Goal: Task Accomplishment & Management: Use online tool/utility

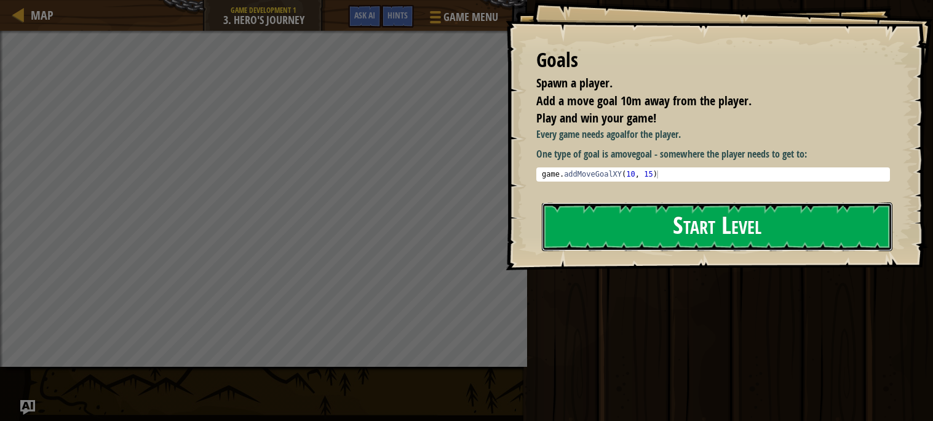
click at [702, 214] on button "Start Level" at bounding box center [717, 226] width 351 height 49
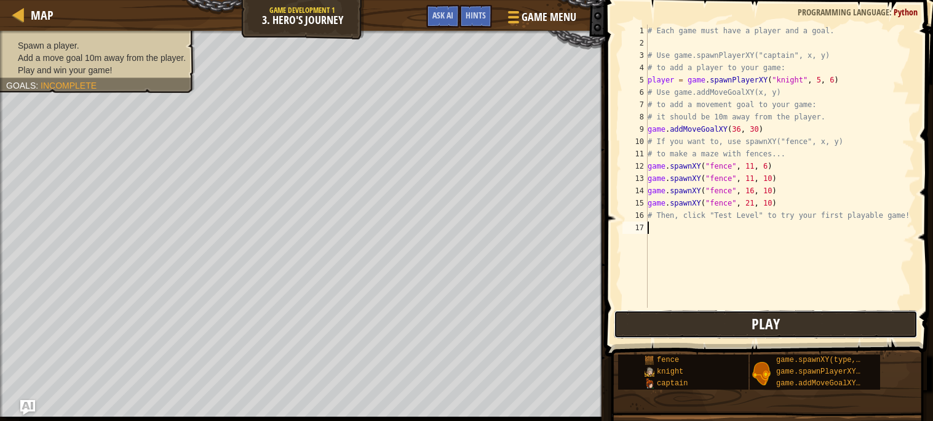
click at [658, 332] on button "Play" at bounding box center [766, 324] width 304 height 28
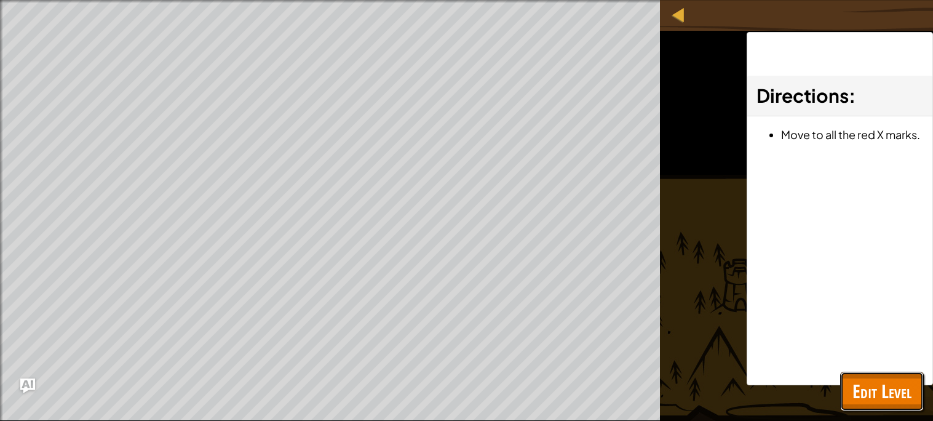
click at [879, 391] on span "Edit Level" at bounding box center [882, 390] width 59 height 25
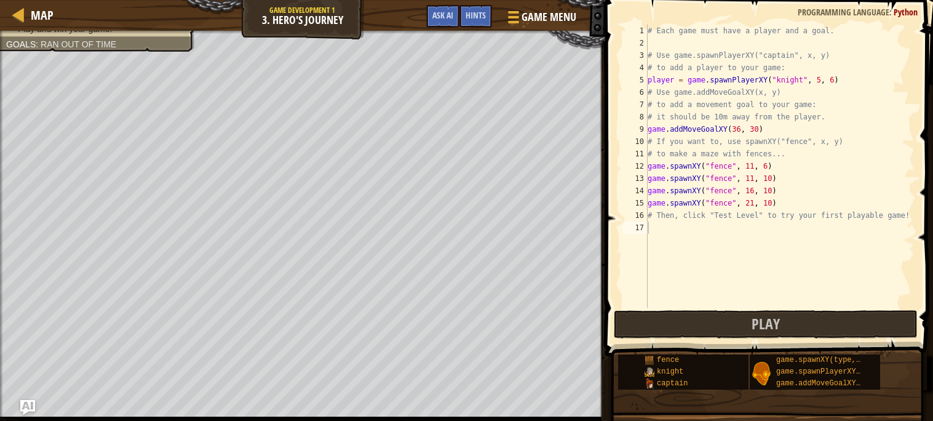
click at [870, 317] on button "Play" at bounding box center [766, 324] width 304 height 28
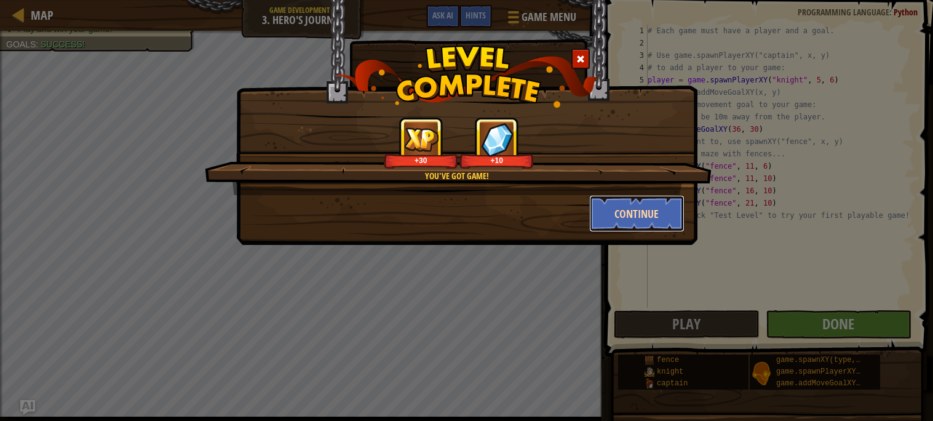
click at [627, 210] on button "Continue" at bounding box center [636, 213] width 95 height 37
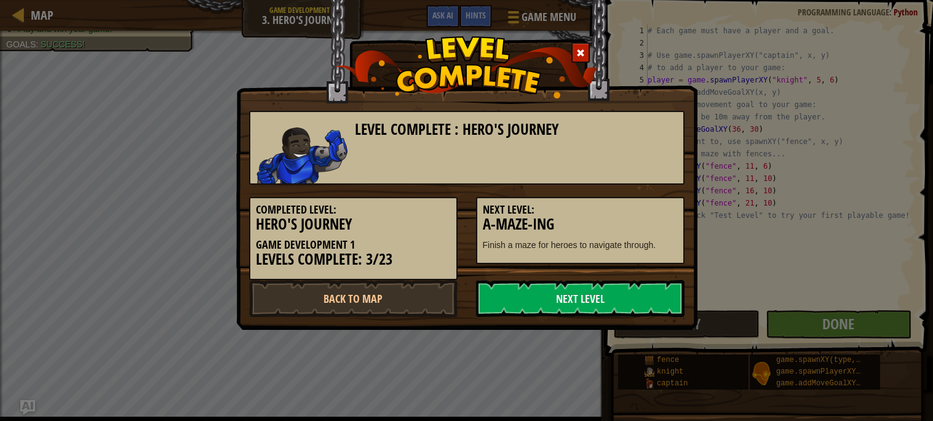
click at [637, 214] on h5 "Next Level:" at bounding box center [580, 210] width 195 height 12
click at [575, 304] on link "Next Level" at bounding box center [580, 298] width 209 height 37
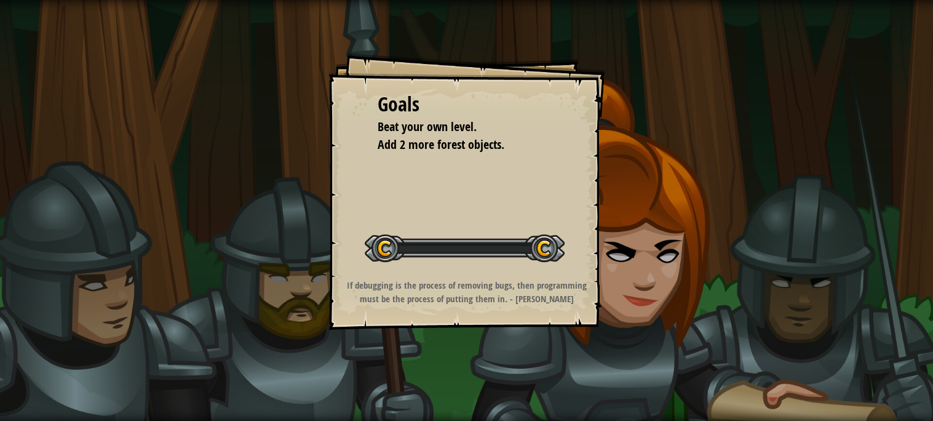
click at [574, 295] on strong "If debugging is the process of removing bugs, then programming must be the proc…" at bounding box center [467, 292] width 240 height 26
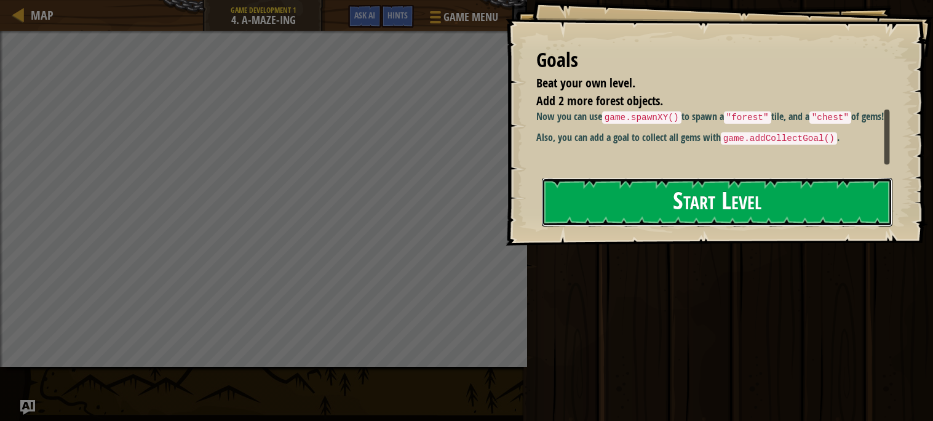
click at [732, 208] on button "Start Level" at bounding box center [717, 202] width 351 height 49
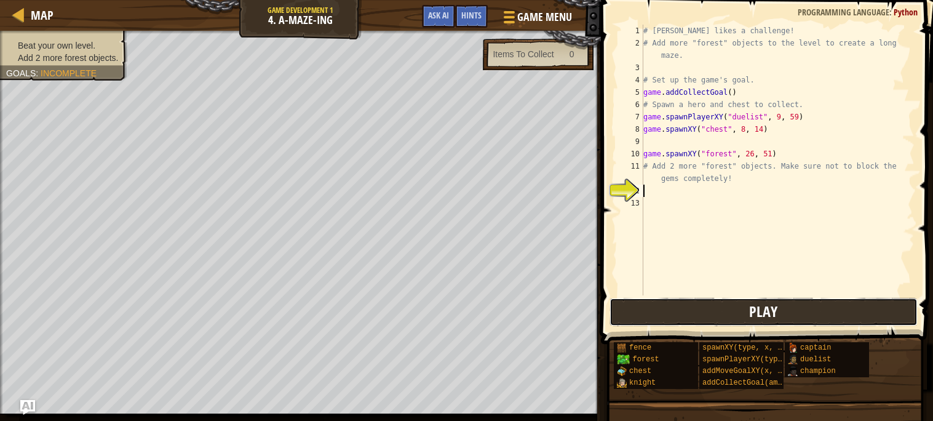
click at [722, 309] on button "Play" at bounding box center [764, 312] width 308 height 28
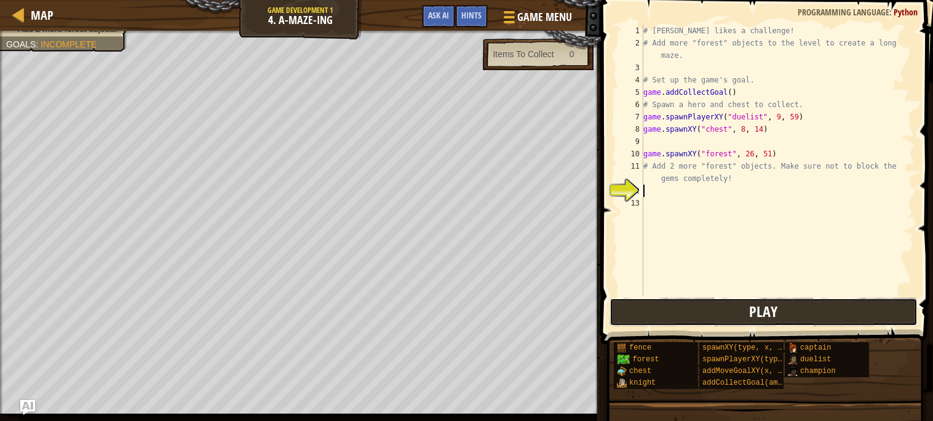
click at [757, 309] on span "Play" at bounding box center [763, 311] width 28 height 20
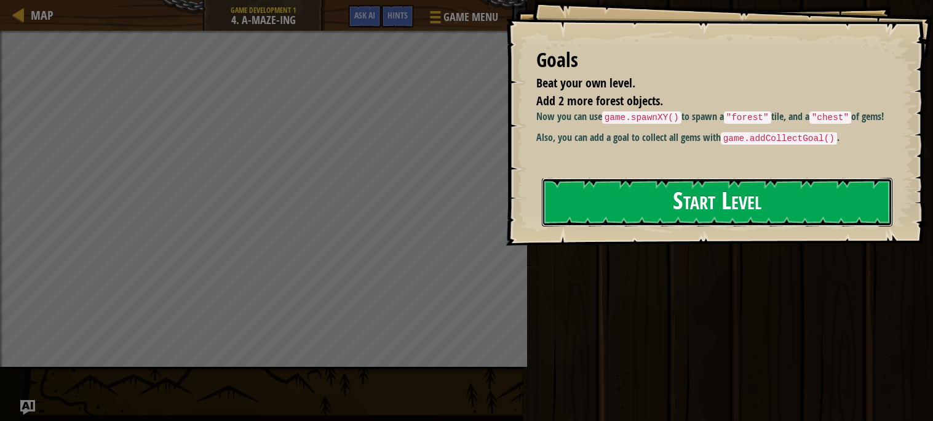
click at [613, 206] on button "Start Level" at bounding box center [717, 202] width 351 height 49
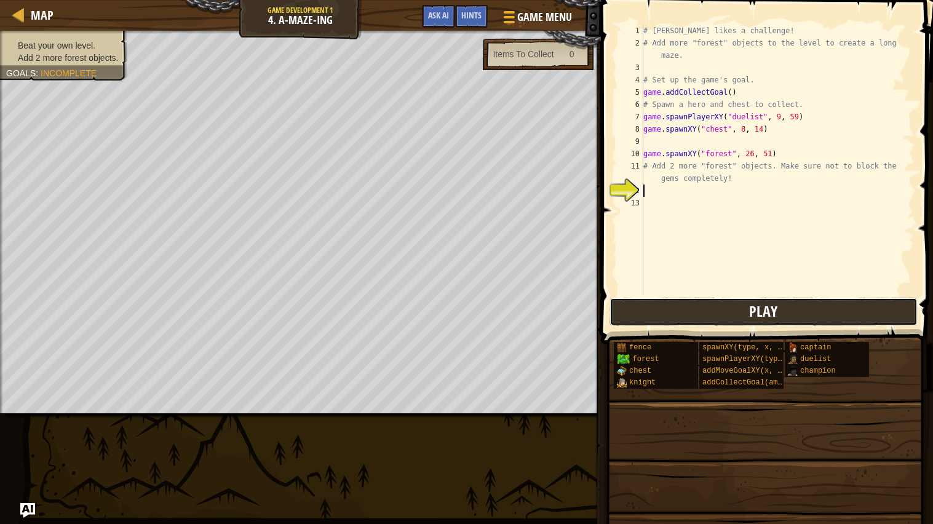
click at [652, 313] on button "Play" at bounding box center [764, 312] width 308 height 28
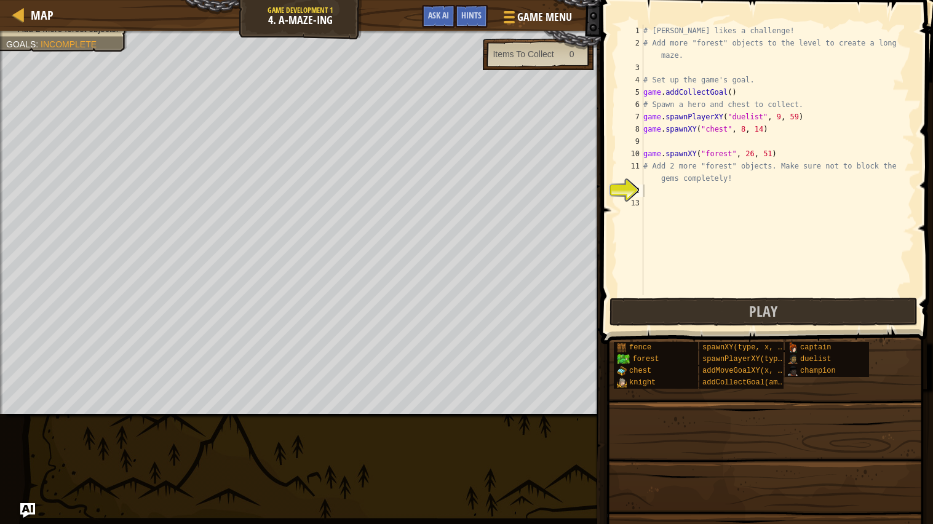
click at [245, 420] on div "Map Game Development 1 4. A-maze-ing Game Menu Done Hints Ask AI 1 הההההההההההה…" at bounding box center [466, 262] width 933 height 524
click at [676, 195] on div "# [PERSON_NAME] likes a challenge! # Add more "forest" objects to the level to …" at bounding box center [778, 172] width 274 height 295
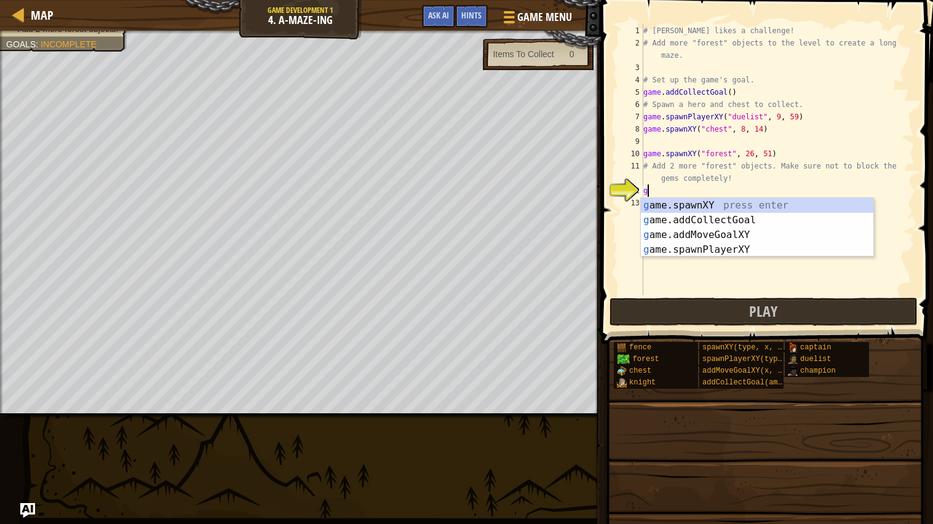
scroll to position [5, 0]
type textarea "gam"
click at [724, 223] on div "gam e.spawnXY press enter gam e.addCollectGoal press enter gam e.addMoveGoalXY …" at bounding box center [757, 242] width 233 height 89
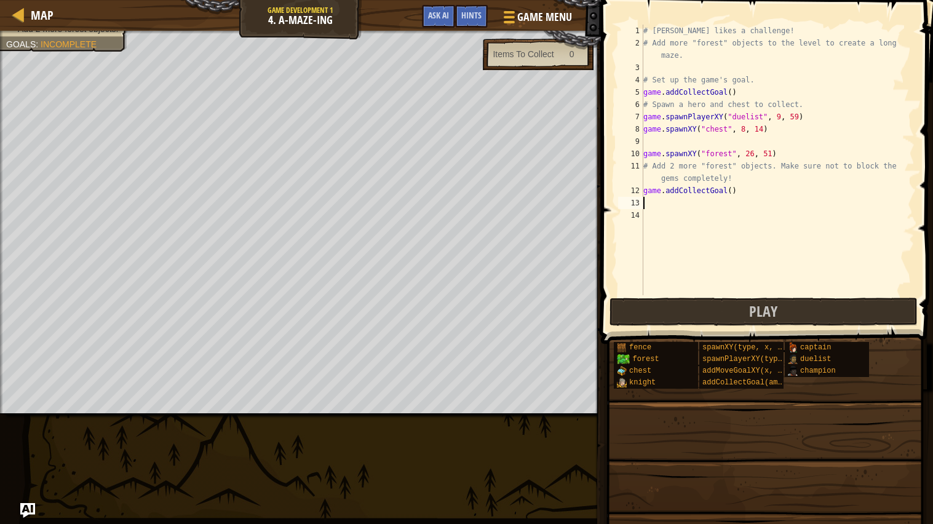
click at [733, 191] on div "# [PERSON_NAME] likes a challenge! # Add more "forest" objects to the level to …" at bounding box center [778, 172] width 274 height 295
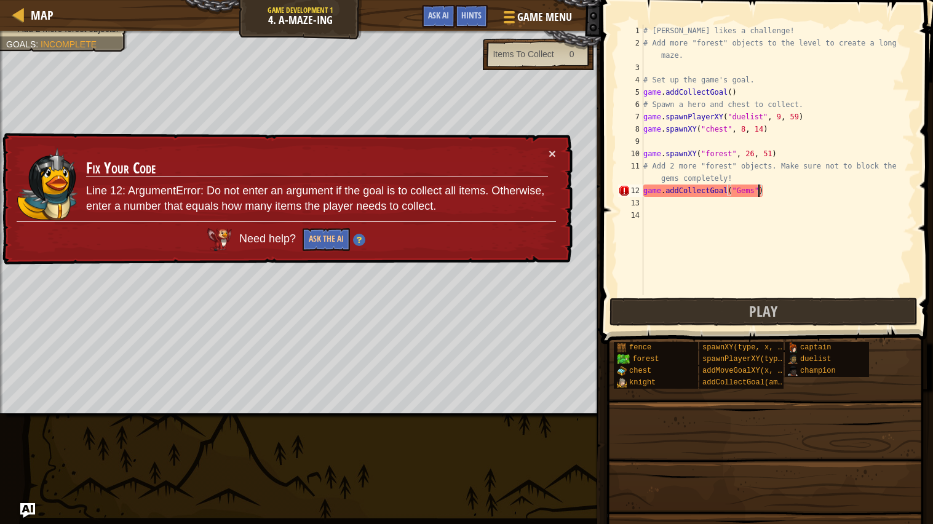
click at [797, 191] on div "# [PERSON_NAME] likes a challenge! # Add more "forest" objects to the level to …" at bounding box center [778, 172] width 274 height 295
click at [754, 191] on div "# [PERSON_NAME] likes a challenge! # Add more "forest" objects to the level to …" at bounding box center [778, 172] width 274 height 295
click at [758, 190] on div "# [PERSON_NAME] likes a challenge! # Add more "forest" objects to the level to …" at bounding box center [778, 172] width 274 height 295
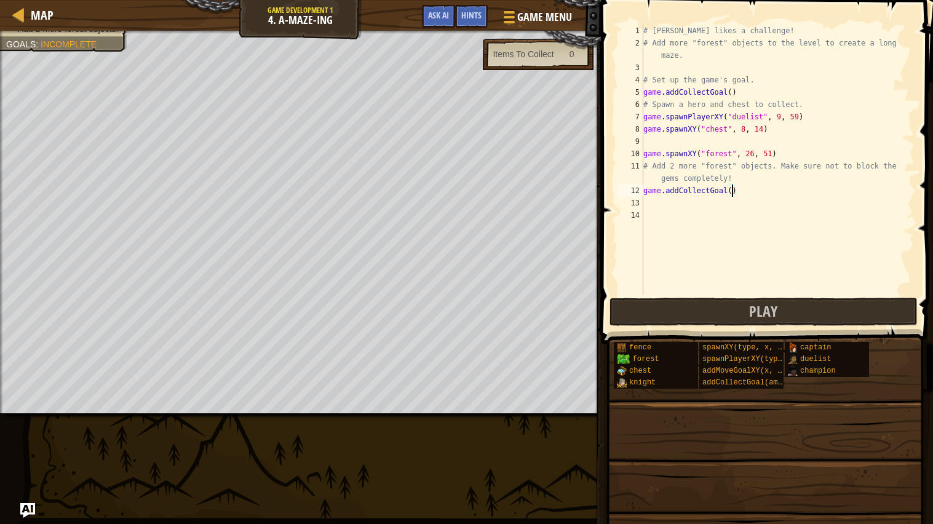
scroll to position [5, 7]
type textarea "game.addCollectGoal(1)"
click at [782, 314] on button "Play" at bounding box center [764, 312] width 308 height 28
click at [122, 419] on div "Map Game Development 1 4. A-maze-ing Game Menu Done Hints Ask AI 1 הההההההההההה…" at bounding box center [466, 262] width 933 height 524
click at [654, 309] on button "Play" at bounding box center [764, 312] width 308 height 28
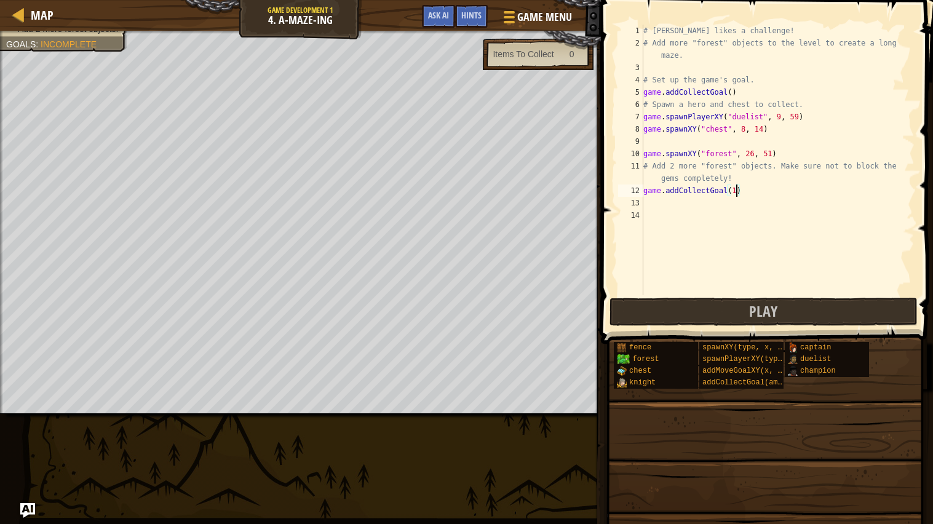
click at [84, 41] on span "Incomplete" at bounding box center [69, 44] width 56 height 10
click at [666, 205] on div "# [PERSON_NAME] likes a challenge! # Add more "forest" objects to the level to …" at bounding box center [778, 172] width 274 height 295
click at [749, 189] on div "# [PERSON_NAME] likes a challenge! # Add more "forest" objects to the level to …" at bounding box center [778, 172] width 274 height 295
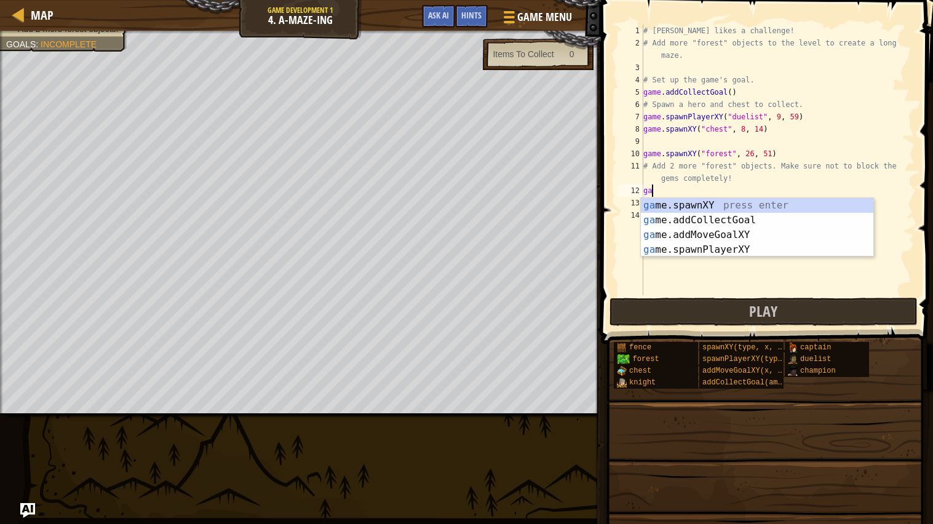
type textarea "g"
click at [750, 200] on div "g ame.spawnXY press enter g ame.addCollectGoal press enter g ame.addMoveGoalXY …" at bounding box center [757, 242] width 233 height 89
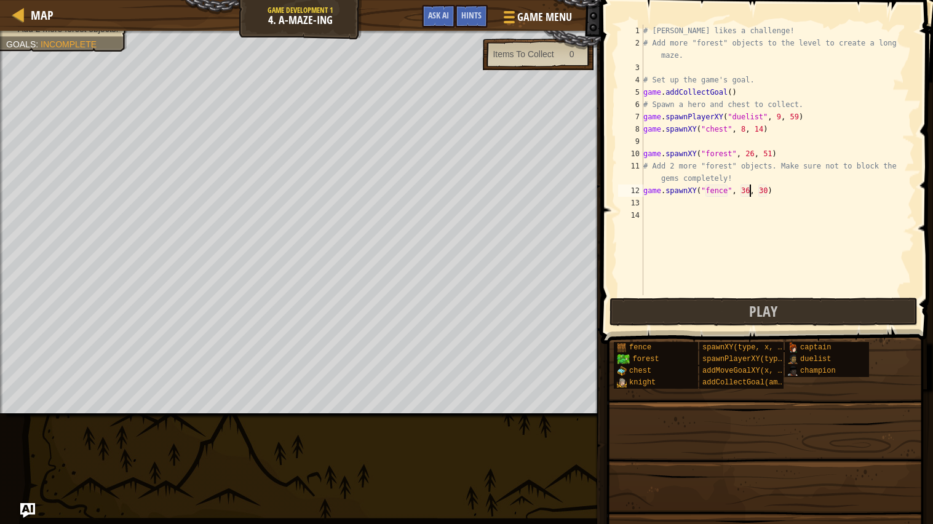
click at [750, 189] on div "# [PERSON_NAME] likes a challenge! # Add more "forest" objects to the level to …" at bounding box center [778, 172] width 274 height 295
click at [768, 192] on div "# [PERSON_NAME] likes a challenge! # Add more "forest" objects to the level to …" at bounding box center [778, 172] width 274 height 295
type textarea "game.spawnXY("fence", 50, 22)"
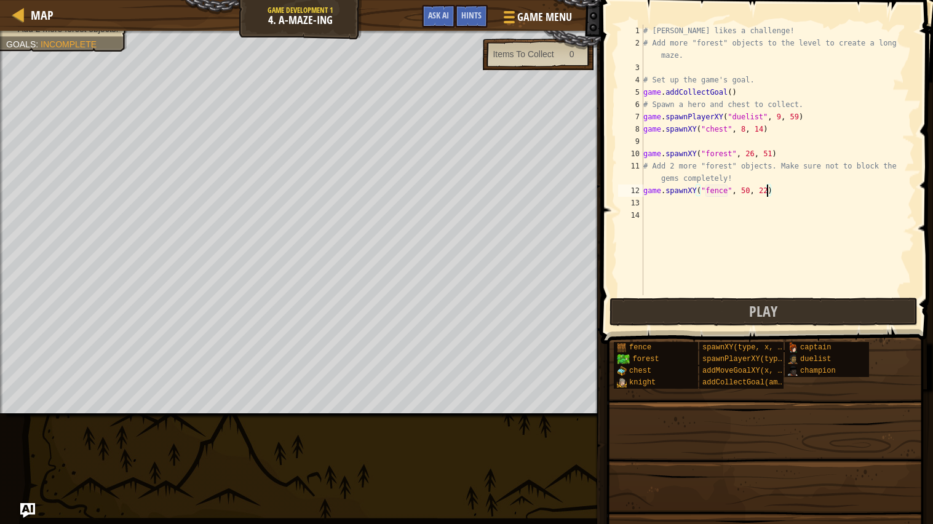
click at [652, 206] on div "# [PERSON_NAME] likes a challenge! # Add more "forest" objects to the level to …" at bounding box center [778, 172] width 274 height 295
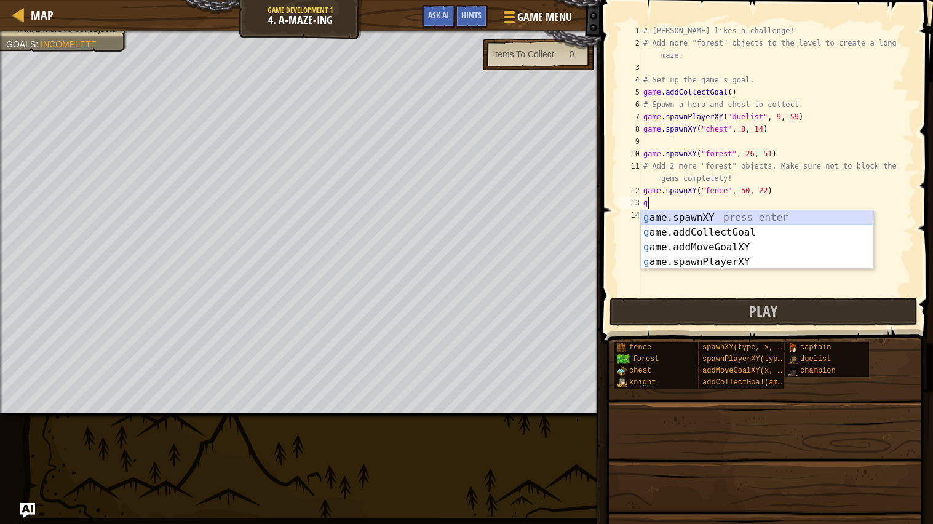
click at [715, 217] on div "g ame.spawnXY press enter g ame.addCollectGoal press enter g ame.addMoveGoalXY …" at bounding box center [757, 254] width 233 height 89
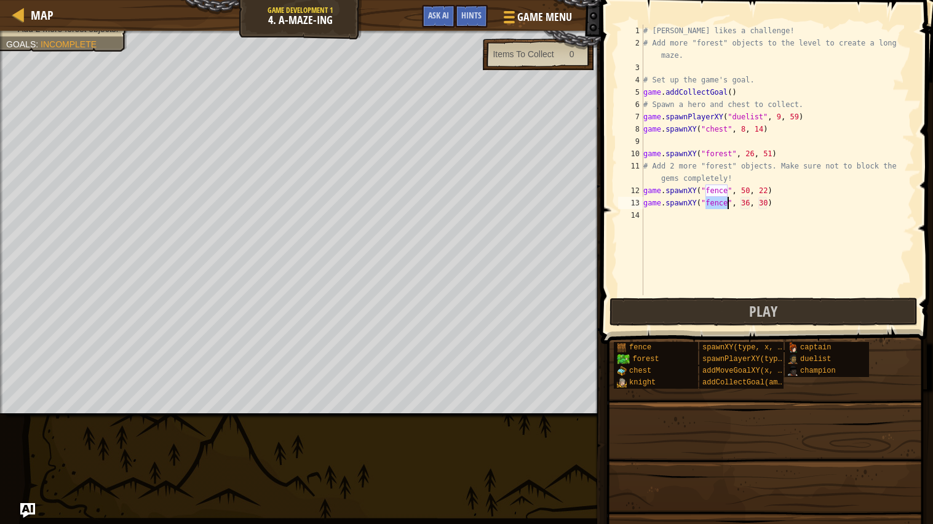
click at [751, 202] on div "# [PERSON_NAME] likes a challenge! # Add more "forest" objects to the level to …" at bounding box center [778, 172] width 274 height 295
click at [766, 204] on div "# [PERSON_NAME] likes a challenge! # Add more "forest" objects to the level to …" at bounding box center [778, 172] width 274 height 295
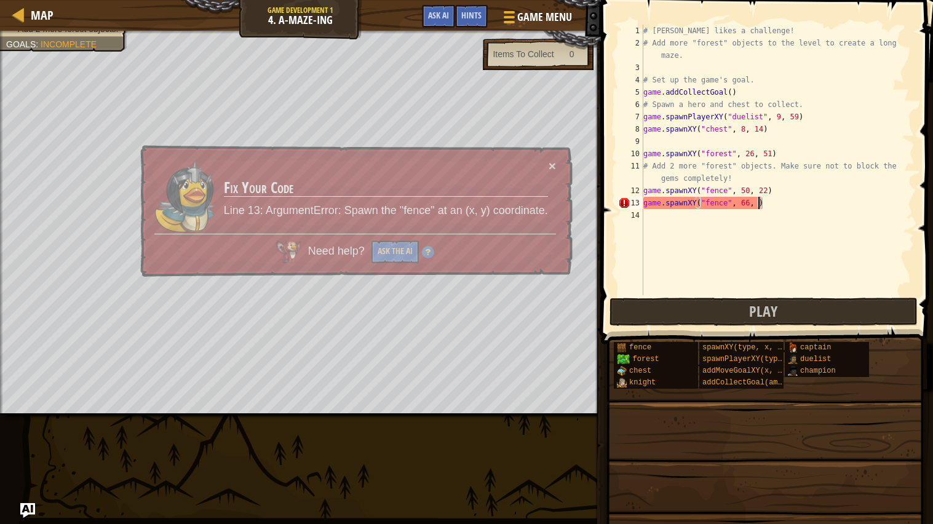
scroll to position [5, 9]
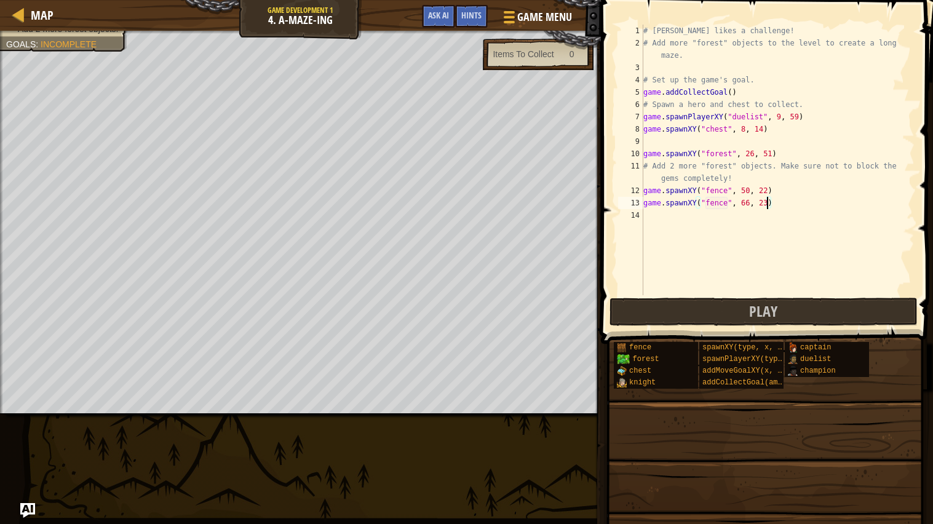
click at [749, 202] on div "# [PERSON_NAME] likes a challenge! # Add more "forest" objects to the level to …" at bounding box center [778, 172] width 274 height 295
click at [767, 202] on div "# [PERSON_NAME] likes a challenge! # Add more "forest" objects to the level to …" at bounding box center [778, 172] width 274 height 295
click at [749, 204] on div "# [PERSON_NAME] likes a challenge! # Add more "forest" objects to the level to …" at bounding box center [778, 172] width 274 height 295
click at [766, 204] on div "# [PERSON_NAME] likes a challenge! # Add more "forest" objects to the level to …" at bounding box center [778, 172] width 274 height 295
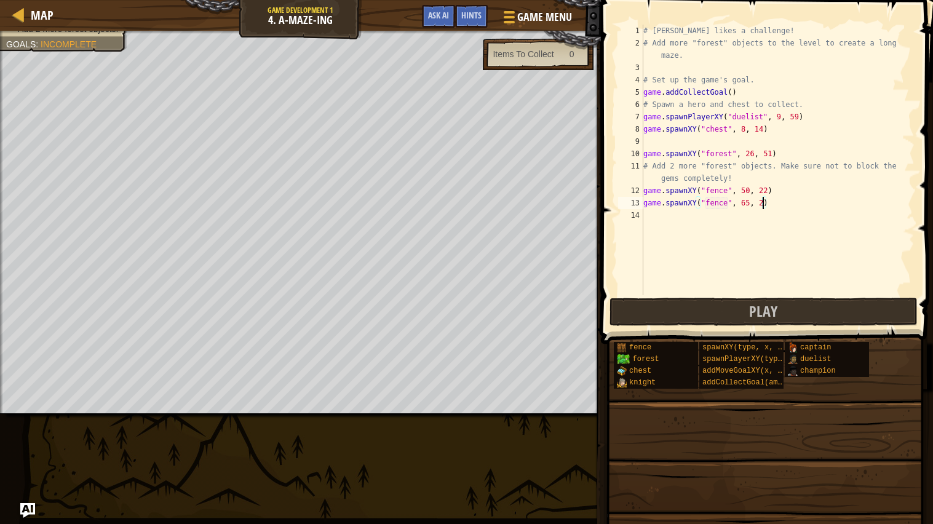
scroll to position [5, 9]
type textarea "game.spawnXY("fence", 65, 22)"
click at [742, 308] on button "Play" at bounding box center [764, 312] width 308 height 28
click at [56, 41] on span "Incomplete" at bounding box center [69, 44] width 56 height 10
click at [789, 214] on div "# [PERSON_NAME] likes a challenge! # Add more "forest" objects to the level to …" at bounding box center [778, 172] width 274 height 295
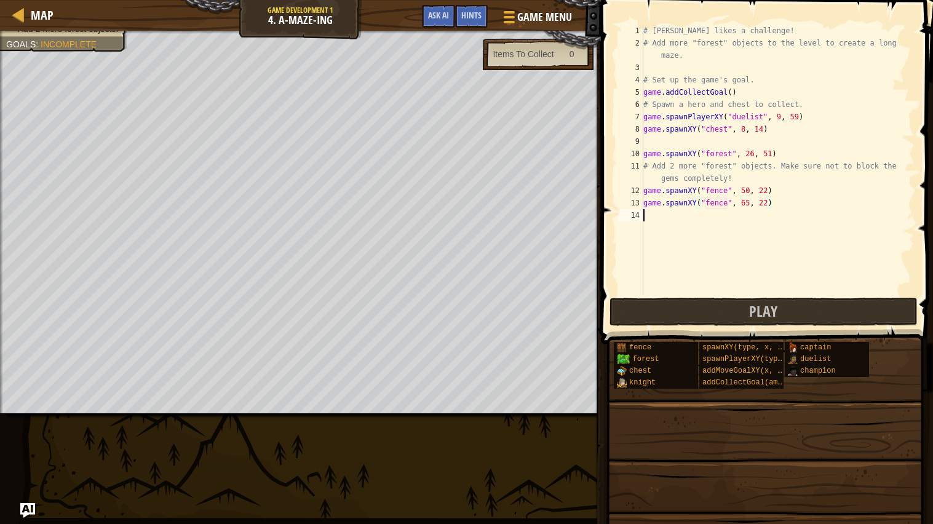
scroll to position [5, 0]
click at [791, 203] on div "# [PERSON_NAME] likes a challenge! # Add more "forest" objects to the level to …" at bounding box center [778, 172] width 274 height 295
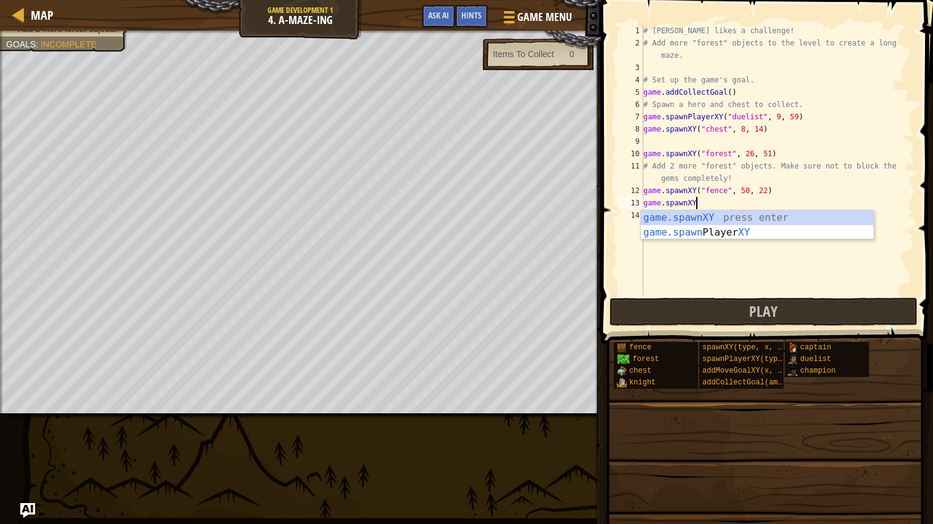
type textarea "g"
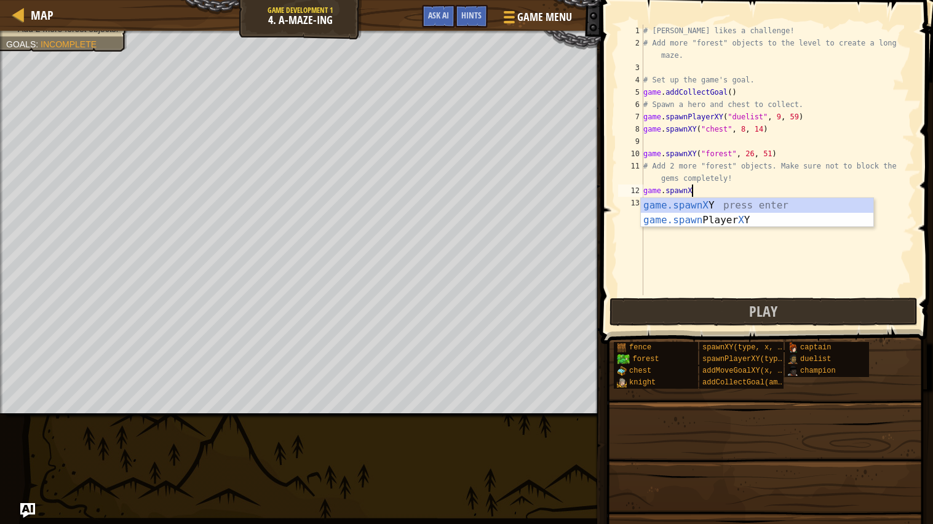
type textarea "g"
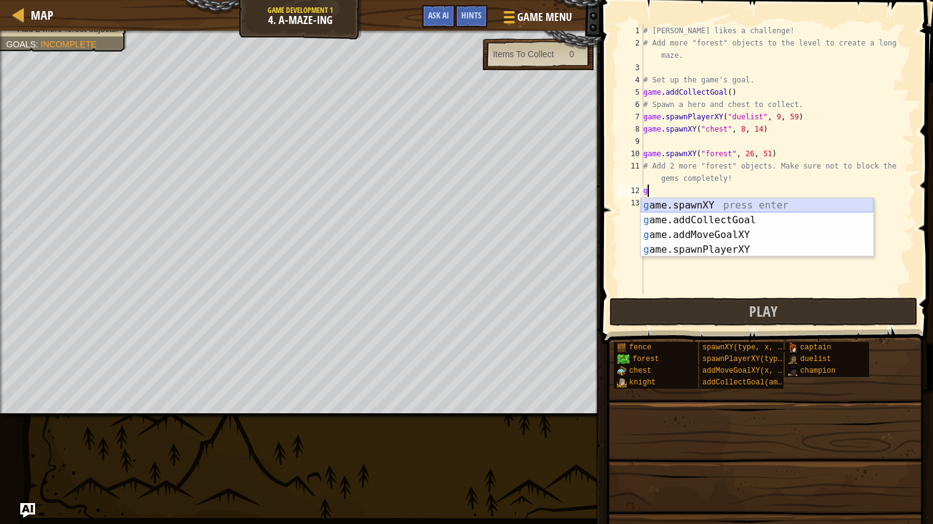
click at [774, 204] on div "g ame.spawnXY press enter g ame.addCollectGoal press enter g ame.addMoveGoalXY …" at bounding box center [757, 242] width 233 height 89
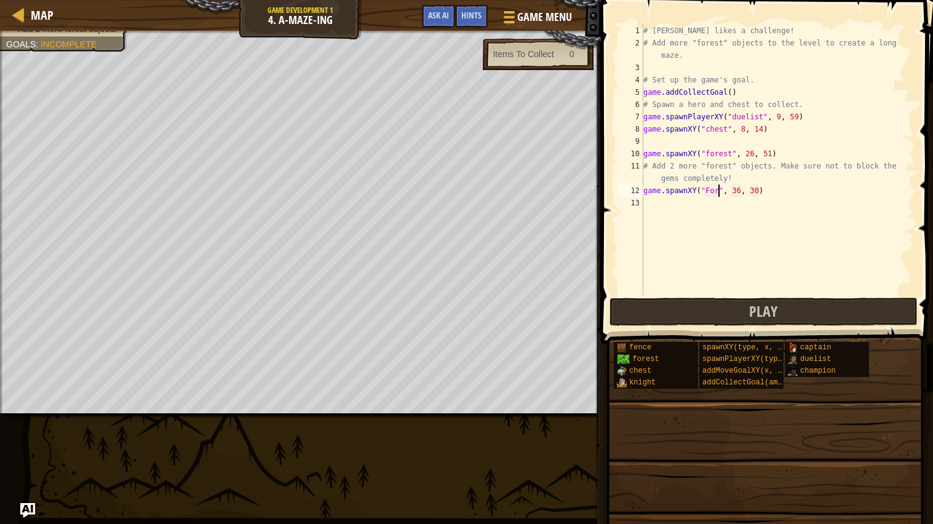
scroll to position [5, 7]
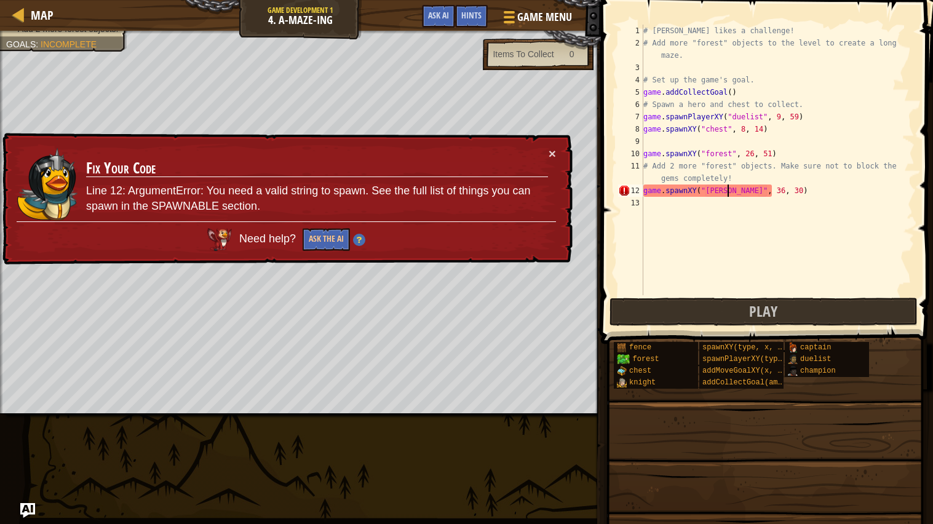
click at [709, 193] on div "# [PERSON_NAME] likes a challenge! # Add more "forest" objects to the level to …" at bounding box center [778, 172] width 274 height 295
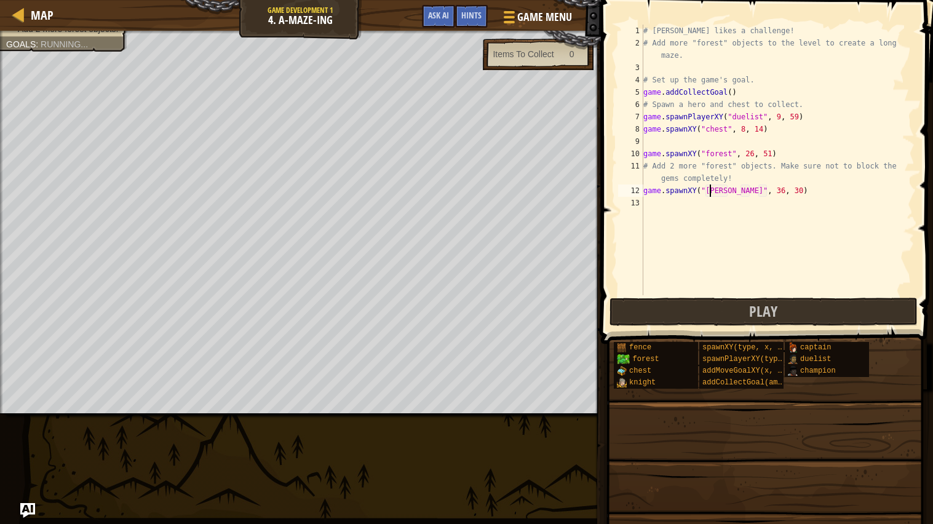
scroll to position [5, 6]
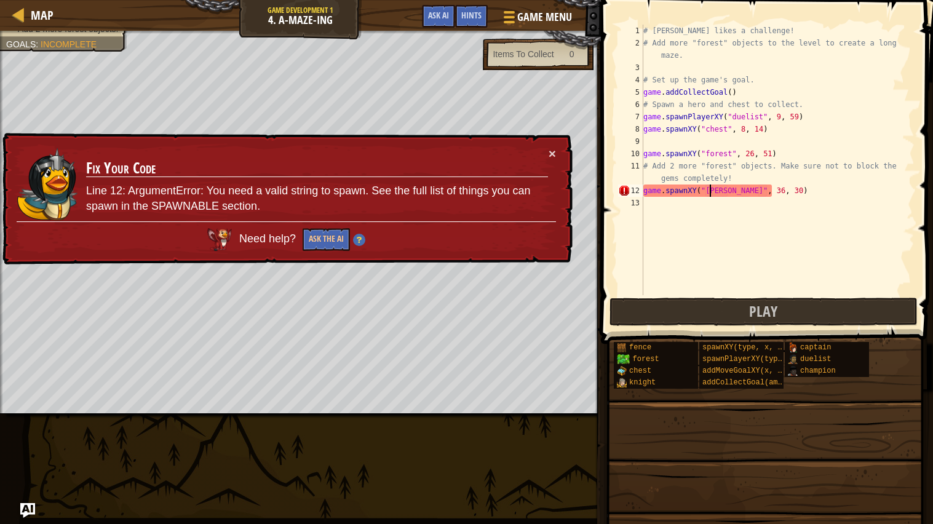
click at [788, 189] on div "# [PERSON_NAME] likes a challenge! # Add more "forest" objects to the level to …" at bounding box center [778, 172] width 274 height 295
click at [749, 190] on div "# [PERSON_NAME] likes a challenge! # Add more "forest" objects to the level to …" at bounding box center [778, 172] width 274 height 295
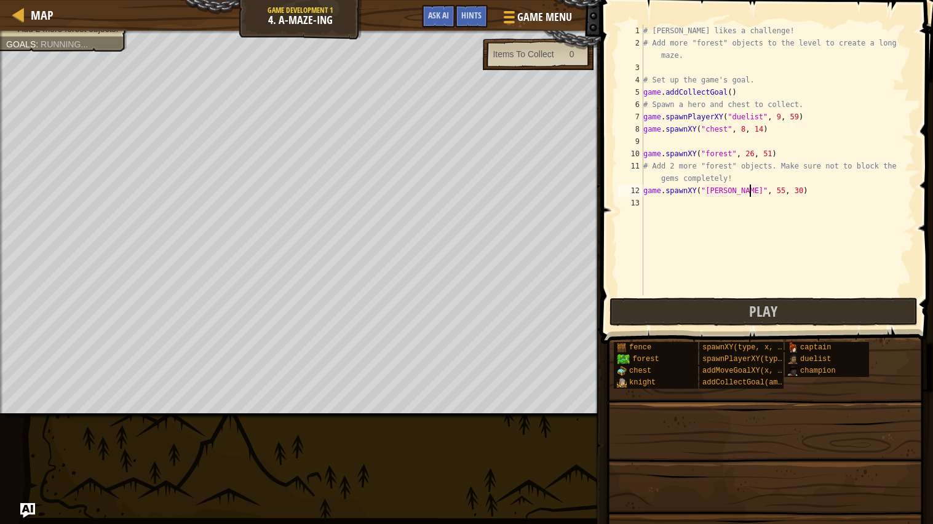
scroll to position [5, 9]
click at [759, 189] on div "# [PERSON_NAME] likes a challenge! # Add more "forest" objects to the level to …" at bounding box center [778, 172] width 274 height 295
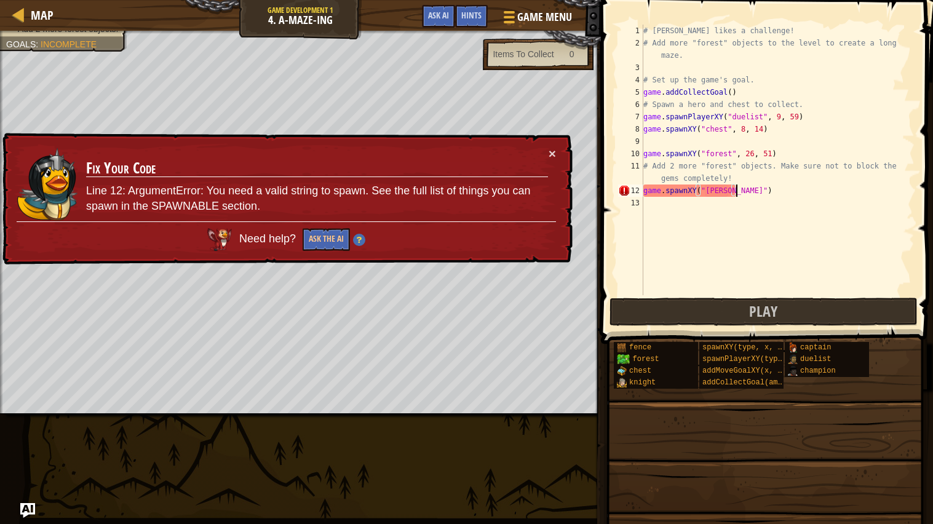
click at [789, 191] on div "# [PERSON_NAME] likes a challenge! # Add more "forest" objects to the level to …" at bounding box center [778, 172] width 274 height 295
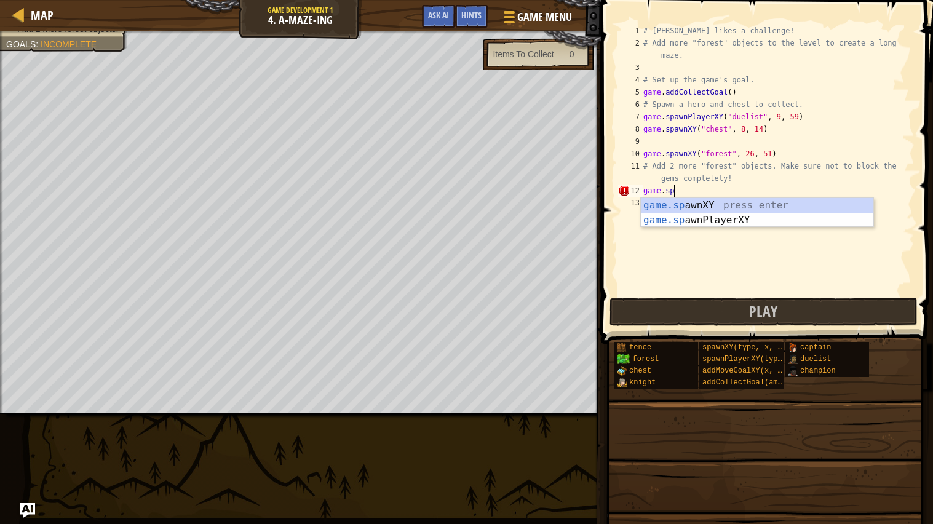
scroll to position [5, 2]
type textarea "g"
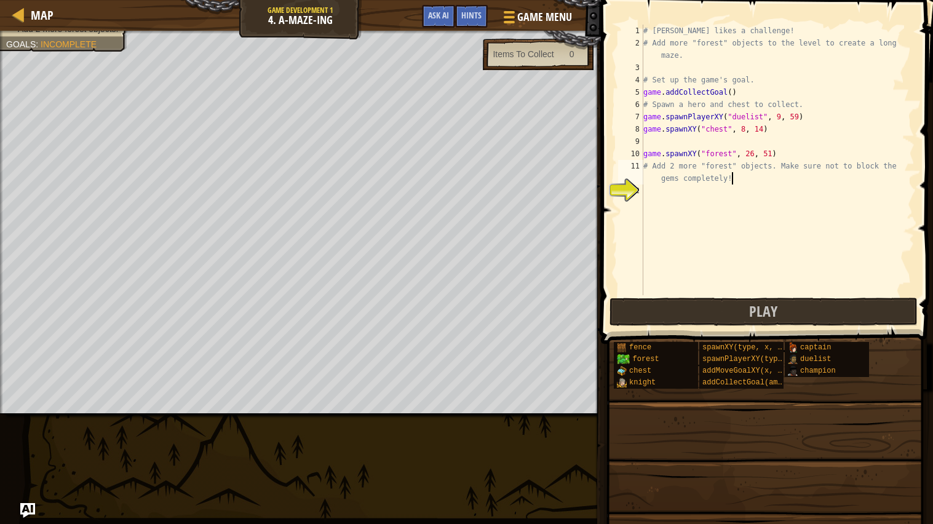
scroll to position [5, 0]
type textarea "# Add 2 more "forest" objects. Make sure not to block the gems complet"
click at [518, 19] on span "Game Menu" at bounding box center [544, 17] width 57 height 17
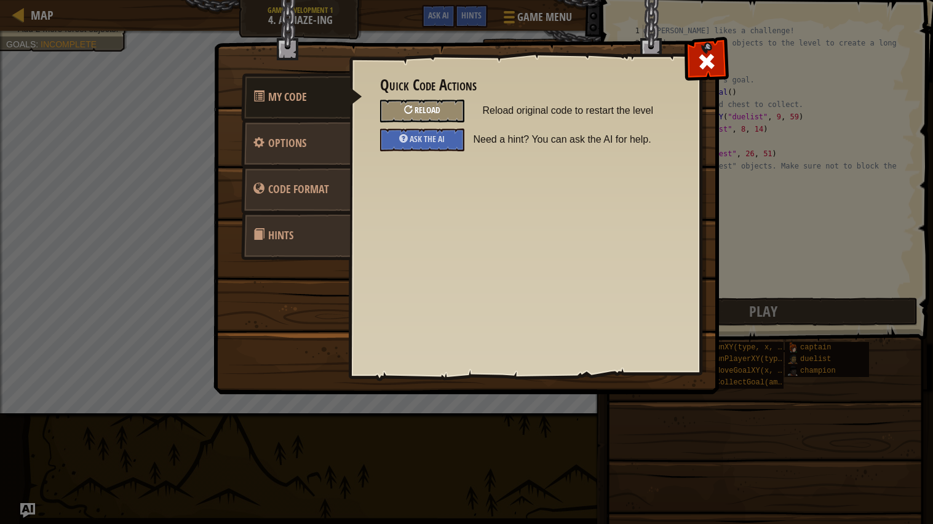
click at [409, 111] on div at bounding box center [408, 109] width 9 height 9
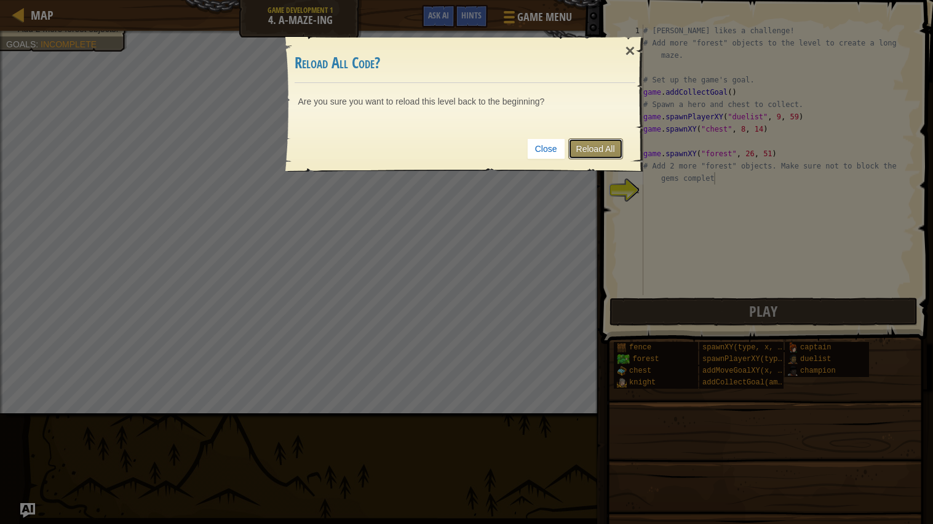
click at [581, 144] on link "Reload All" at bounding box center [595, 148] width 55 height 21
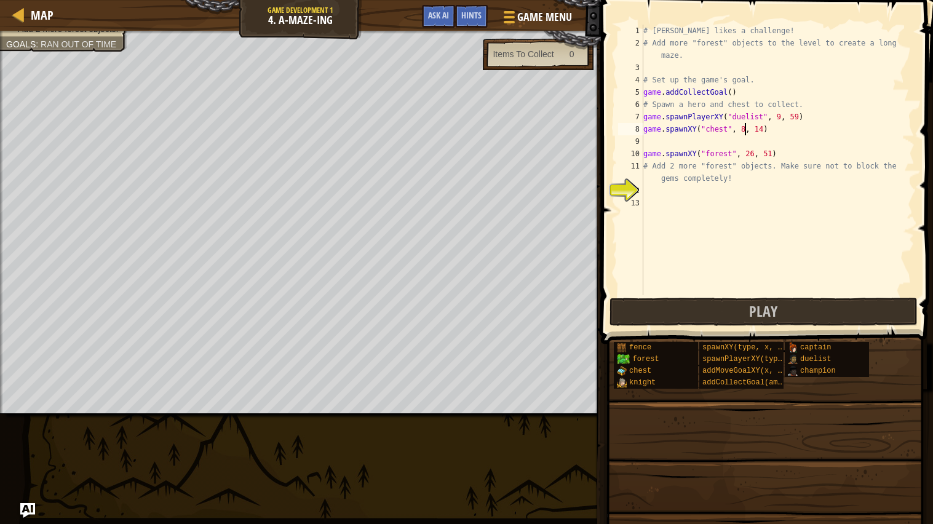
click at [745, 128] on div "# [PERSON_NAME] likes a challenge! # Add more "forest" objects to the level to …" at bounding box center [778, 172] width 274 height 295
click at [765, 129] on div "# [PERSON_NAME] likes a challenge! # Add more "forest" objects to the level to …" at bounding box center [778, 172] width 274 height 295
type textarea "game.spawnXY("chest", 25, 32)"
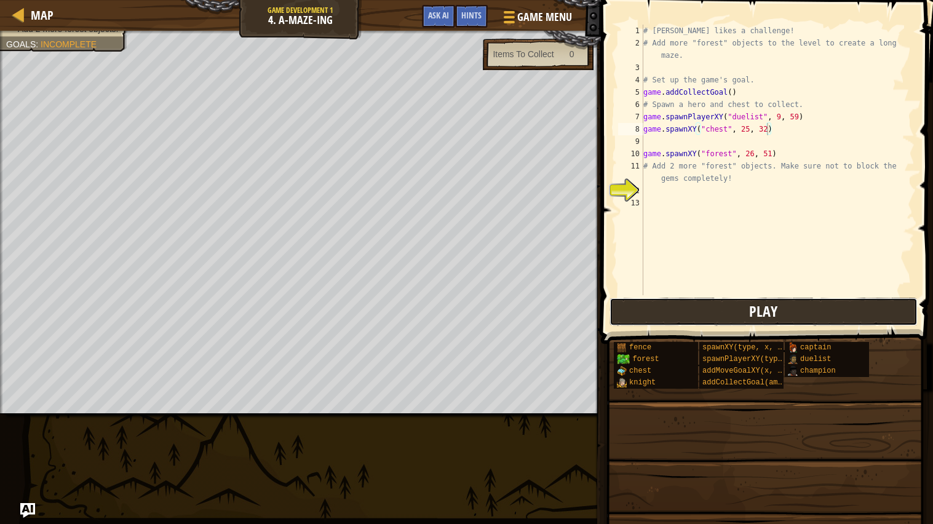
click at [771, 315] on span "Play" at bounding box center [763, 311] width 28 height 20
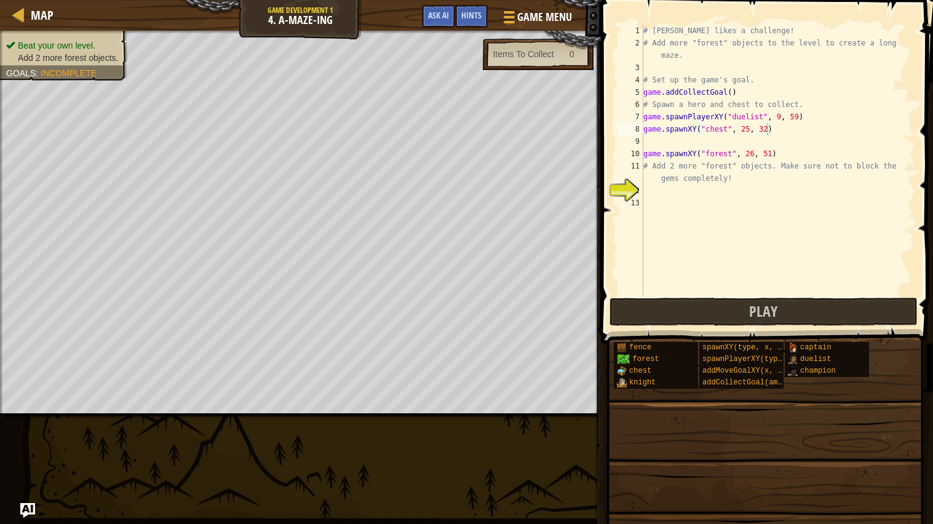
click at [94, 52] on li "Add 2 more forest objects." at bounding box center [62, 58] width 112 height 12
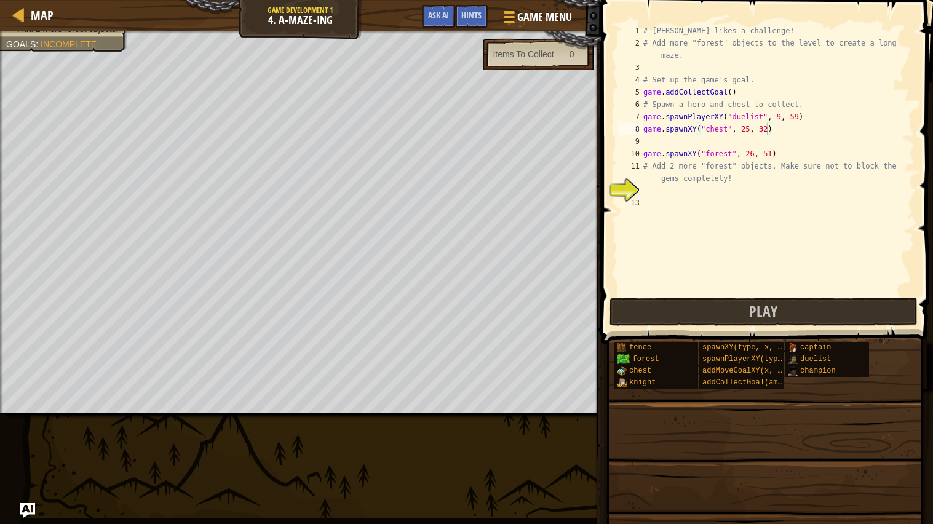
click at [655, 189] on div "# [PERSON_NAME] likes a challenge! # Add more "forest" objects to the level to …" at bounding box center [778, 172] width 274 height 295
click at [750, 129] on div "# [PERSON_NAME] likes a challenge! # Add more "forest" objects to the level to …" at bounding box center [778, 172] width 274 height 295
click at [763, 129] on div "# [PERSON_NAME] likes a challenge! # Add more "forest" objects to the level to …" at bounding box center [778, 172] width 274 height 295
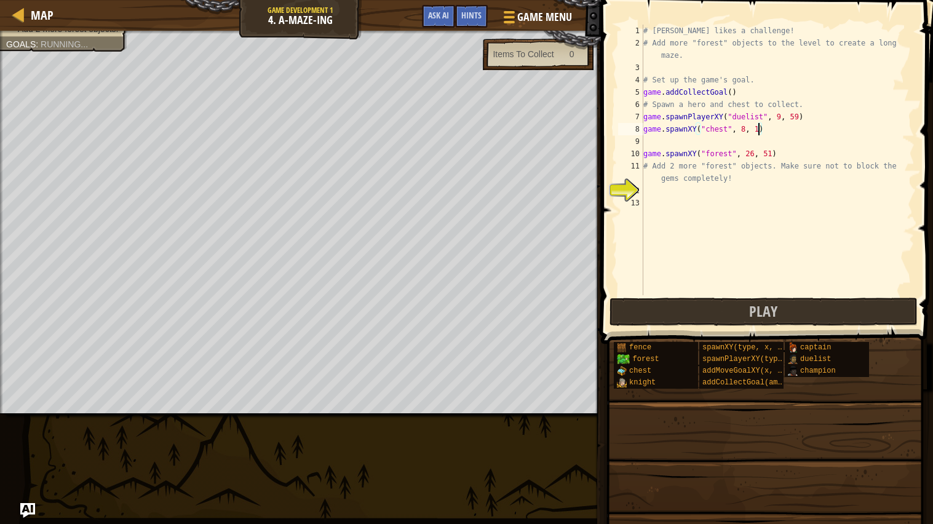
type textarea "game.spawnXY("chest", 8, 14)"
click at [659, 191] on div "# [PERSON_NAME] likes a challenge! # Add more "forest" objects to the level to …" at bounding box center [778, 172] width 274 height 295
drag, startPoint x: 643, startPoint y: 153, endPoint x: 781, endPoint y: 153, distance: 137.2
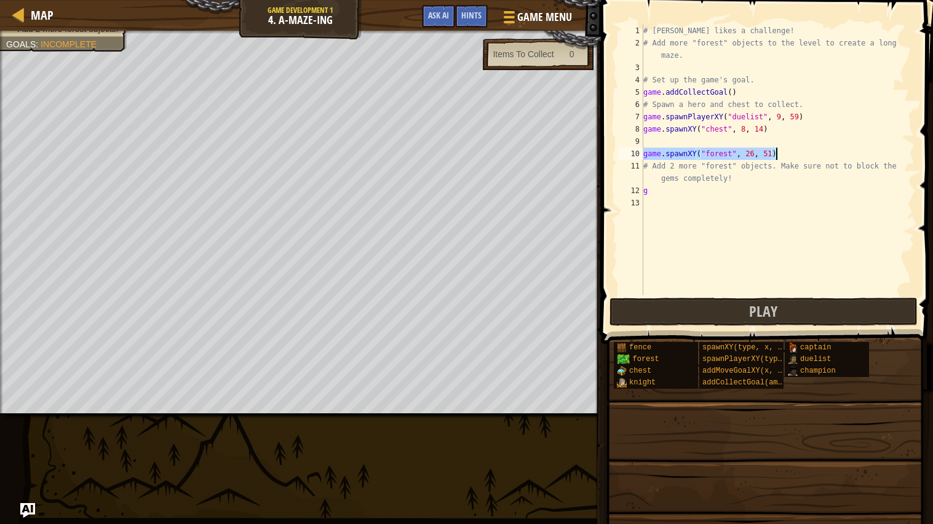
click at [781, 153] on div "# [PERSON_NAME] likes a challenge! # Add more "forest" objects to the level to …" at bounding box center [778, 172] width 274 height 295
click at [677, 194] on div "# [PERSON_NAME] likes a challenge! # Add more "forest" objects to the level to …" at bounding box center [778, 172] width 274 height 295
paste textarea "game.spawnXY("forest", 26, 51)"
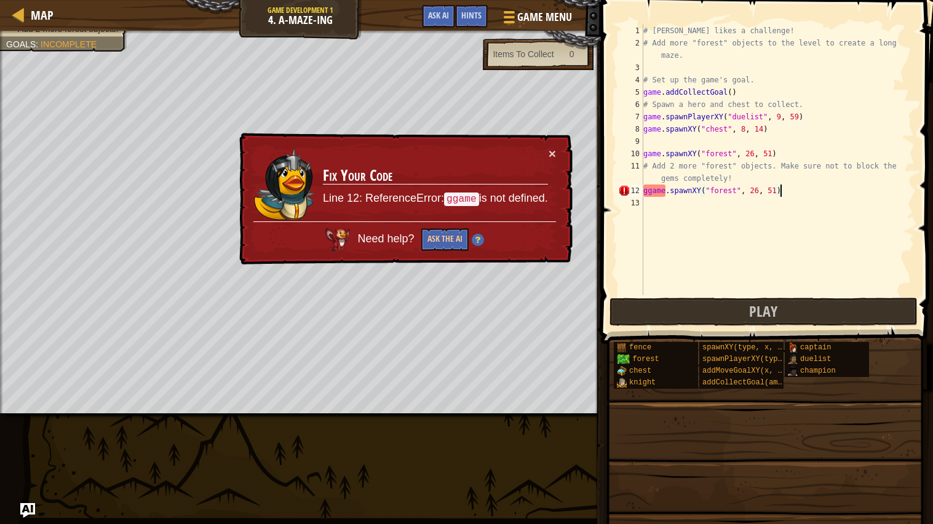
click at [649, 192] on div "# [PERSON_NAME] likes a challenge! # Add more "forest" objects to the level to …" at bounding box center [778, 172] width 274 height 295
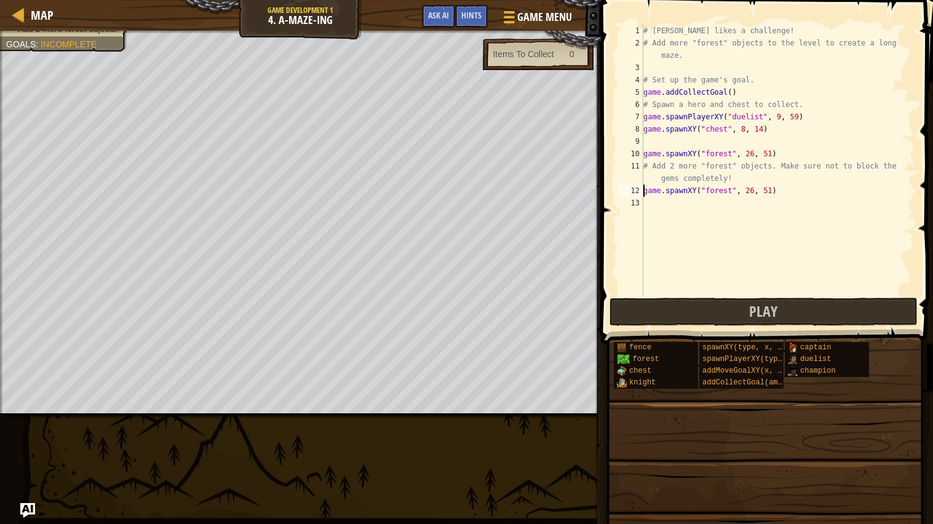
click at [755, 191] on div "# [PERSON_NAME] likes a challenge! # Add more "forest" objects to the level to …" at bounding box center [778, 172] width 274 height 295
click at [771, 189] on div "# [PERSON_NAME] likes a challenge! # Add more "forest" objects to the level to …" at bounding box center [778, 172] width 274 height 295
type textarea "game.spawnXY("forest", 17, 11)"
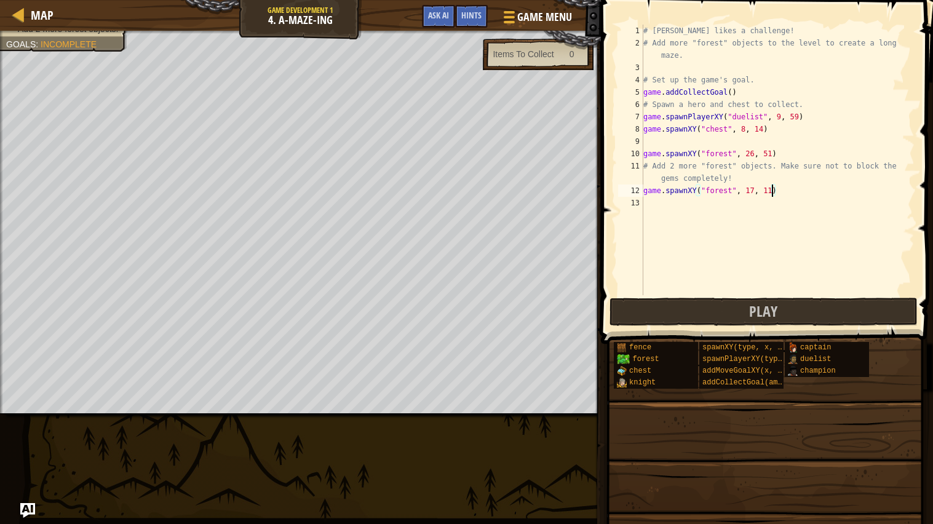
click at [669, 205] on div "# [PERSON_NAME] likes a challenge! # Add more "forest" objects to the level to …" at bounding box center [778, 172] width 274 height 295
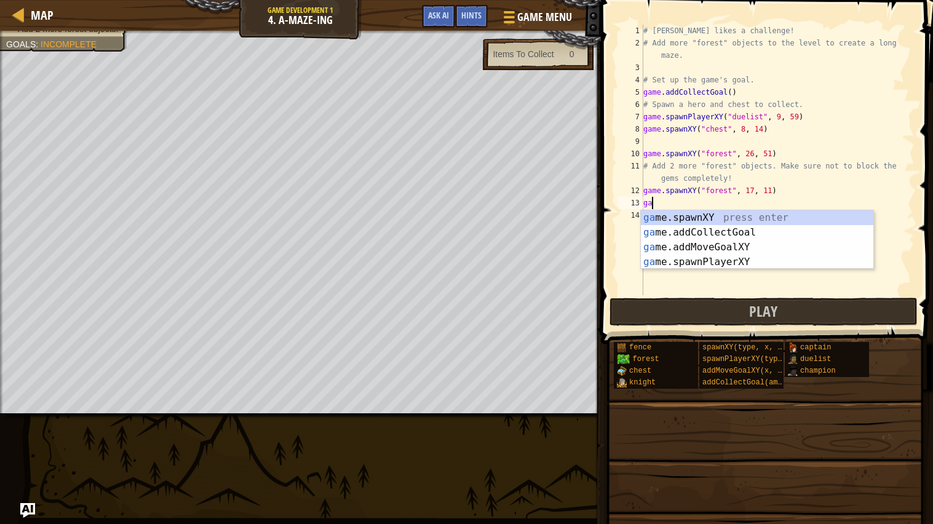
scroll to position [5, 1]
click at [696, 233] on div "game .addCollectGoal press enter game .spawnXY press enter game .addMoveGoalXY …" at bounding box center [757, 254] width 233 height 89
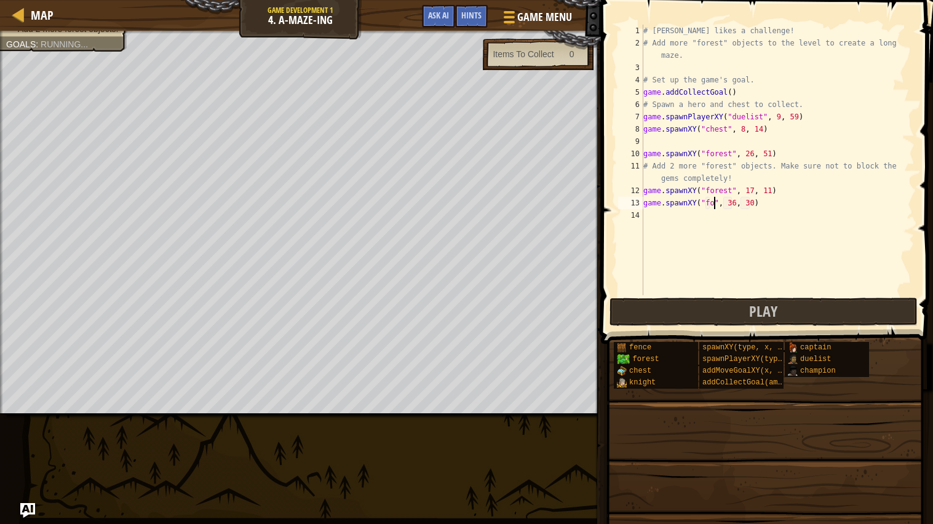
scroll to position [5, 7]
click at [747, 204] on div "# [PERSON_NAME] likes a challenge! # Add more "forest" objects to the level to …" at bounding box center [778, 172] width 274 height 295
click at [749, 199] on div "# [PERSON_NAME] likes a challenge! # Add more "forest" objects to the level to …" at bounding box center [778, 172] width 274 height 295
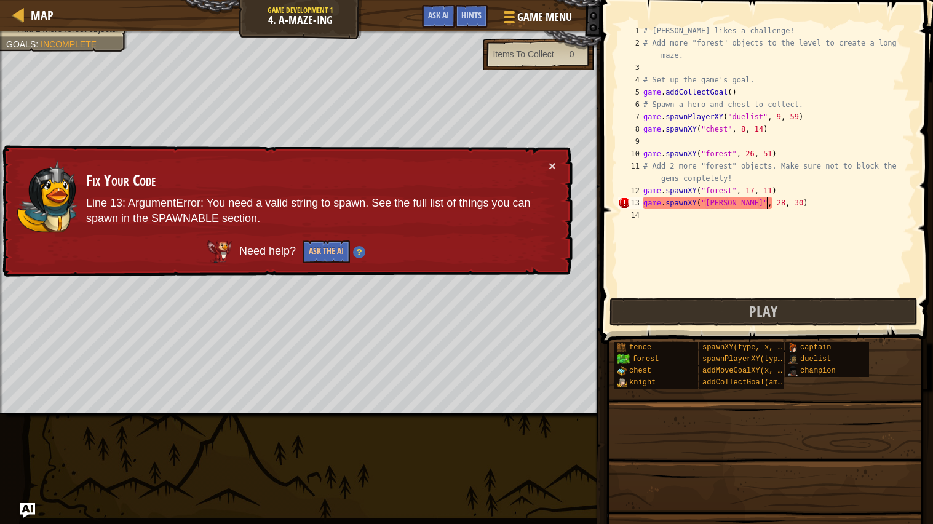
click at [766, 200] on div "# [PERSON_NAME] likes a challenge! # Add more "forest" objects to the level to …" at bounding box center [778, 172] width 274 height 295
click at [787, 205] on div "# [PERSON_NAME] likes a challenge! # Add more "forest" objects to the level to …" at bounding box center [778, 172] width 274 height 295
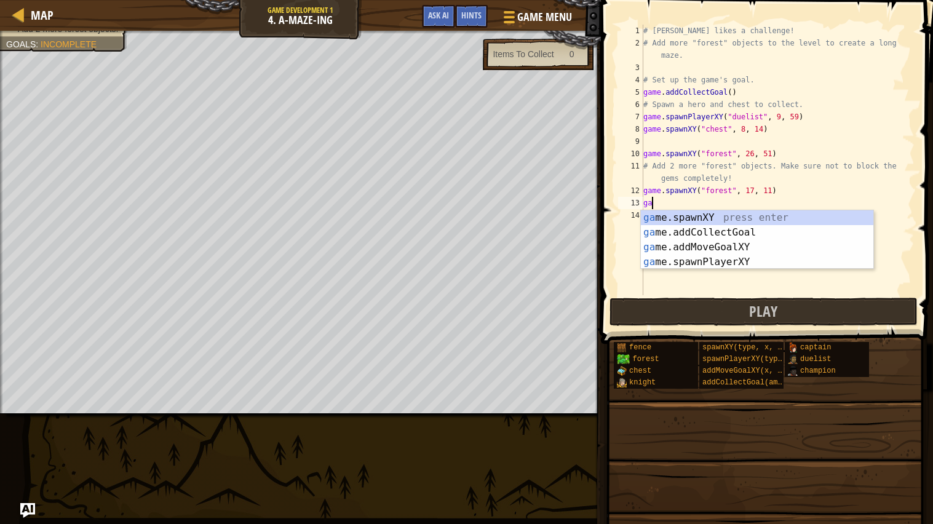
scroll to position [5, 0]
type textarea "g"
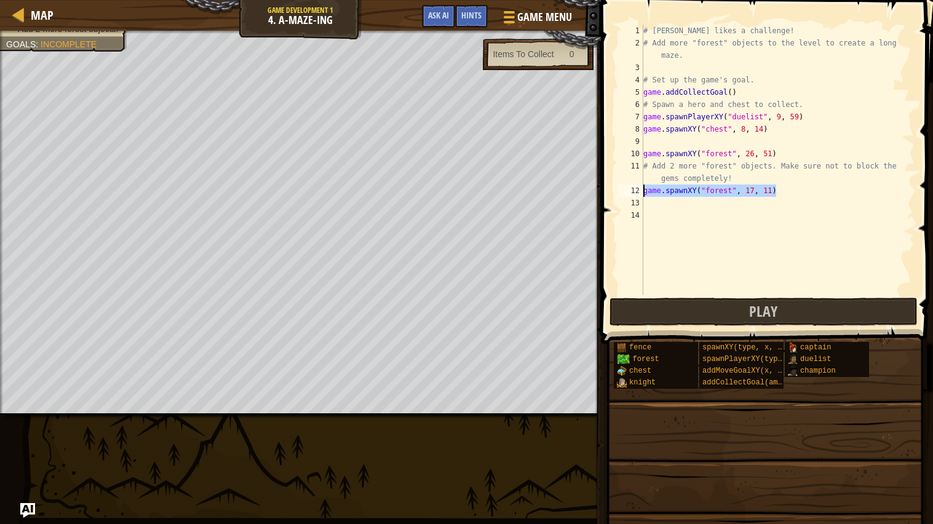
drag, startPoint x: 776, startPoint y: 188, endPoint x: 634, endPoint y: 191, distance: 141.5
click at [634, 191] on div "1 2 3 4 5 6 7 8 9 10 11 12 13 14 # [PERSON_NAME] likes a challenge! # Add more …" at bounding box center [765, 160] width 299 height 271
type textarea "game.spawnXY("forest", 17, 11)"
click at [682, 209] on div "# [PERSON_NAME] likes a challenge! # Add more "forest" objects to the level to …" at bounding box center [778, 172] width 274 height 295
paste textarea "game.spawnXY("forest", 17, 11)"
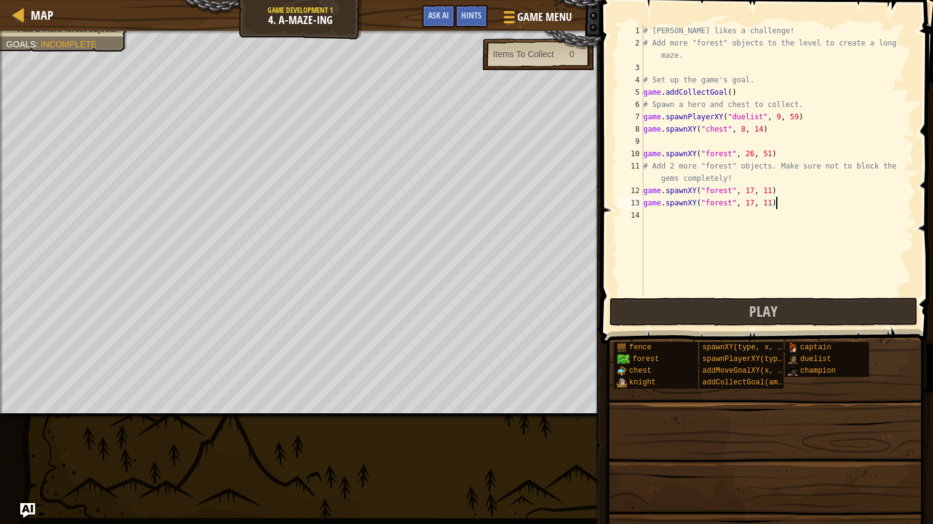
click at [770, 203] on div "# [PERSON_NAME] likes a challenge! # Add more "forest" objects to the level to …" at bounding box center [778, 172] width 274 height 295
click at [754, 202] on div "# [PERSON_NAME] likes a challenge! # Add more "forest" objects to the level to …" at bounding box center [778, 172] width 274 height 295
type textarea "game.spawnXY("forest", 38, 23)"
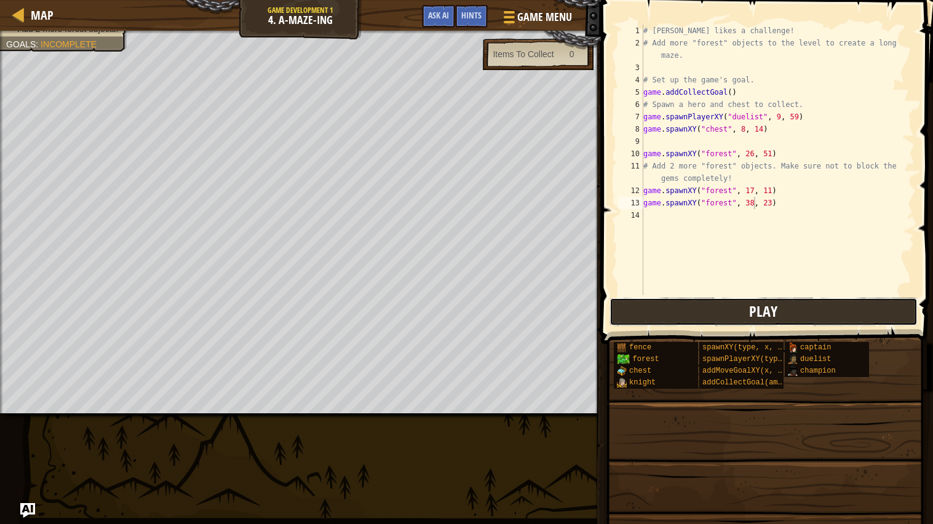
click at [729, 317] on button "Play" at bounding box center [764, 312] width 308 height 28
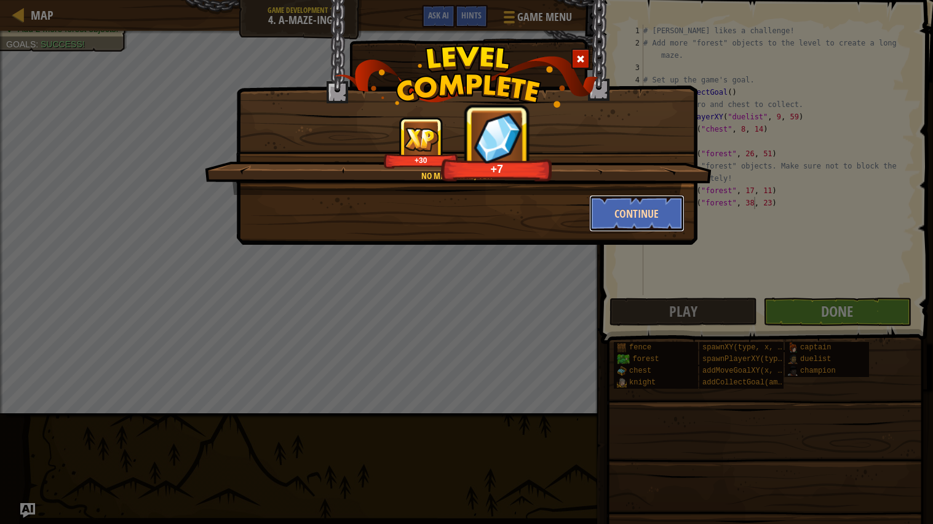
click at [619, 212] on button "Continue" at bounding box center [636, 213] width 95 height 37
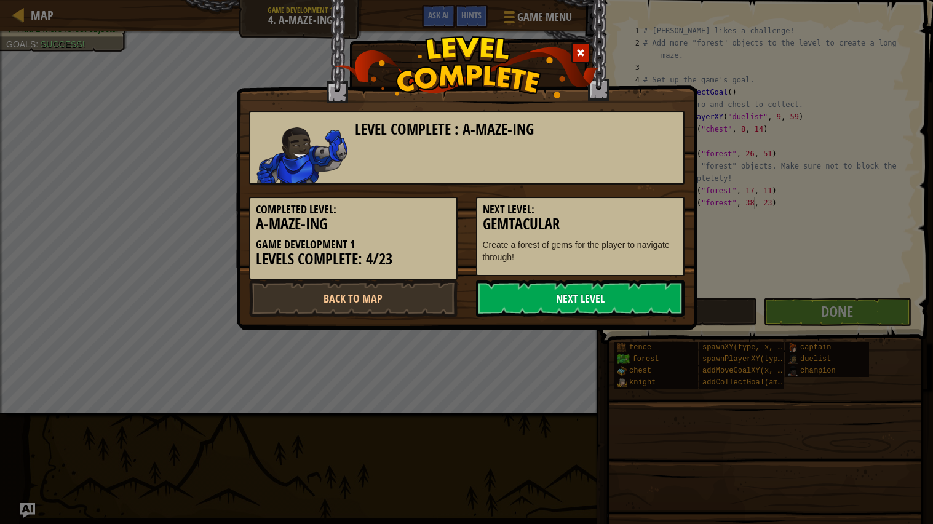
click at [583, 300] on link "Next Level" at bounding box center [580, 298] width 209 height 37
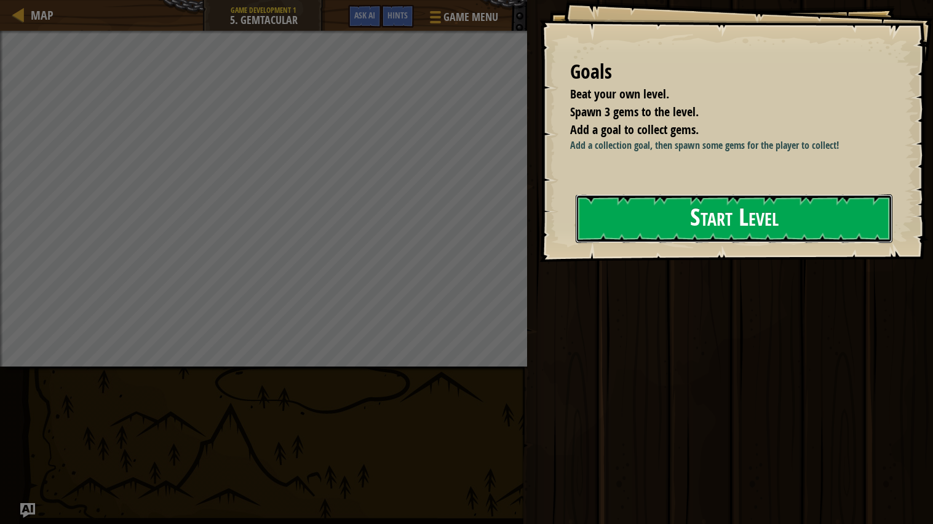
click at [703, 209] on button "Start Level" at bounding box center [734, 218] width 317 height 49
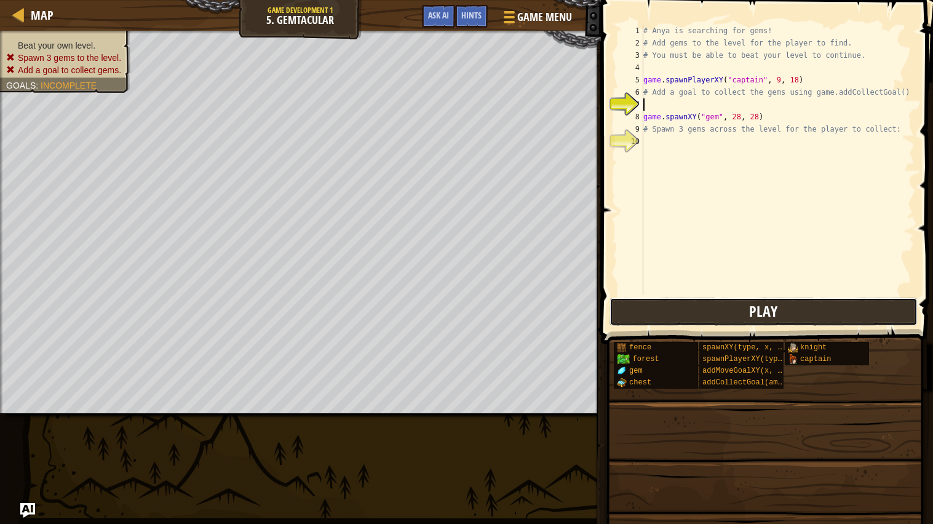
click at [629, 312] on button "Play" at bounding box center [764, 312] width 308 height 28
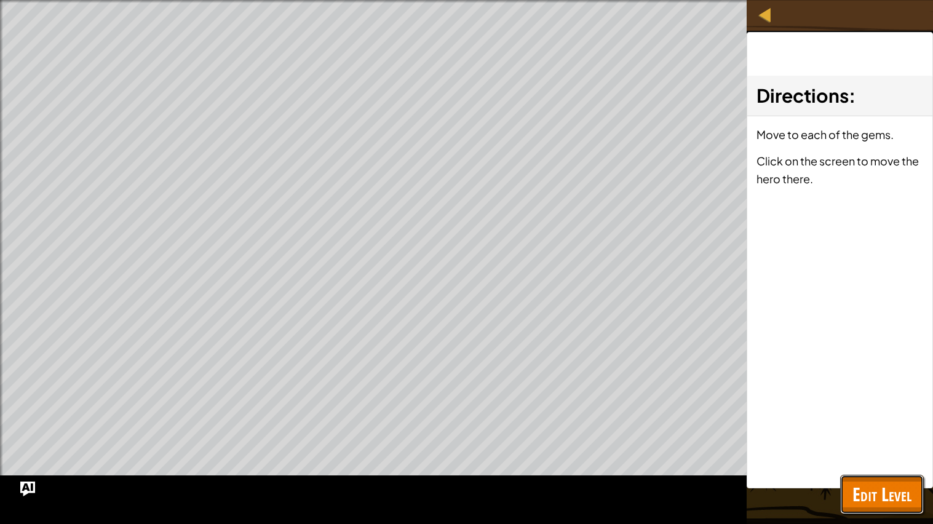
click at [881, 420] on span "Edit Level" at bounding box center [882, 494] width 59 height 25
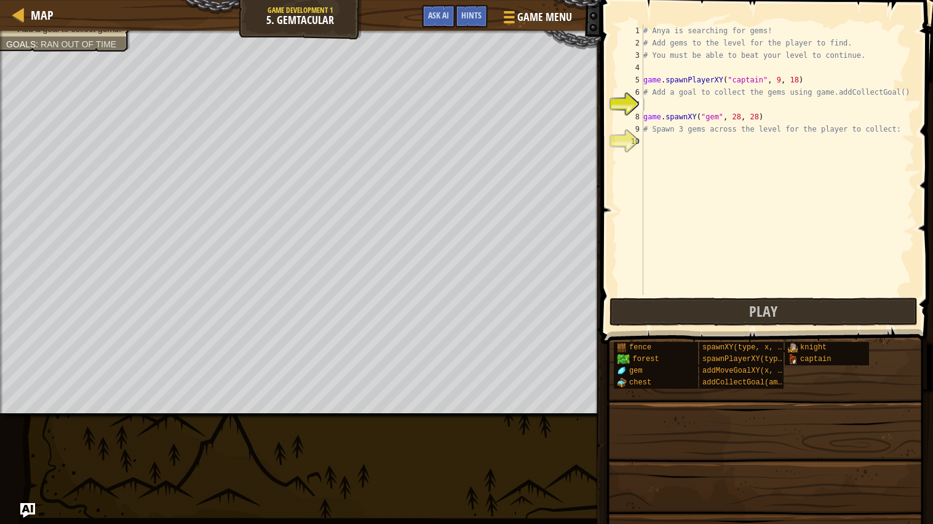
click at [762, 79] on div "# Anya is searching for gems! # Add gems to the level for the player to find. #…" at bounding box center [778, 172] width 274 height 295
type textarea "game.spawnPlayerXY("knight", 9, 18)"
click at [758, 149] on div "# Anya is searching for gems! # Add gems to the level for the player to find. #…" at bounding box center [778, 172] width 274 height 295
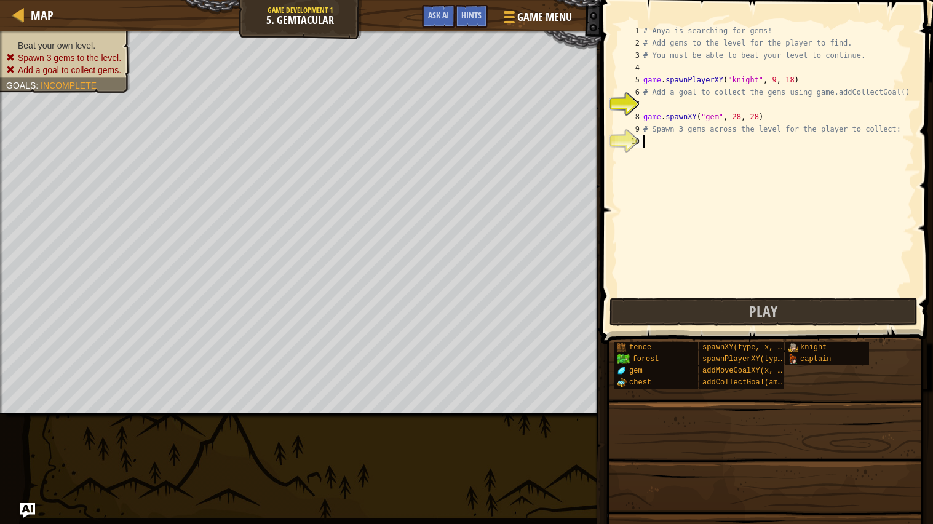
click at [107, 39] on ul "Beat your own level. Spawn 3 gems to the level. Add a goal to collect gems." at bounding box center [65, 57] width 118 height 37
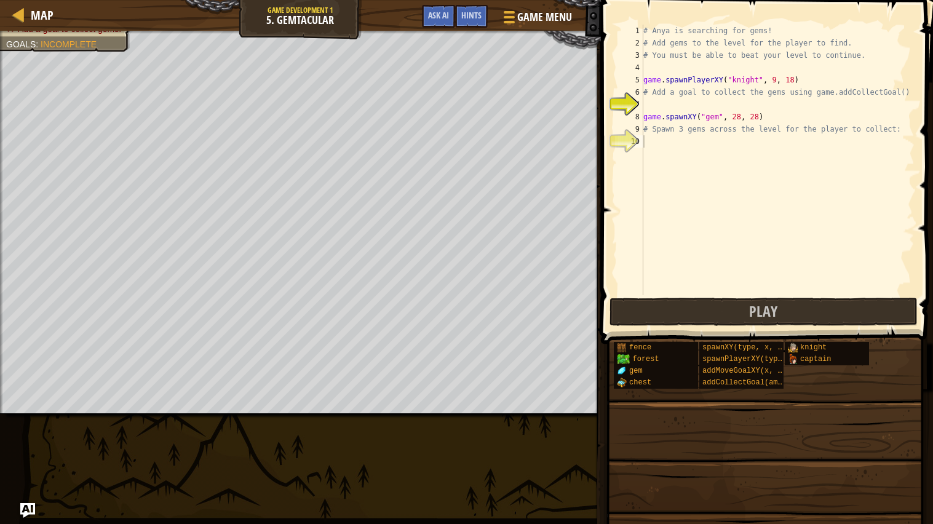
type textarea "game.spawnXY("gem", 28, 28)"
drag, startPoint x: 645, startPoint y: 117, endPoint x: 763, endPoint y: 117, distance: 118.7
click at [763, 117] on div "# Anya is searching for gems! # Add gems to the level for the player to find. #…" at bounding box center [778, 172] width 274 height 295
click at [669, 140] on div "# Anya is searching for gems! # Add gems to the level for the player to find. #…" at bounding box center [778, 172] width 274 height 295
paste textarea "game.spawnXY("gem", 28, 28)"
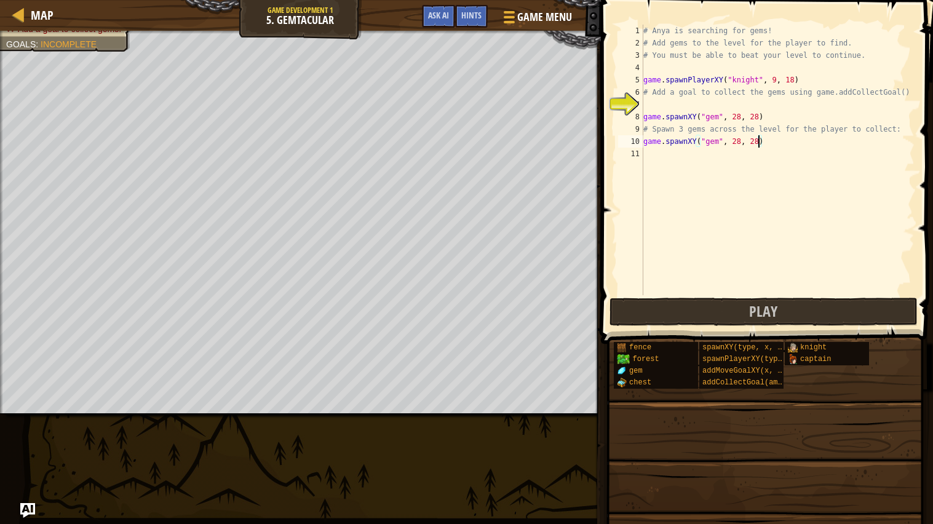
click at [757, 144] on div "# Anya is searching for gems! # Add gems to the level for the player to find. #…" at bounding box center [778, 172] width 274 height 295
click at [740, 138] on div "# Anya is searching for gems! # Add gems to the level for the player to find. #…" at bounding box center [778, 172] width 274 height 295
drag, startPoint x: 645, startPoint y: 141, endPoint x: 769, endPoint y: 138, distance: 123.7
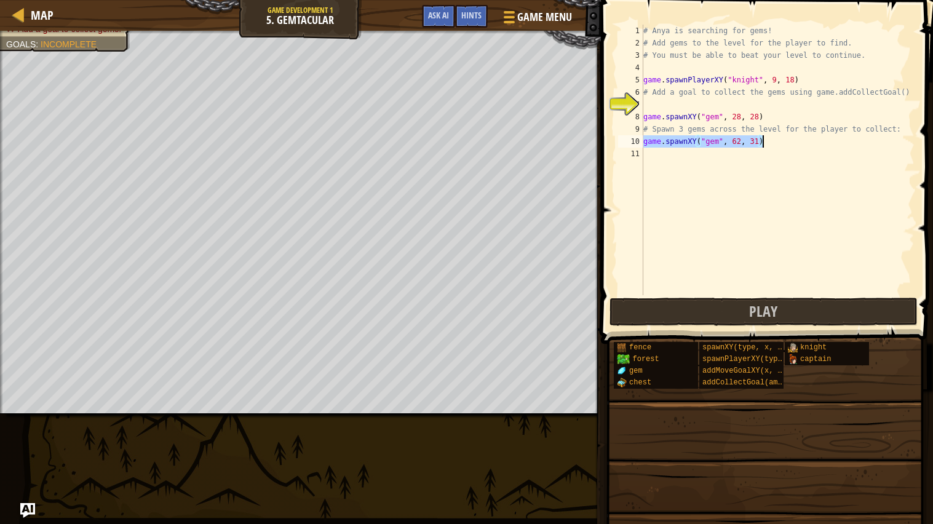
click at [769, 138] on div "# Anya is searching for gems! # Add gems to the level for the player to find. #…" at bounding box center [778, 172] width 274 height 295
paste textarea "28, 28"
type textarea "game.spawnXY("gem", 28, 28)"
click at [687, 158] on div "# Anya is searching for gems! # Add gems to the level for the player to find. #…" at bounding box center [778, 172] width 274 height 295
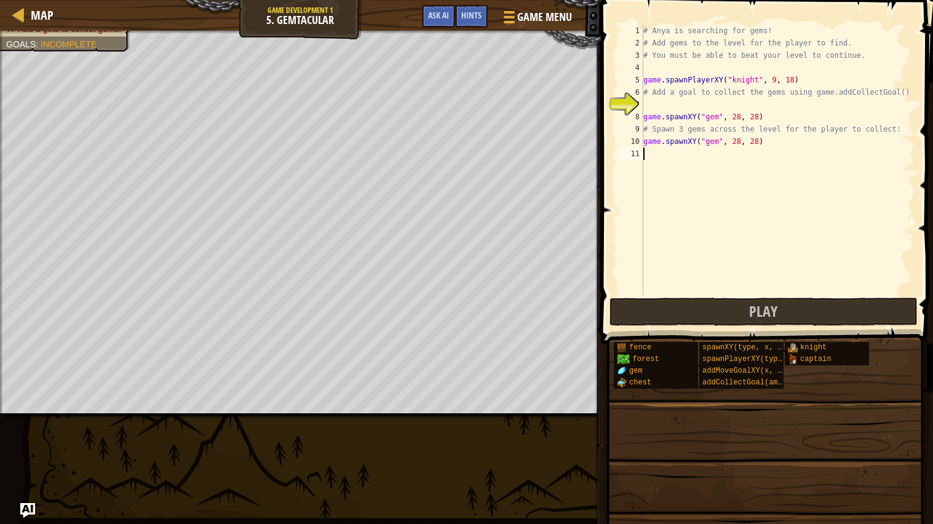
paste textarea "game.spawnXY("gem", 28, 28)"
click at [758, 154] on div "# Anya is searching for gems! # Add gems to the level for the player to find. #…" at bounding box center [778, 172] width 274 height 295
click at [741, 152] on div "# Anya is searching for gems! # Add gems to the level for the player to find. #…" at bounding box center [778, 172] width 274 height 295
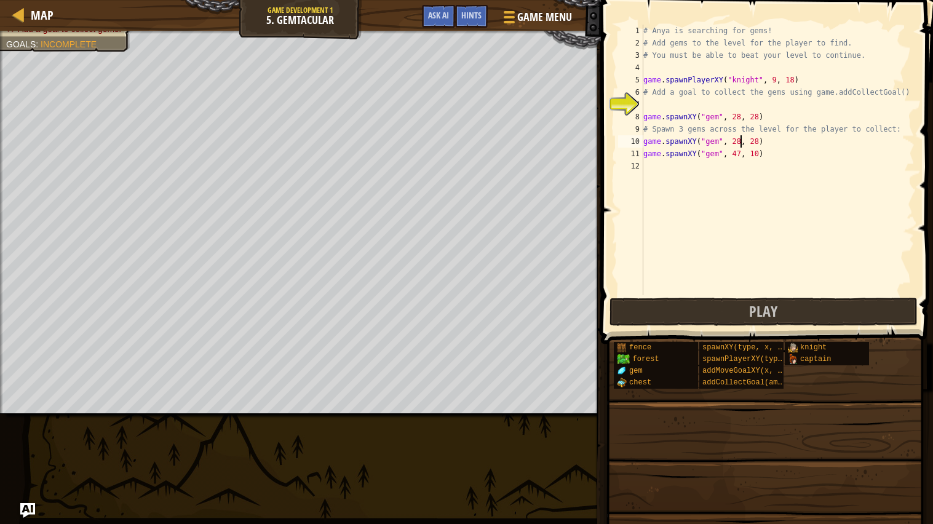
click at [740, 139] on div "# Anya is searching for gems! # Add gems to the level for the player to find. #…" at bounding box center [778, 172] width 274 height 295
click at [758, 143] on div "# Anya is searching for gems! # Add gems to the level for the player to find. #…" at bounding box center [778, 172] width 274 height 295
type textarea "game.spawnXY("gem", 62, 31)"
click at [685, 170] on div "# Anya is searching for gems! # Add gems to the level for the player to find. #…" at bounding box center [778, 172] width 274 height 295
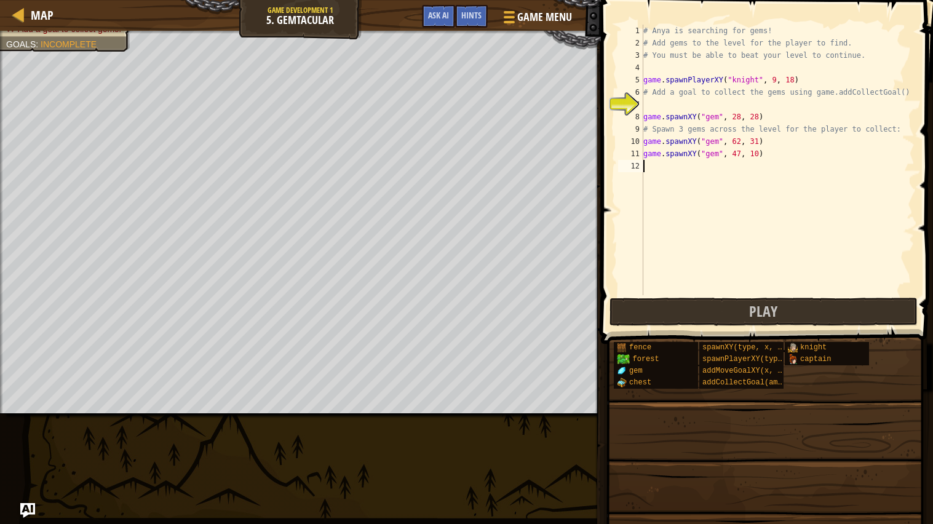
scroll to position [5, 0]
type textarea "g"
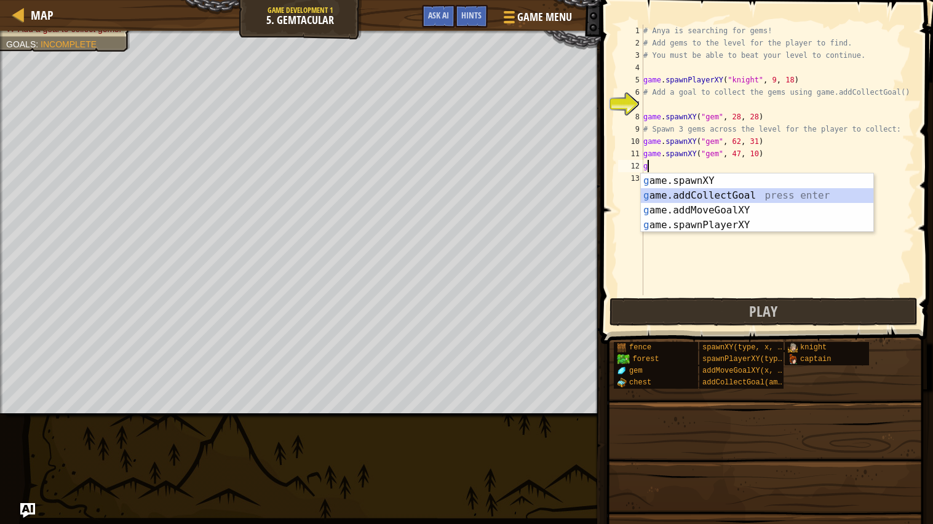
click at [731, 194] on div "g ame.spawnXY press enter g ame.addCollectGoal press enter g ame.addMoveGoalXY …" at bounding box center [757, 217] width 233 height 89
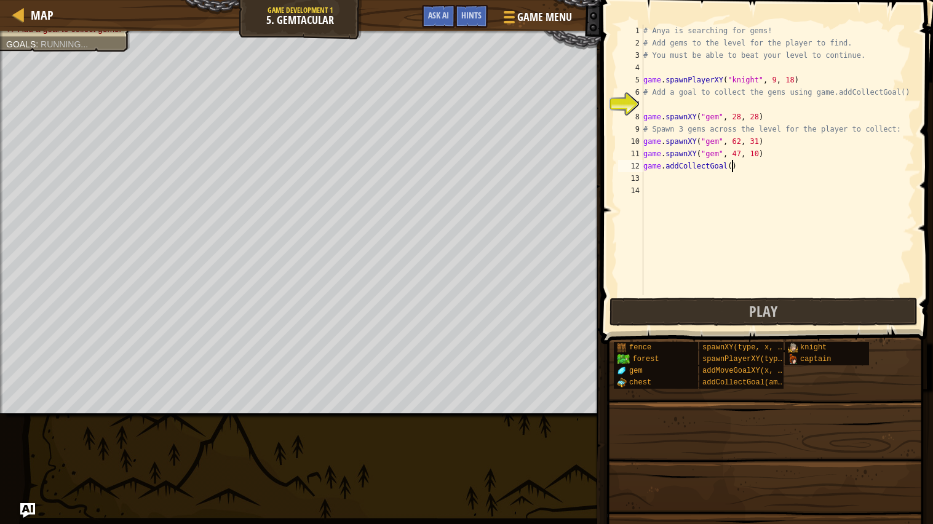
click at [731, 163] on div "# Anya is searching for gems! # Add gems to the level for the player to find. #…" at bounding box center [778, 172] width 274 height 295
type textarea "game.addCollectGoal(3)"
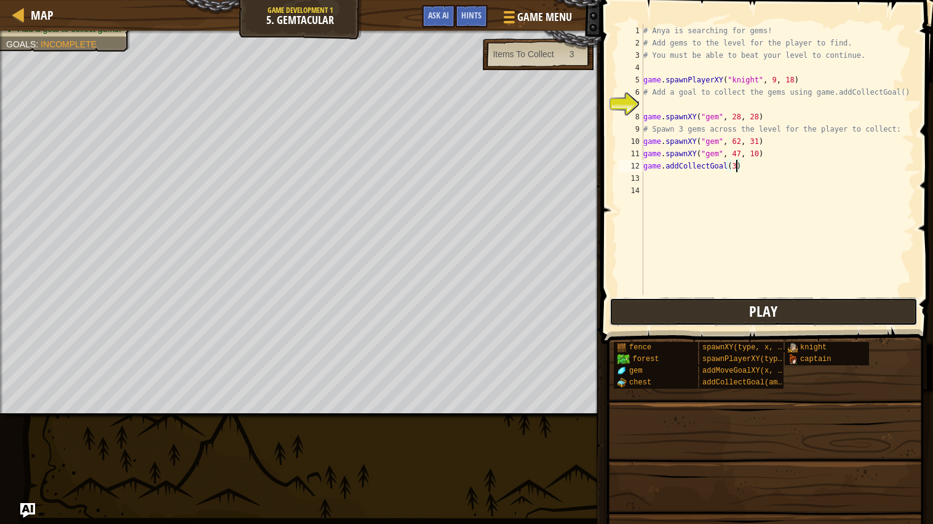
click at [720, 305] on button "Play" at bounding box center [764, 312] width 308 height 28
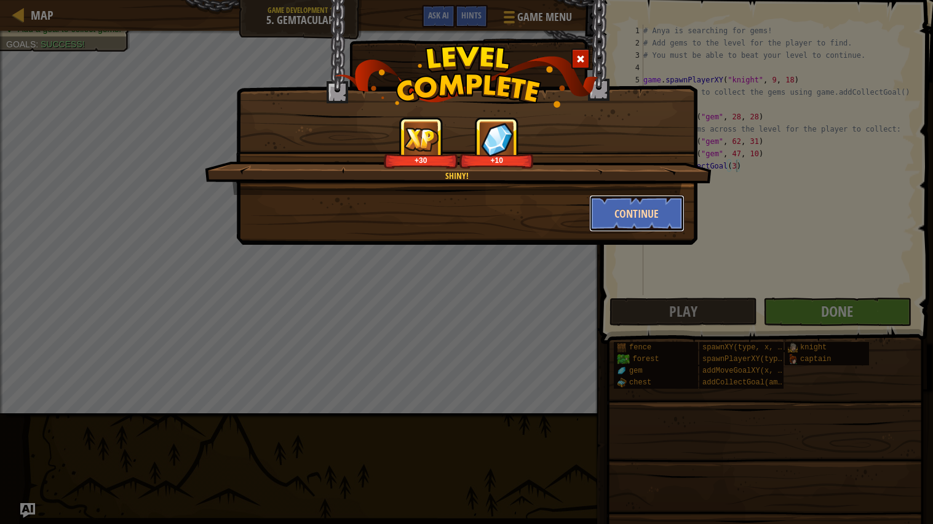
click at [613, 211] on button "Continue" at bounding box center [636, 213] width 95 height 37
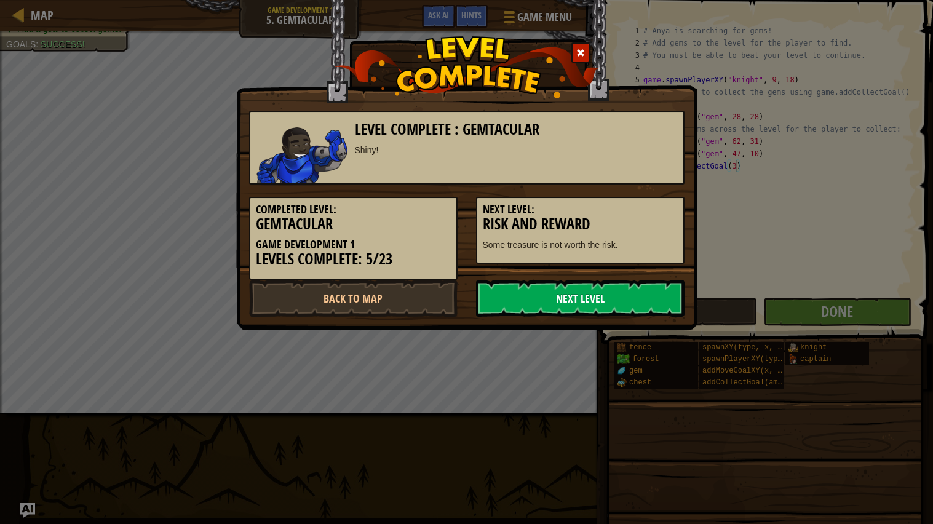
click at [590, 292] on link "Next Level" at bounding box center [580, 298] width 209 height 37
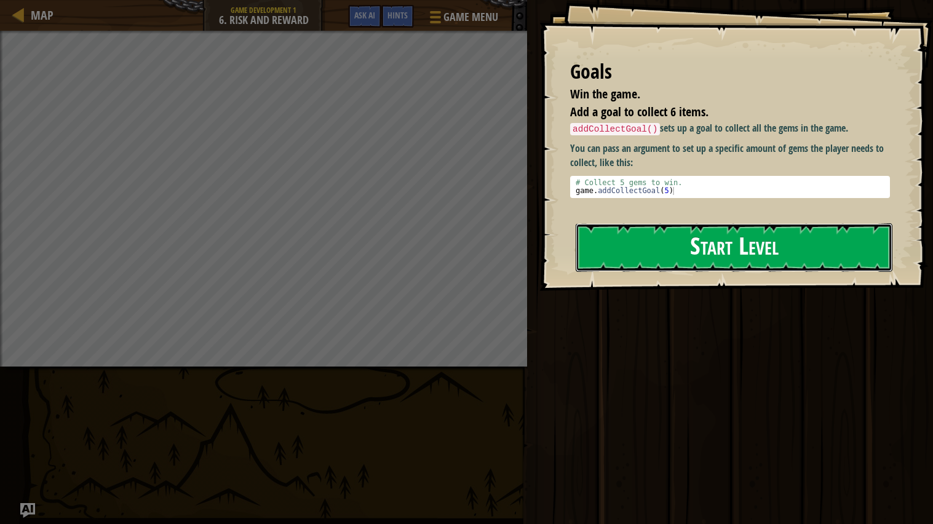
click at [638, 260] on button "Start Level" at bounding box center [734, 247] width 317 height 49
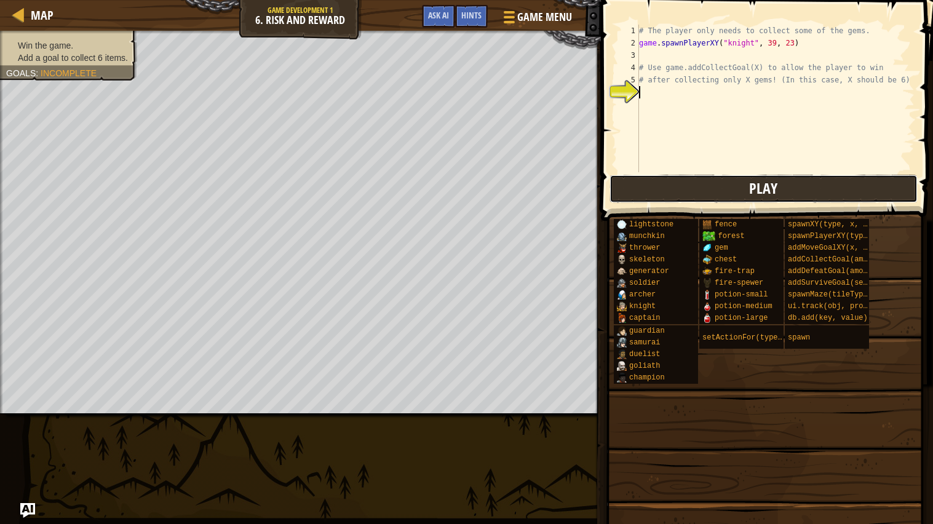
click at [624, 183] on button "Play" at bounding box center [764, 189] width 308 height 28
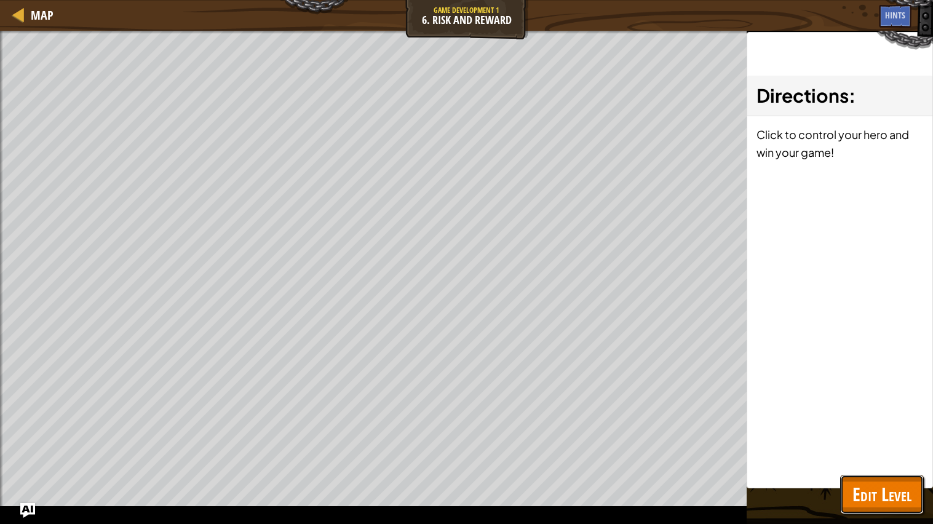
click at [869, 420] on button "Edit Level" at bounding box center [882, 494] width 84 height 39
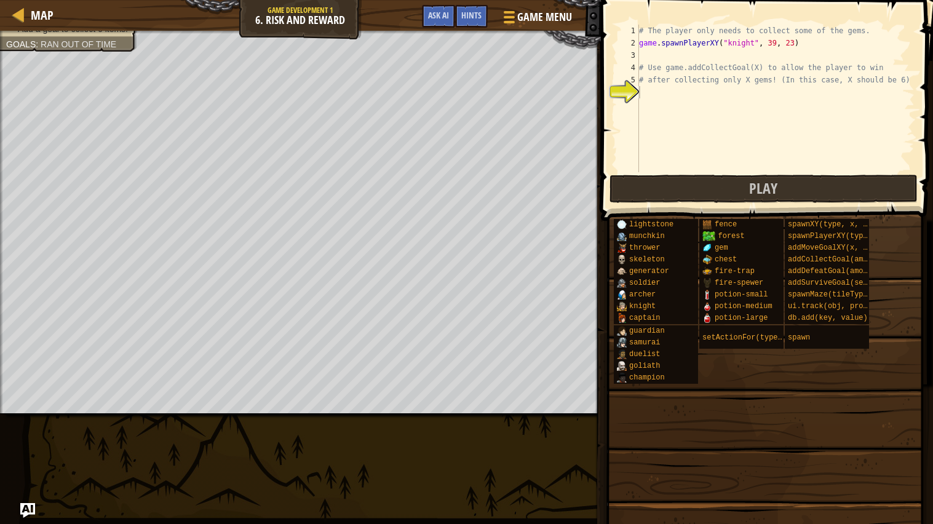
click at [869, 420] on span at bounding box center [765, 388] width 324 height 364
click at [754, 41] on div "# The player only needs to collect some of the gems. game . spawnPlayerXY ( "kn…" at bounding box center [776, 111] width 278 height 172
type textarea "game.spawnPlayerXY("samurai", 39, 23)"
click at [645, 55] on div "# The player only needs to collect some of the gems. game . spawnPlayerXY ( "sa…" at bounding box center [776, 111] width 278 height 172
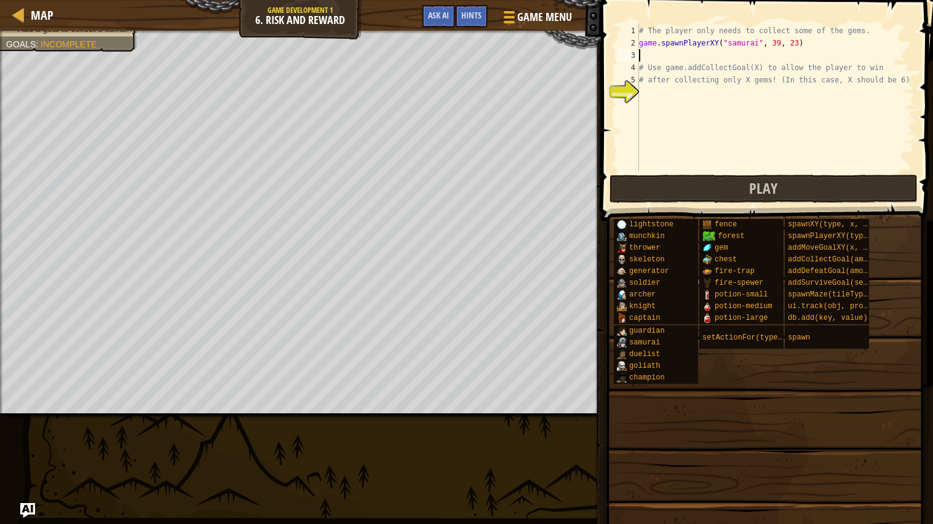
scroll to position [5, 0]
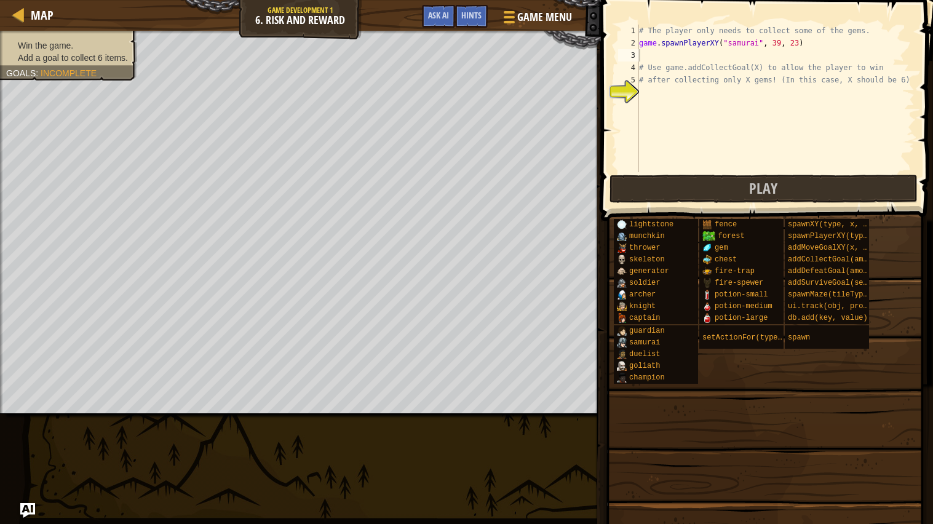
click at [103, 47] on ul "Win the game. Add a goal to collect 6 items." at bounding box center [68, 51] width 125 height 25
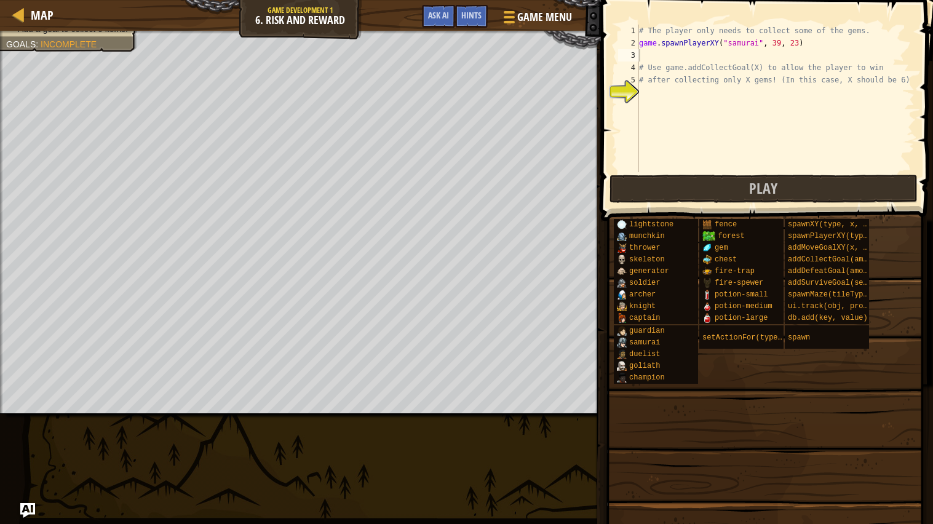
click at [663, 55] on div "# The player only needs to collect some of the gems. game . spawnPlayerXY ( "sa…" at bounding box center [776, 111] width 278 height 172
type textarea "g"
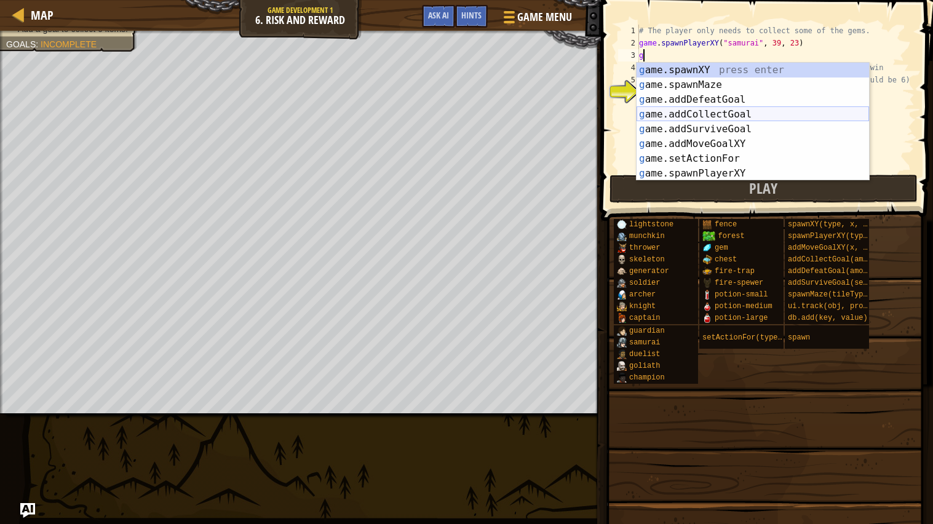
click at [786, 111] on div "g ame.spawnXY press enter g ame.spawnMaze press enter g ame.addDefeatGoal press…" at bounding box center [753, 137] width 233 height 148
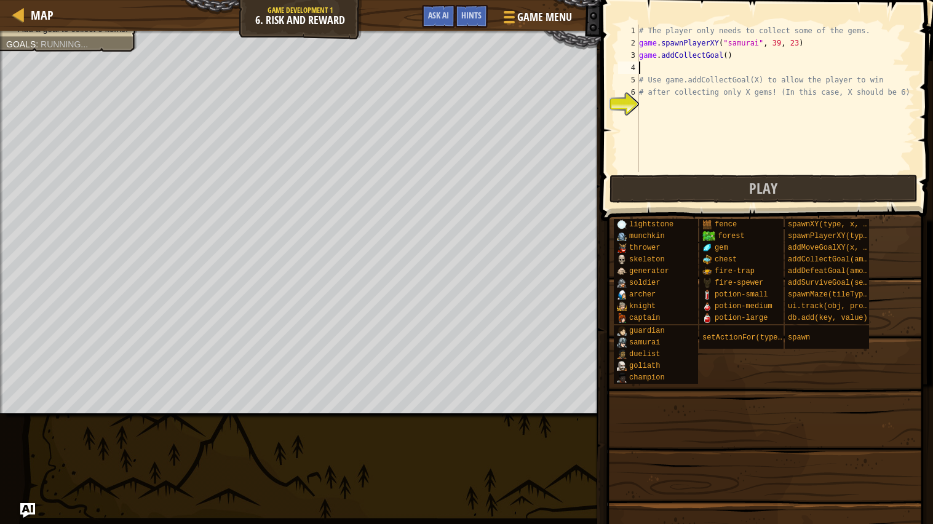
click at [727, 57] on div "# The player only needs to collect some of the gems. game . spawnPlayerXY ( "sa…" at bounding box center [776, 111] width 278 height 172
type textarea "game.addCollectGoal(6)"
click at [814, 191] on button "Play" at bounding box center [764, 189] width 308 height 28
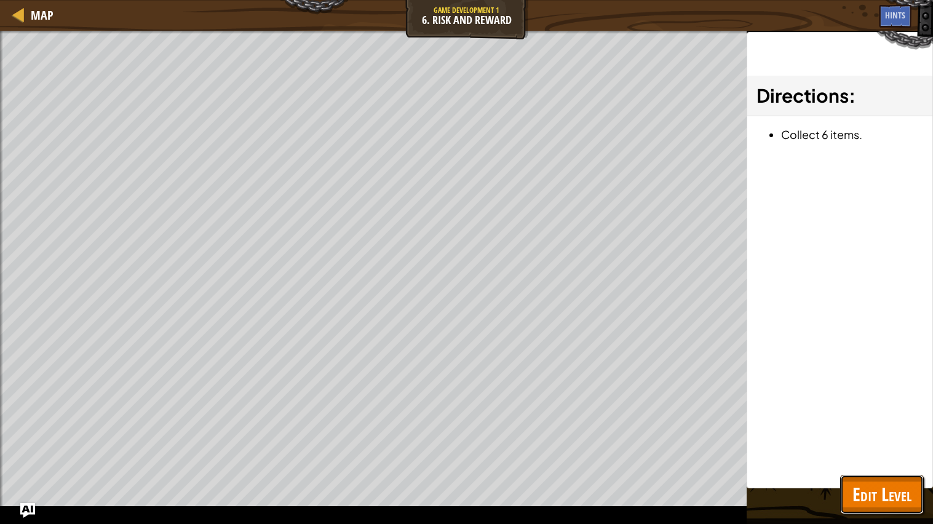
click at [863, 420] on span "Edit Level" at bounding box center [882, 494] width 59 height 25
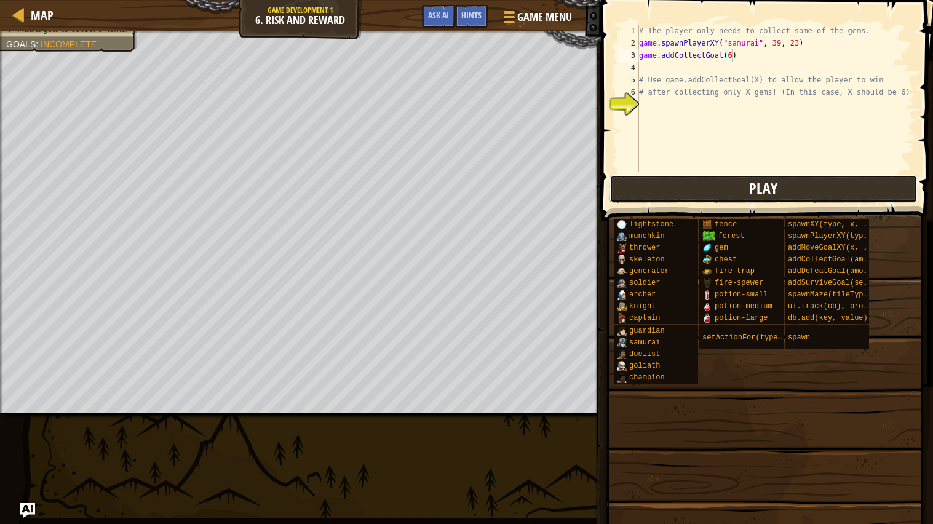
click at [729, 183] on button "Play" at bounding box center [764, 189] width 308 height 28
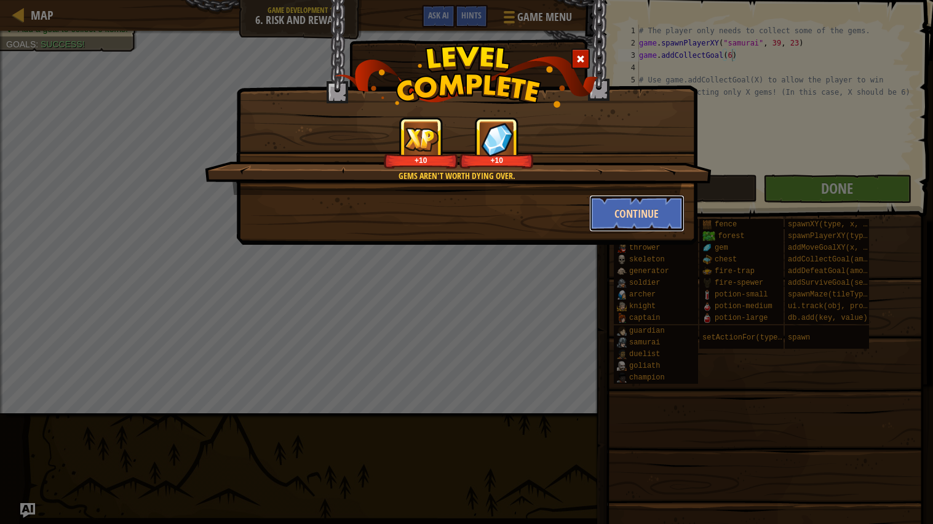
click at [615, 207] on button "Continue" at bounding box center [636, 213] width 95 height 37
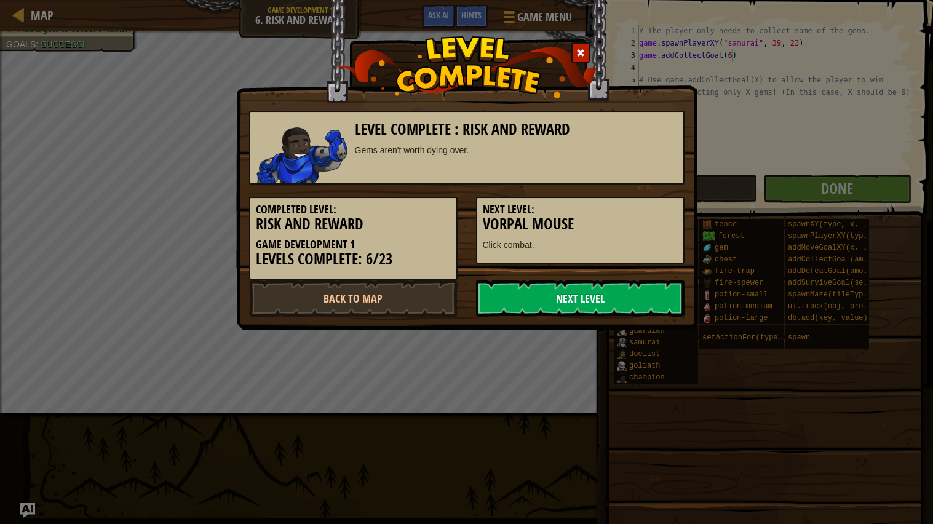
click at [577, 290] on link "Next Level" at bounding box center [580, 298] width 209 height 37
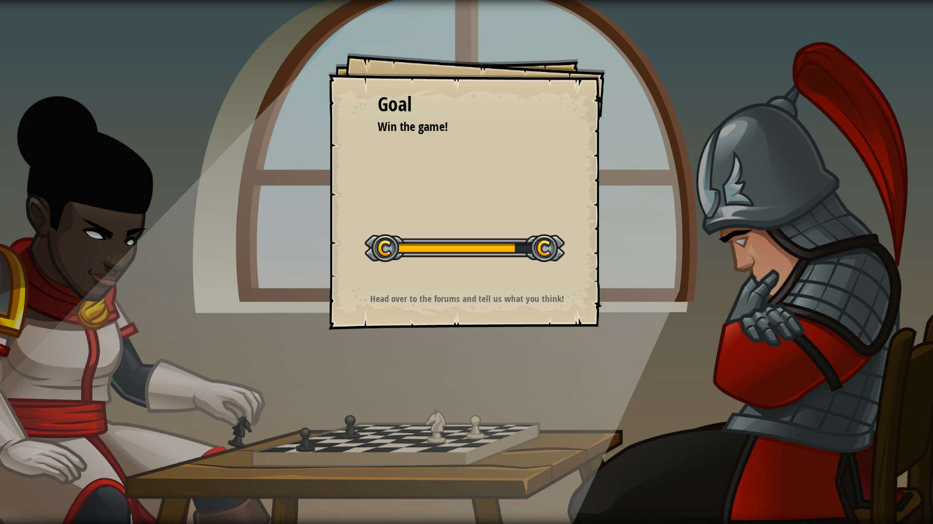
click at [577, 290] on div "Goal Win the game! Start Level Error loading from server. Try refreshing the pa…" at bounding box center [466, 191] width 277 height 277
click at [559, 275] on div "Goal Win the game! Start Level Error loading from server. Try refreshing the pa…" at bounding box center [466, 191] width 277 height 277
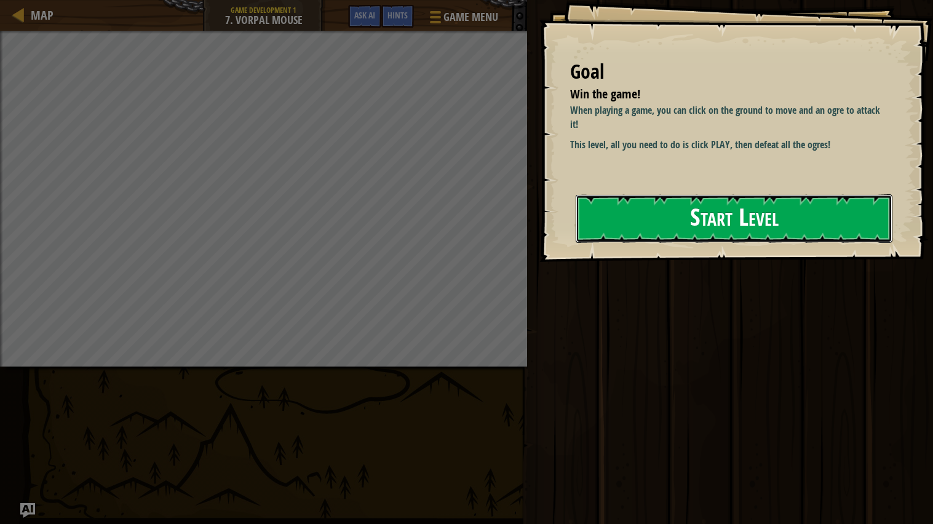
click at [610, 228] on button "Start Level" at bounding box center [734, 218] width 317 height 49
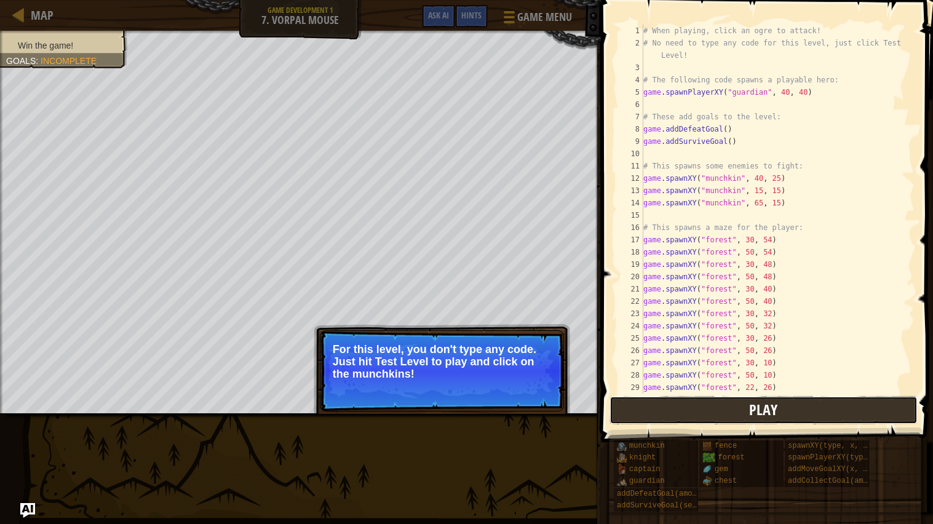
click at [701, 409] on button "Play" at bounding box center [764, 410] width 308 height 28
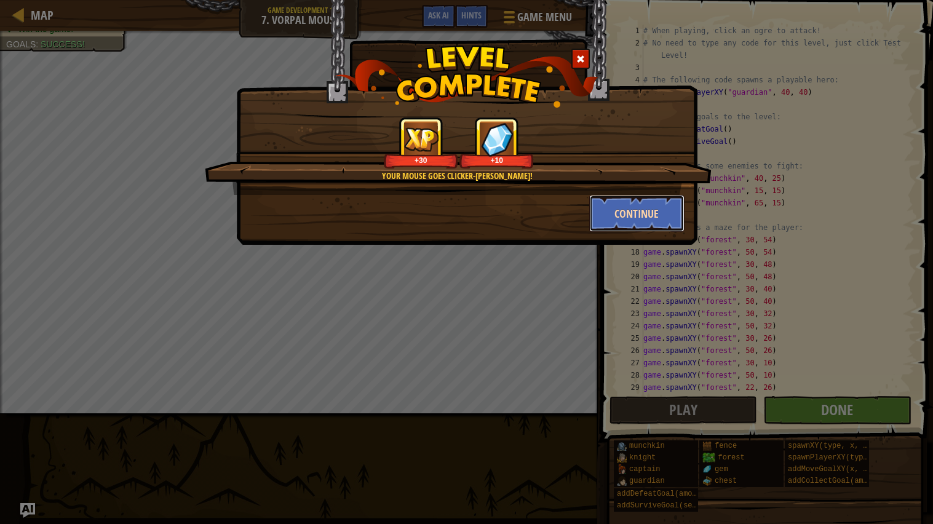
click at [618, 214] on button "Continue" at bounding box center [636, 213] width 95 height 37
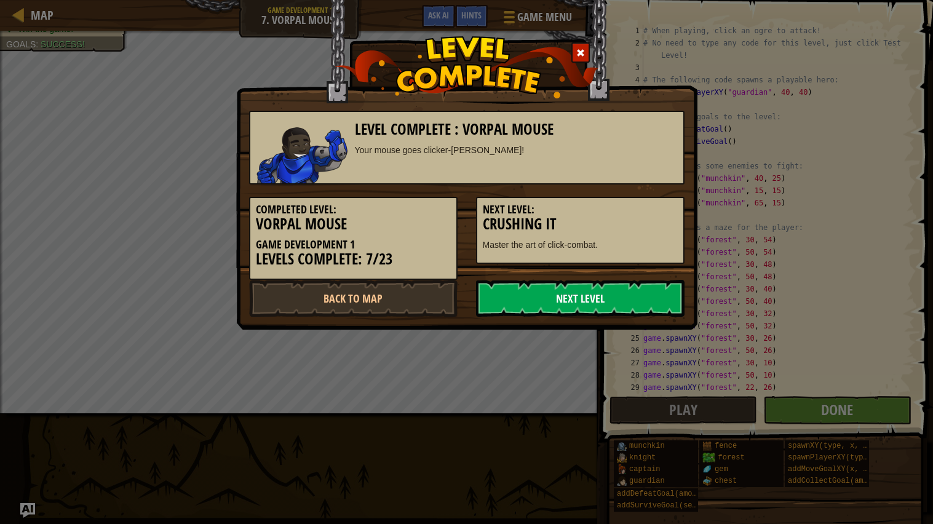
click at [578, 296] on link "Next Level" at bounding box center [580, 298] width 209 height 37
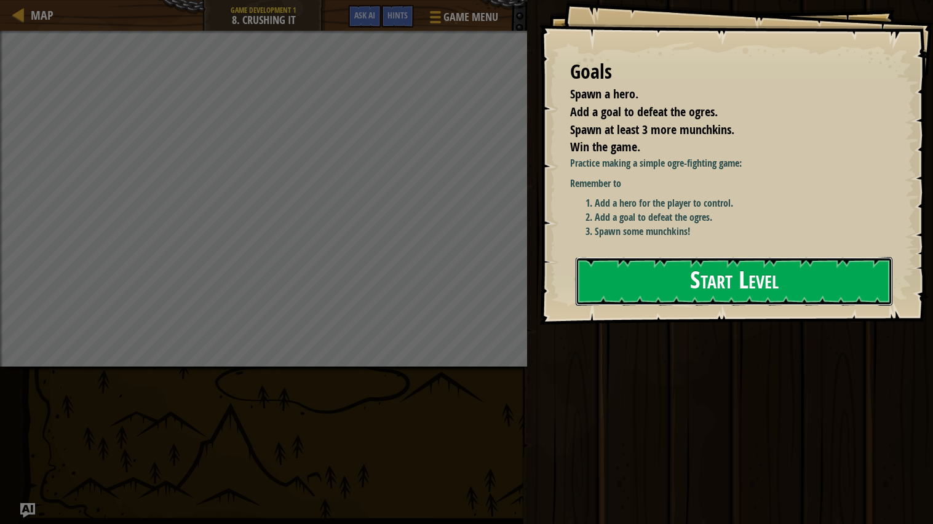
click at [647, 284] on button "Start Level" at bounding box center [734, 281] width 317 height 49
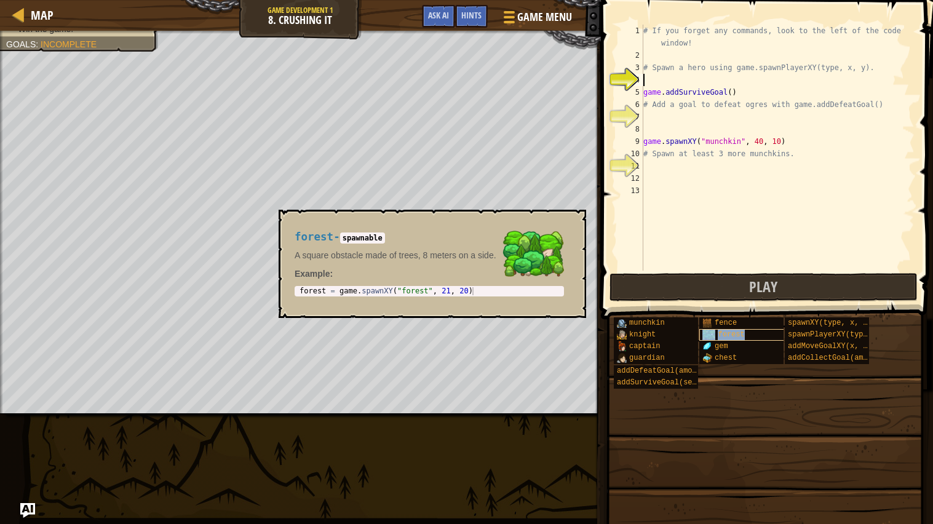
click at [723, 335] on span "forest" at bounding box center [731, 334] width 26 height 9
click at [662, 81] on div "# If you forget any commands, look to the left of the code window! # Spawn a he…" at bounding box center [778, 166] width 274 height 283
click at [573, 220] on button "×" at bounding box center [573, 223] width 10 height 17
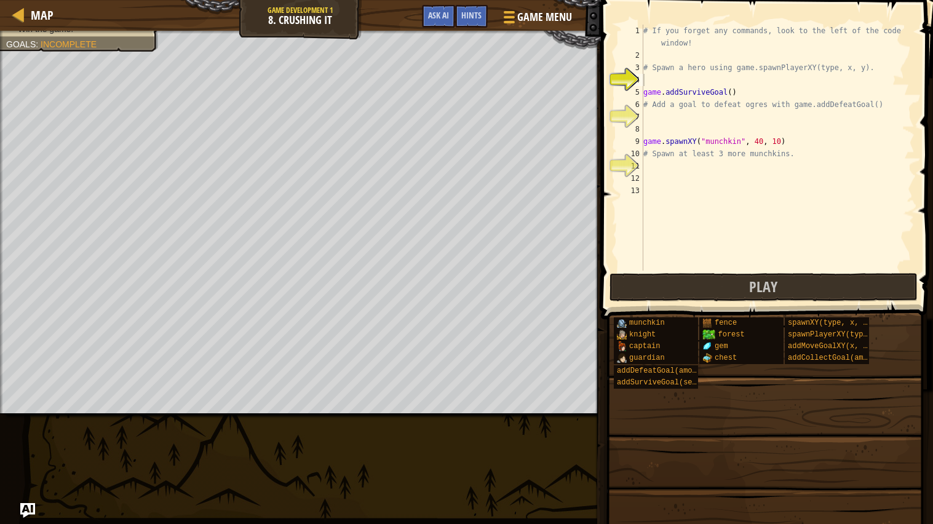
click at [663, 79] on div "# If you forget any commands, look to the left of the code window! # Spawn a he…" at bounding box center [778, 166] width 274 height 283
click at [654, 117] on div "# If you forget any commands, look to the left of the code window! # Spawn a he…" at bounding box center [778, 166] width 274 height 283
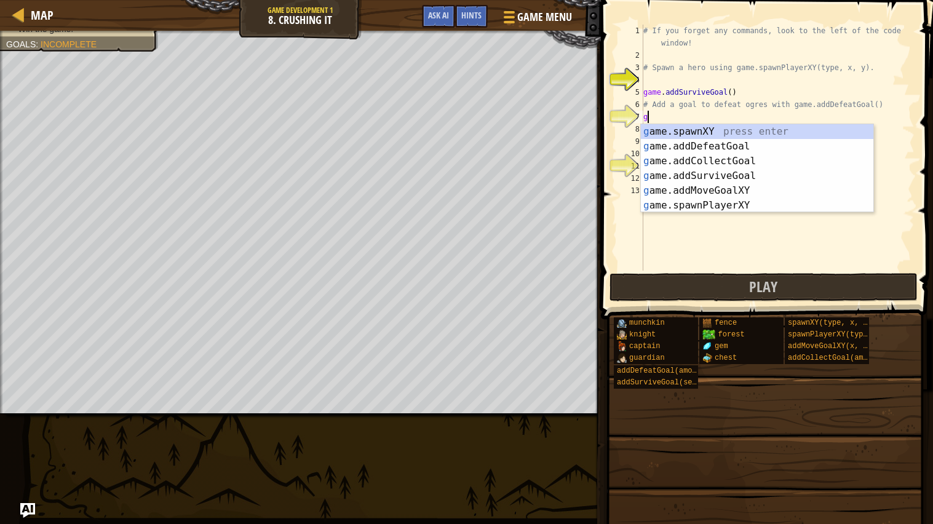
scroll to position [5, 0]
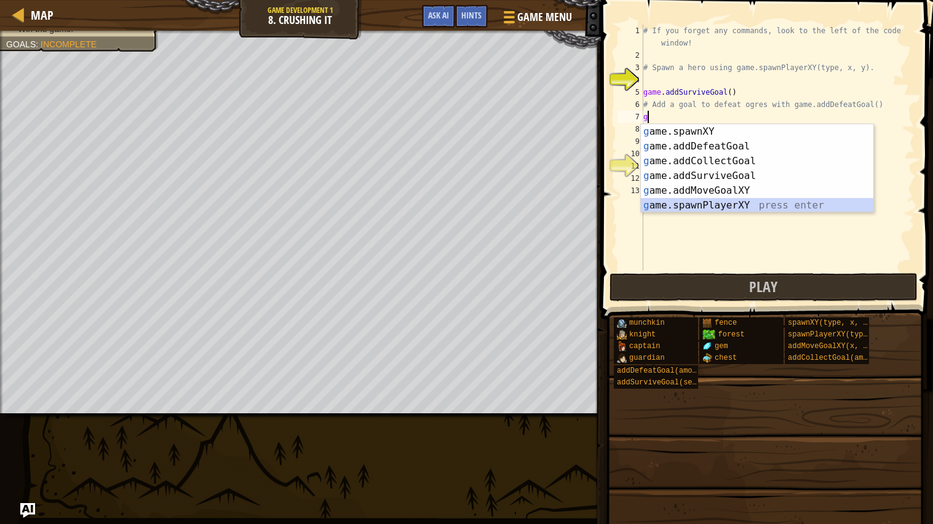
click at [719, 201] on div "g ame.spawnXY press enter g ame.addDefeatGoal press enter g ame.addCollectGoal …" at bounding box center [757, 183] width 233 height 118
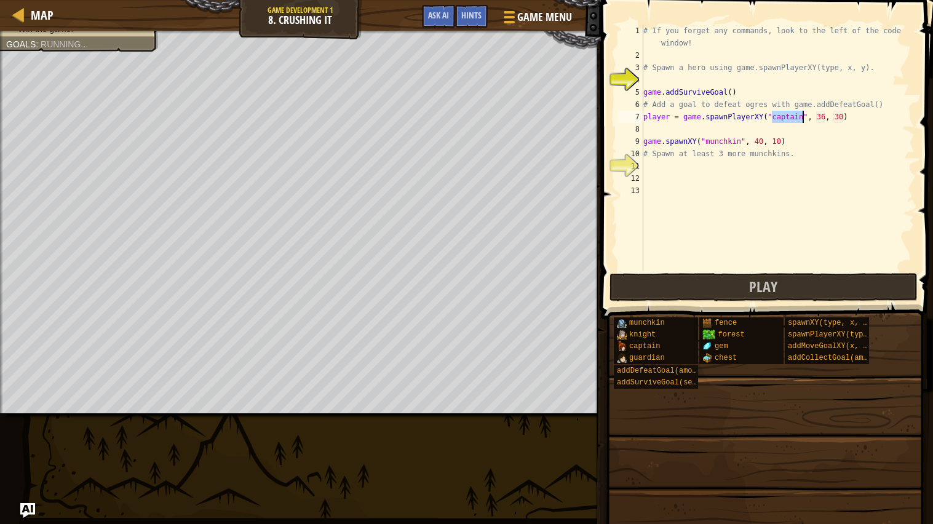
click at [848, 117] on div "# If you forget any commands, look to the left of the code window! # Spawn a he…" at bounding box center [778, 166] width 274 height 283
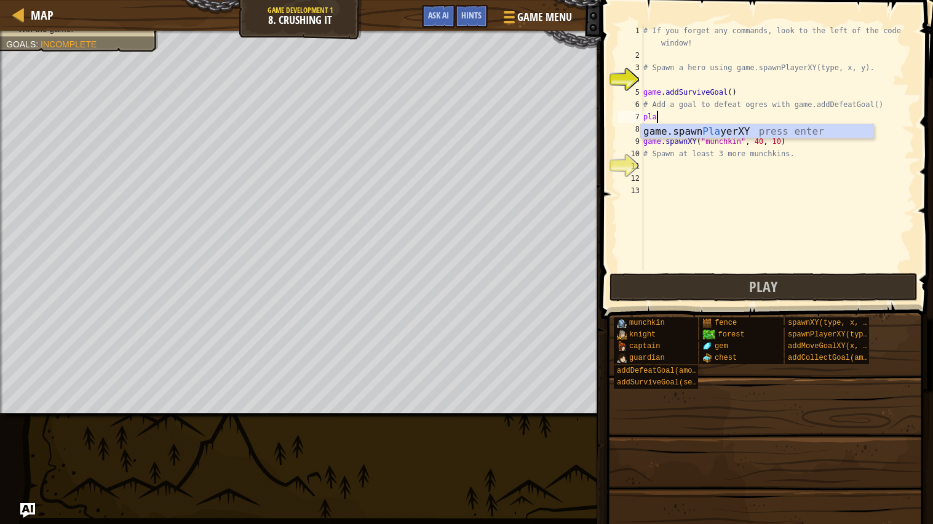
type textarea "p"
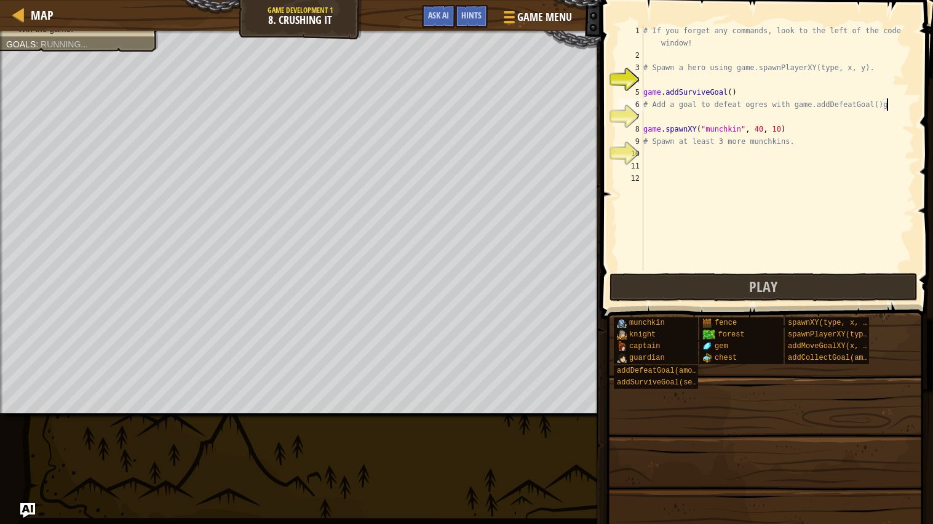
scroll to position [5, 19]
type textarea "# Add a goal to defeat ogres with game.addDefeatGoal()g"
click at [531, 12] on span "Game Menu" at bounding box center [544, 17] width 57 height 17
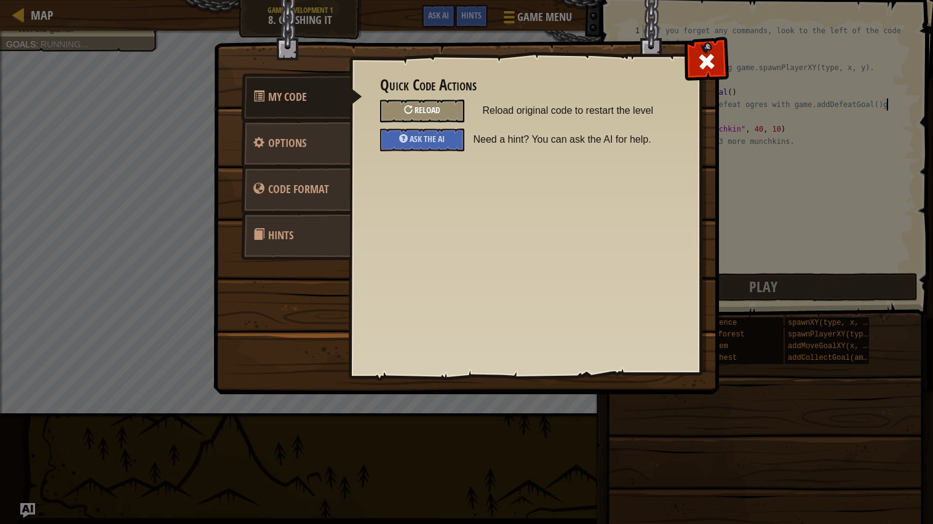
click at [422, 111] on span "Reload" at bounding box center [428, 110] width 26 height 12
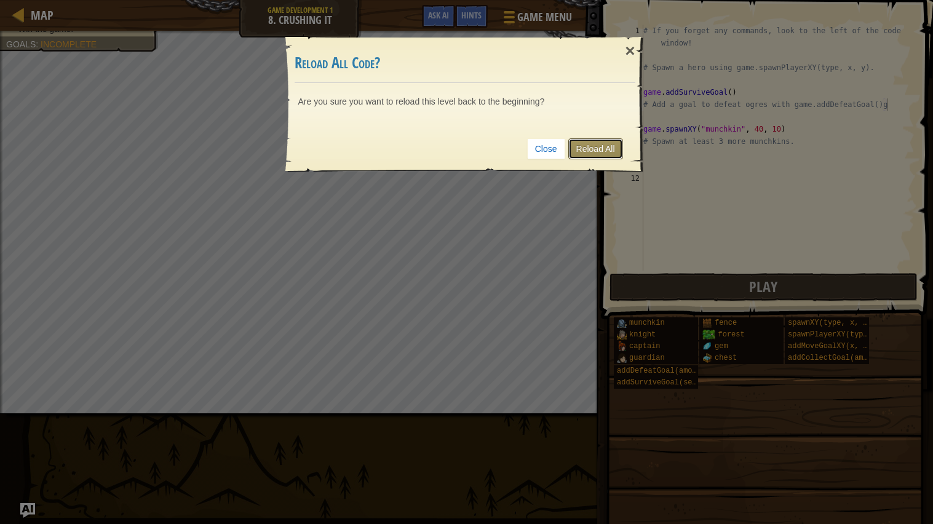
click at [583, 144] on link "Reload All" at bounding box center [595, 148] width 55 height 21
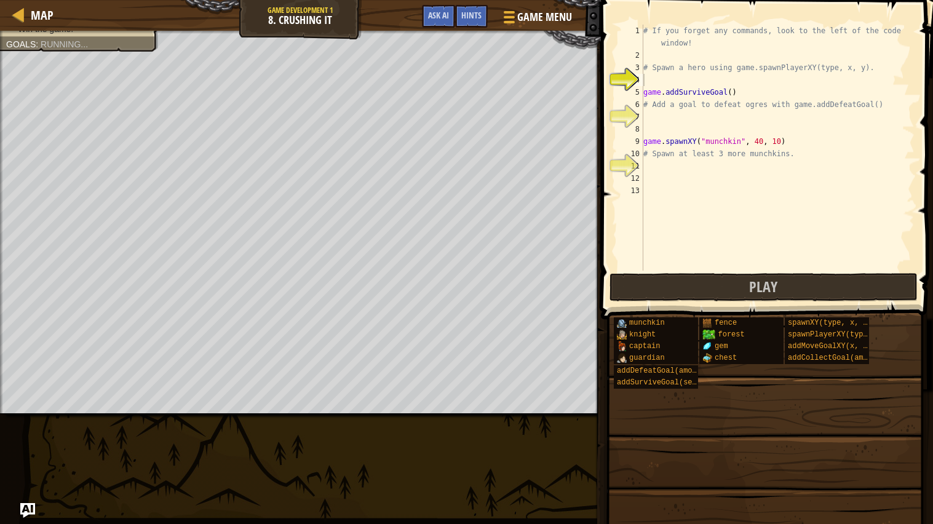
scroll to position [5, 0]
click at [646, 116] on div "# If you forget any commands, look to the left of the code window! # Spawn a he…" at bounding box center [778, 166] width 274 height 283
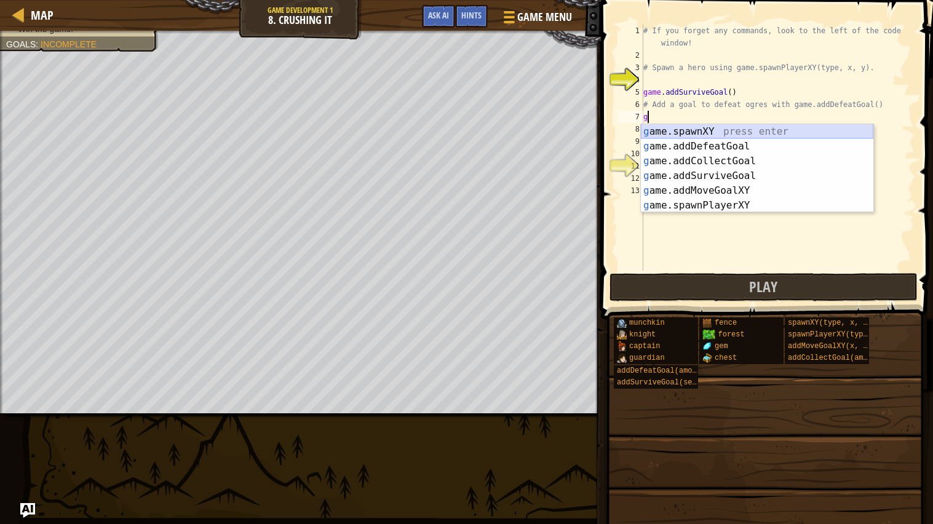
click at [693, 127] on div "g ame.spawnXY press enter g ame.addDefeatGoal press enter g ame.addCollectGoal …" at bounding box center [757, 183] width 233 height 118
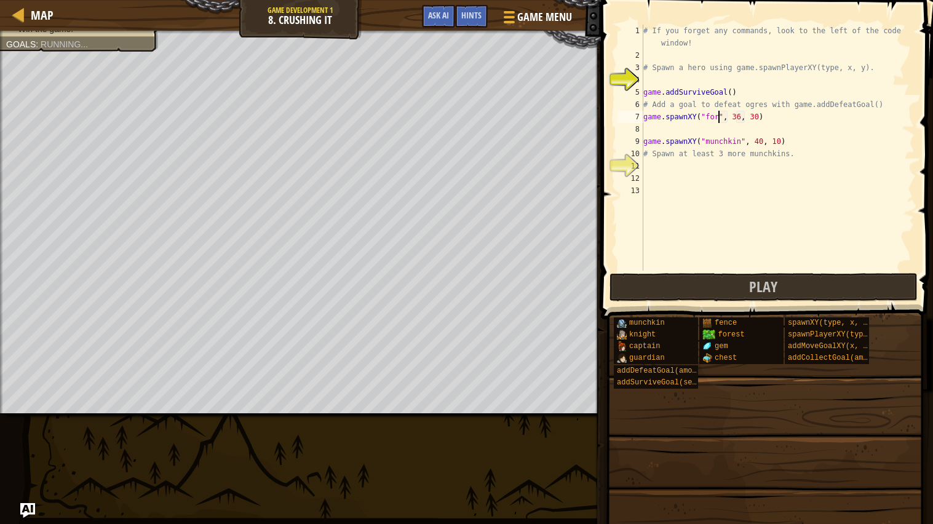
scroll to position [5, 7]
click at [781, 121] on div "# If you forget any commands, look to the left of the code window! # Spawn a he…" at bounding box center [778, 166] width 274 height 283
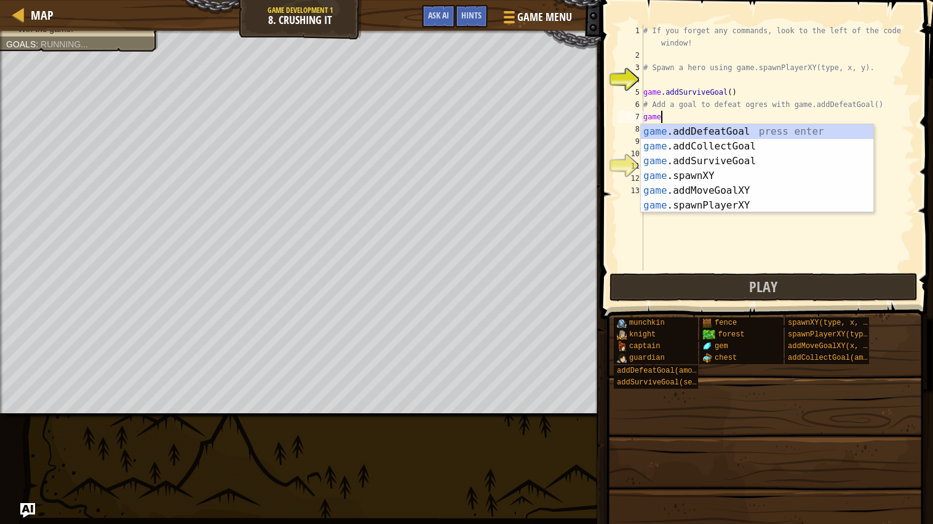
scroll to position [5, 1]
type textarea "g"
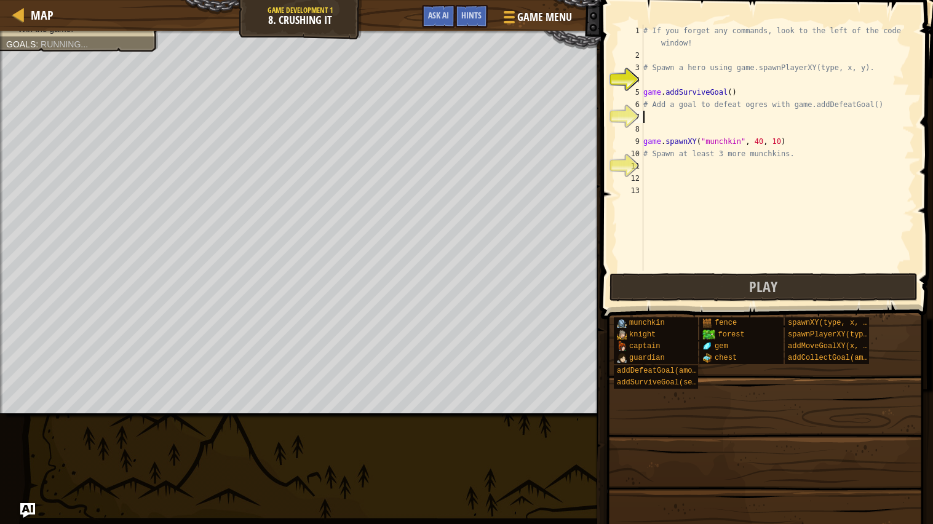
type textarea "s"
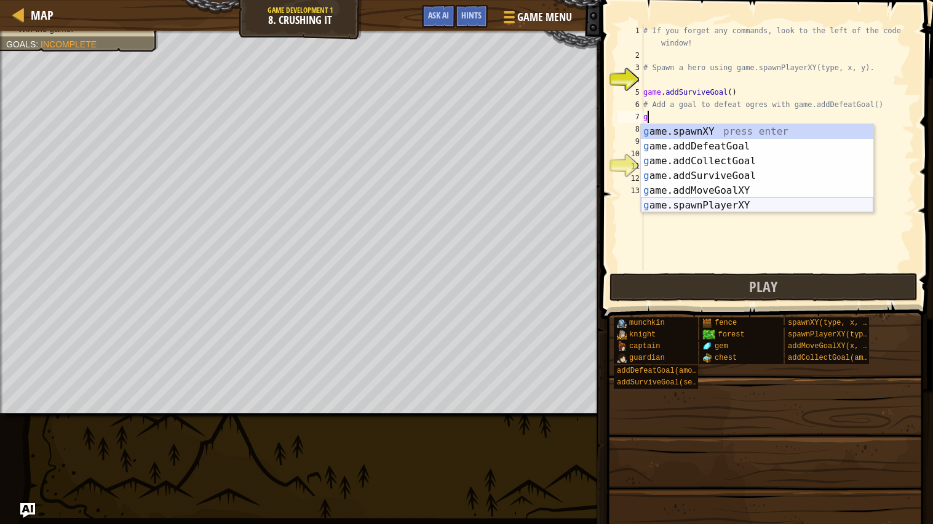
click at [774, 199] on div "g ame.spawnXY press enter g ame.addDefeatGoal press enter g ame.addCollectGoal …" at bounding box center [757, 183] width 233 height 118
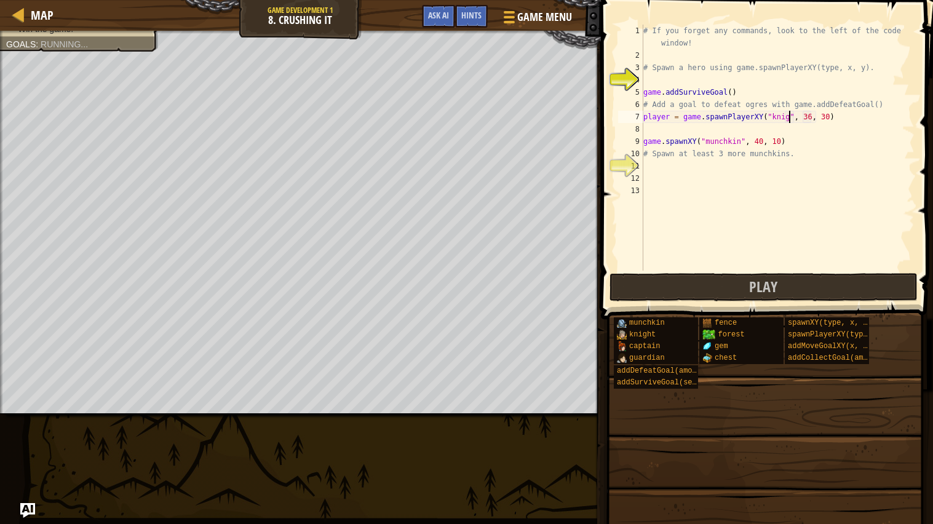
scroll to position [5, 13]
click at [820, 117] on div "# If you forget any commands, look to the left of the code window! # Spawn a he…" at bounding box center [778, 166] width 274 height 283
click at [837, 117] on div "# If you forget any commands, look to the left of the code window! # Spawn a he…" at bounding box center [778, 166] width 274 height 283
type textarea "player = game.spawnPlayerXY("knight", 72, 57)"
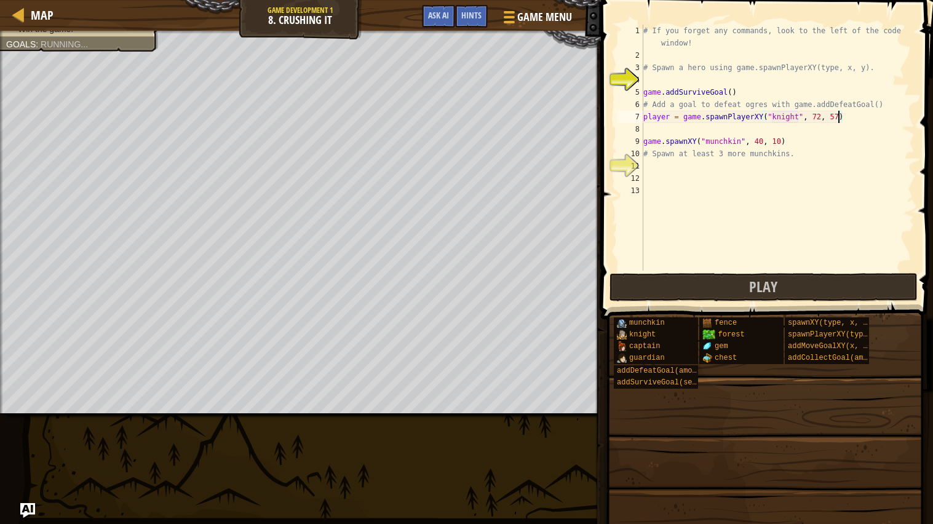
scroll to position [5, 15]
click at [851, 121] on div "# If you forget any commands, look to the left of the code window! # Spawn a he…" at bounding box center [778, 166] width 274 height 283
click at [671, 131] on div "# If you forget any commands, look to the left of the code window! # Spawn a he…" at bounding box center [778, 166] width 274 height 283
type textarea "g"
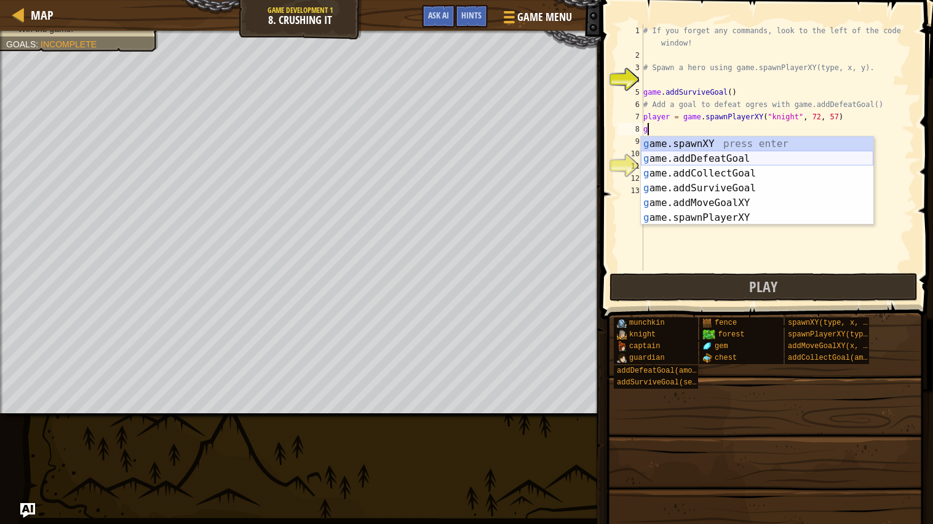
click at [725, 156] on div "g ame.spawnXY press enter g ame.addDefeatGoal press enter g ame.addCollectGoal …" at bounding box center [757, 196] width 233 height 118
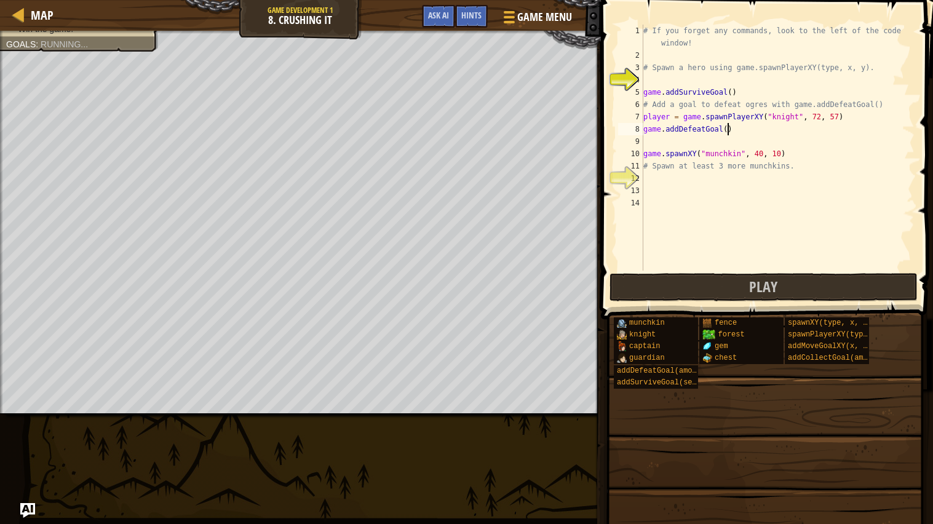
click at [728, 129] on div "# If you forget any commands, look to the left of the code window! # Spawn a he…" at bounding box center [778, 166] width 274 height 283
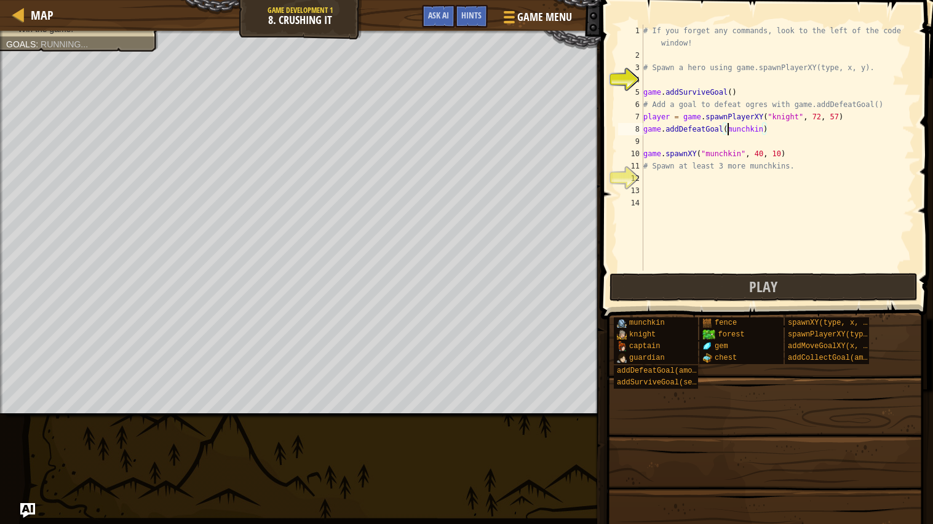
scroll to position [5, 7]
click at [771, 129] on div "# If you forget any commands, look to the left of the code window! # Spawn a he…" at bounding box center [778, 166] width 274 height 283
click at [766, 128] on div "# If you forget any commands, look to the left of the code window! # Spawn a he…" at bounding box center [778, 166] width 274 height 283
click at [797, 291] on button "Play" at bounding box center [764, 287] width 308 height 28
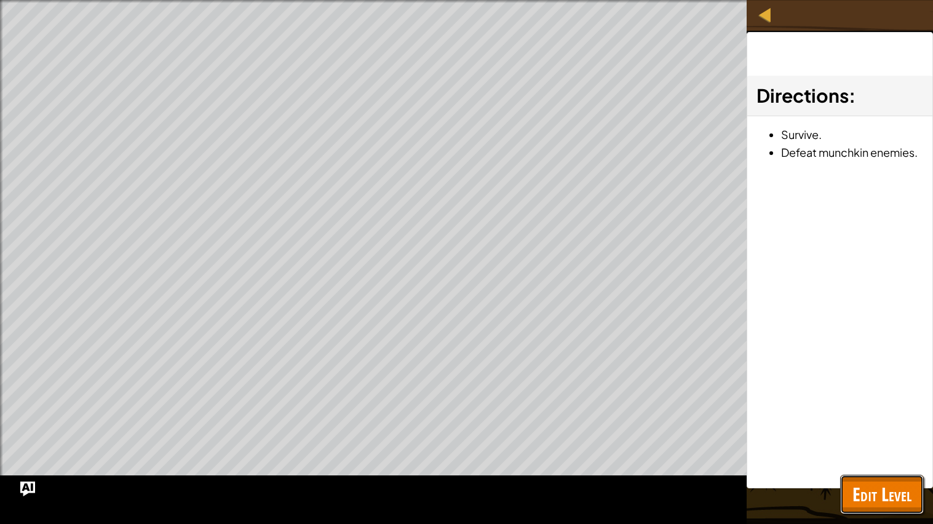
click at [866, 420] on span "Edit Level" at bounding box center [882, 494] width 59 height 25
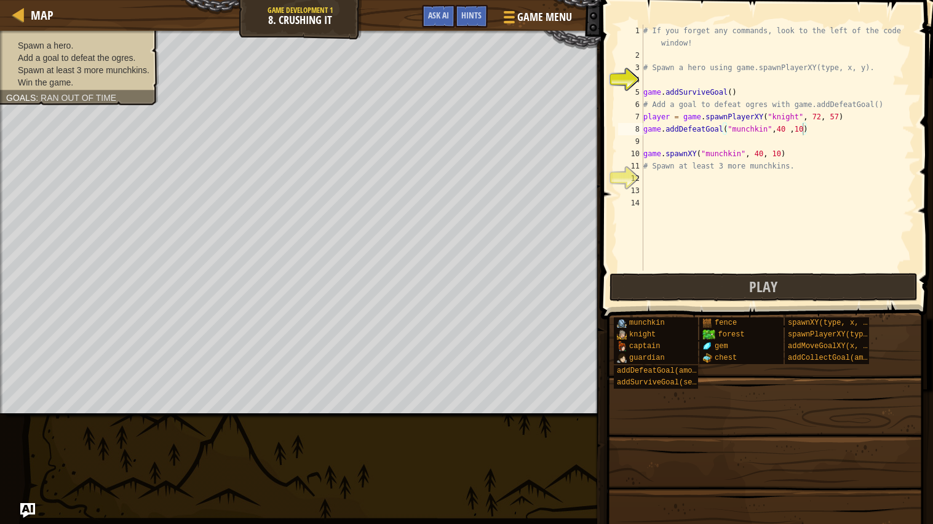
click at [142, 41] on li "Spawn a hero." at bounding box center [77, 45] width 143 height 12
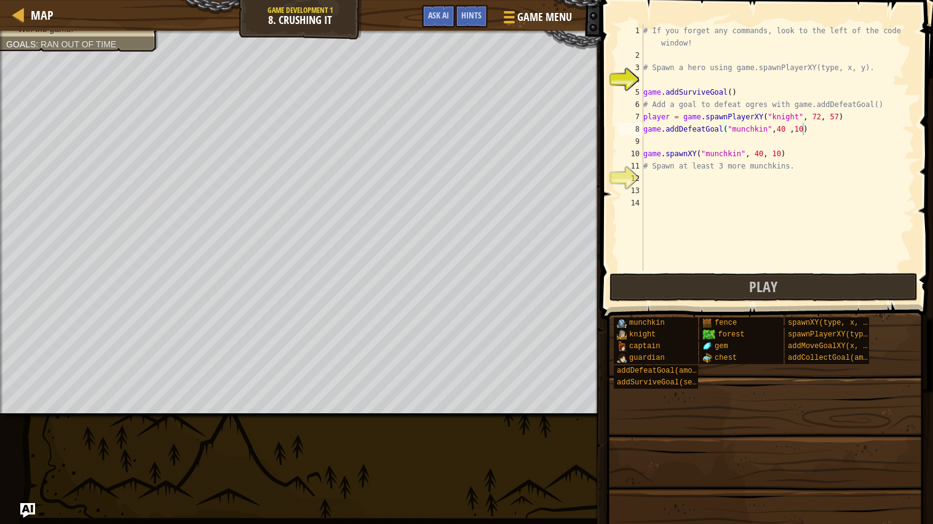
click at [819, 132] on div "# If you forget any commands, look to the left of the code window! # Spawn a he…" at bounding box center [778, 166] width 274 height 283
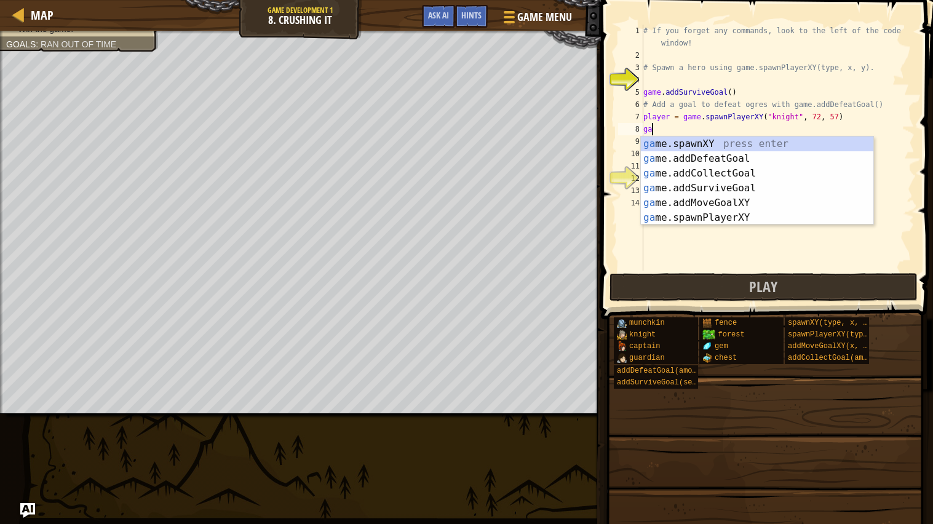
scroll to position [5, 0]
type textarea "g"
click at [792, 172] on div "g ame.spawnXY press enter g ame.addDefeatGoal press enter g ame.addCollectGoal …" at bounding box center [757, 196] width 233 height 118
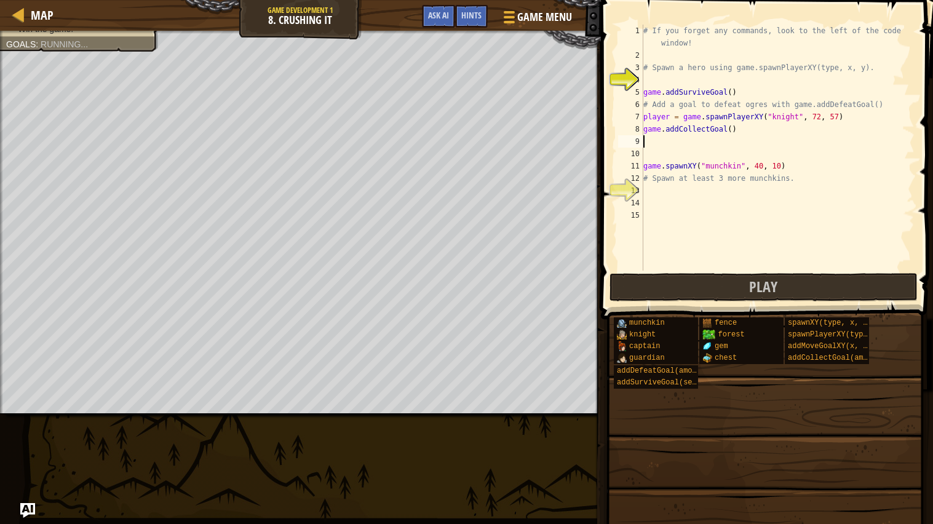
click at [731, 132] on div "# If you forget any commands, look to the left of the code window! # Spawn a he…" at bounding box center [778, 166] width 274 height 283
type textarea "game.addCollectGoal(6)"
click at [645, 129] on div "# If you forget any commands, look to the left of the code window! # Spawn a he…" at bounding box center [778, 166] width 274 height 283
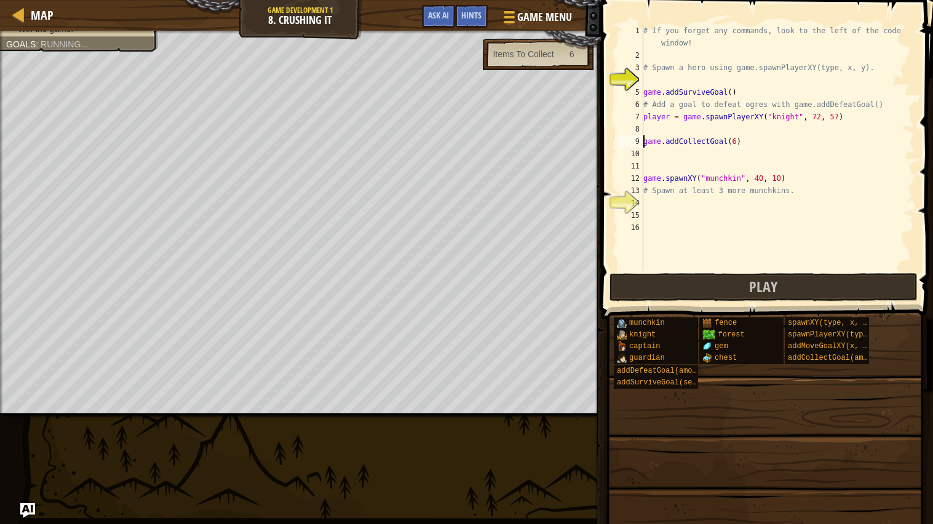
click at [653, 125] on div "# If you forget any commands, look to the left of the code window! # Spawn a he…" at bounding box center [778, 166] width 274 height 283
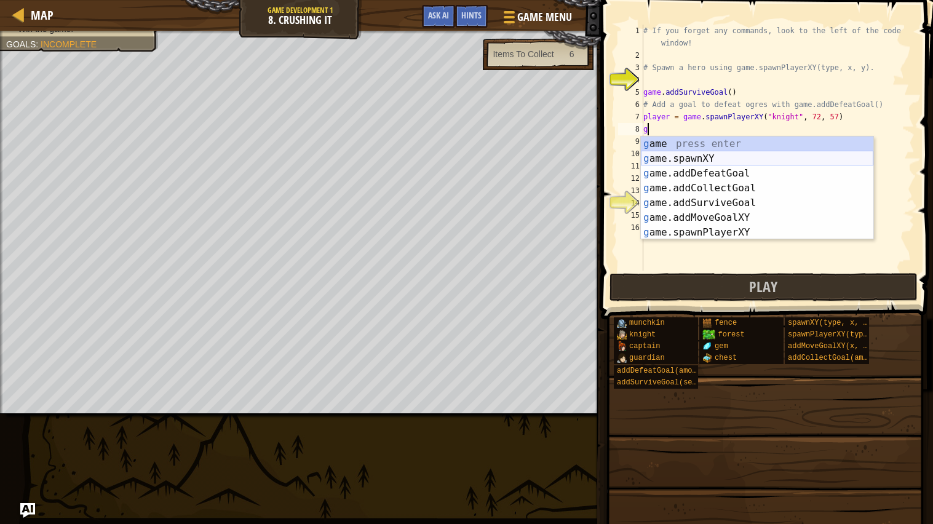
click at [738, 154] on div "g ame press enter g ame.spawnXY press enter g ame.addDefeatGoal press enter g a…" at bounding box center [757, 203] width 233 height 133
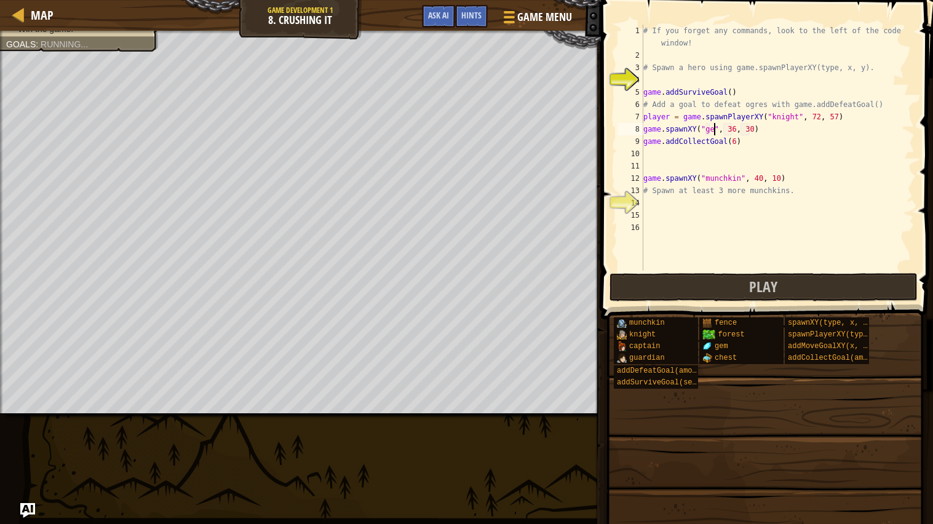
scroll to position [5, 7]
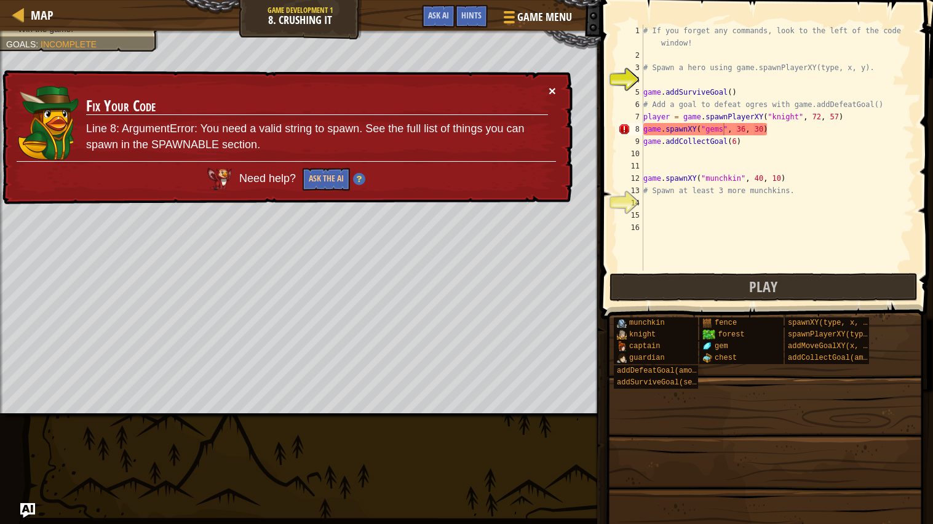
click at [554, 92] on button "×" at bounding box center [552, 90] width 7 height 13
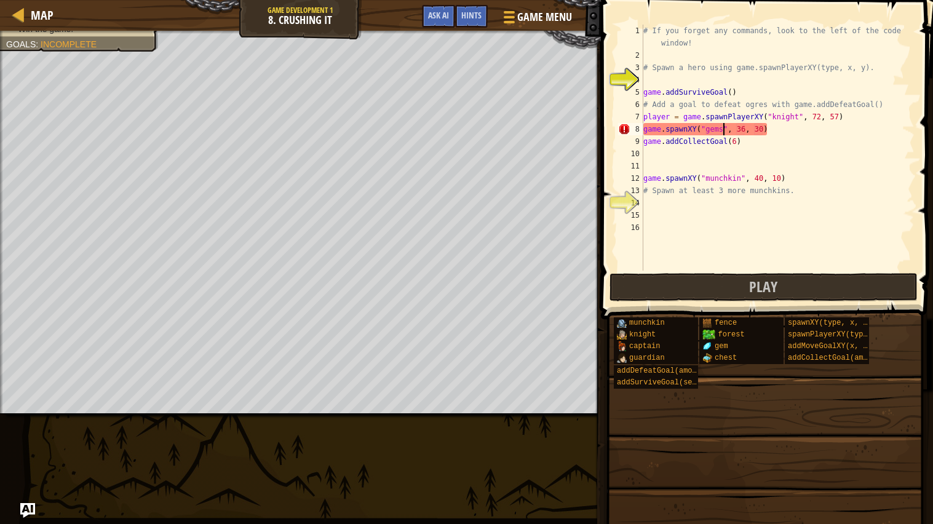
click at [774, 133] on div "# If you forget any commands, look to the left of the code window! # Spawn a he…" at bounding box center [778, 166] width 274 height 283
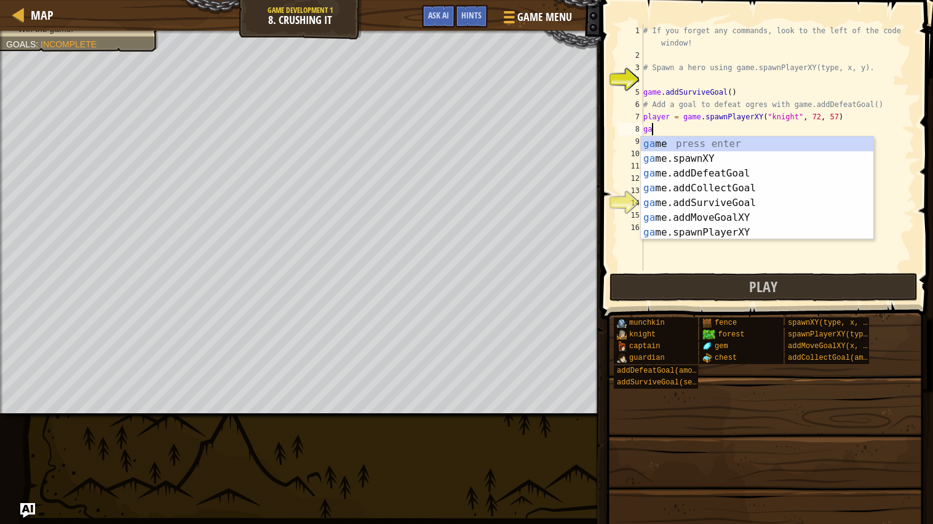
scroll to position [5, 0]
type textarea "g"
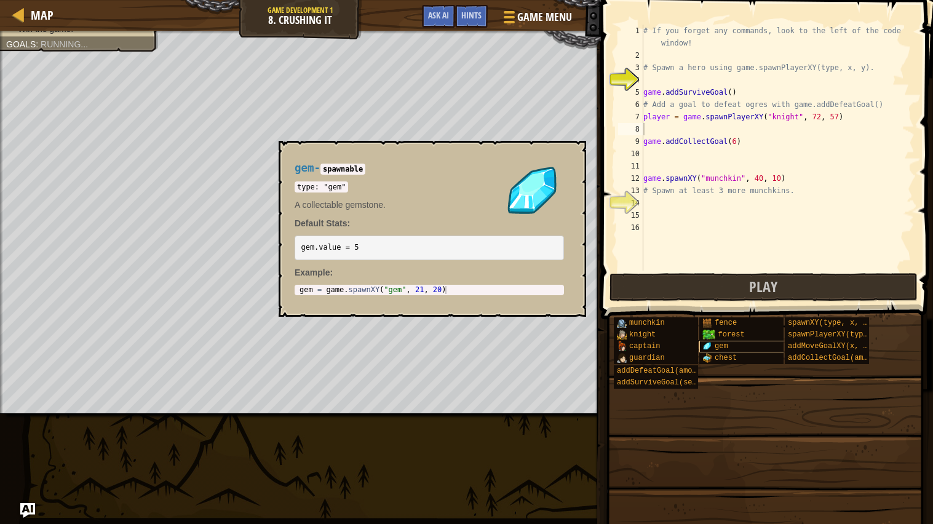
click at [738, 346] on div "gem" at bounding box center [746, 347] width 94 height 12
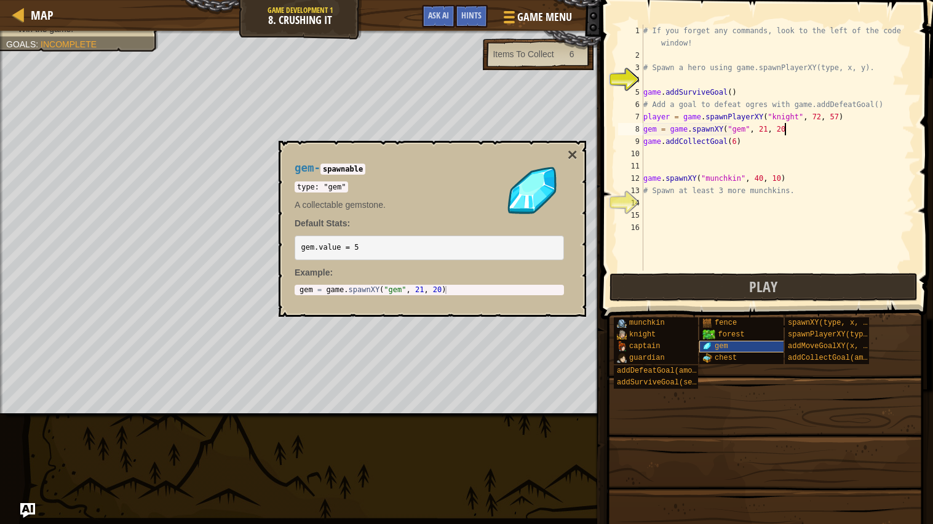
scroll to position [5, 10]
click at [572, 152] on button "×" at bounding box center [573, 154] width 10 height 17
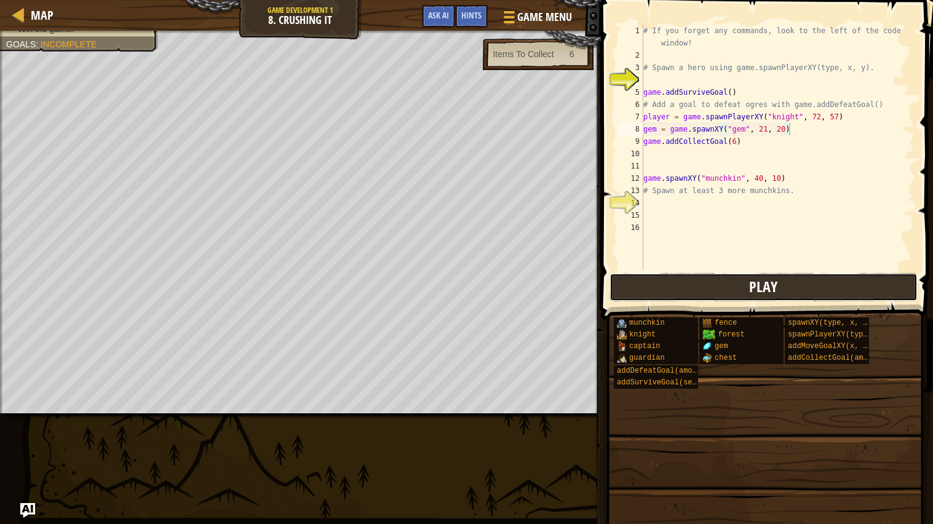
click at [684, 284] on button "Play" at bounding box center [764, 287] width 308 height 28
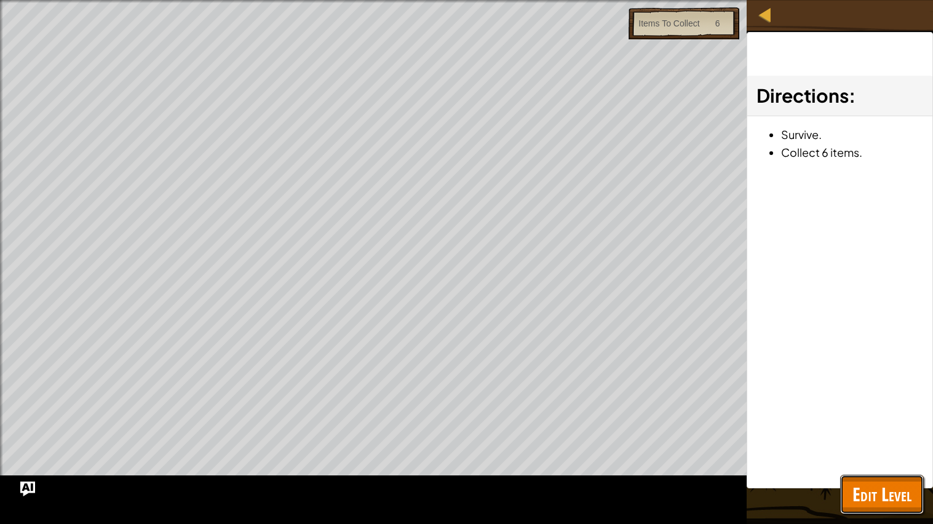
click at [854, 420] on span "Edit Level" at bounding box center [882, 494] width 59 height 25
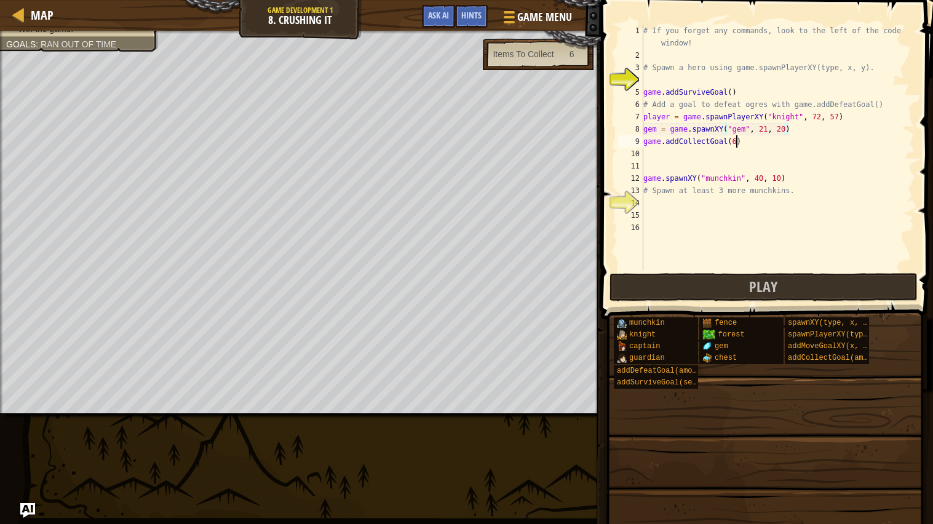
click at [735, 141] on div "# If you forget any commands, look to the left of the code window! # Spawn a he…" at bounding box center [778, 166] width 274 height 283
click at [95, 35] on div "Spawn a hero. Add a goal to defeat the ogres. Spawn at least 3 more munchkins. …" at bounding box center [72, 10] width 173 height 82
click at [94, 42] on span "Incomplete" at bounding box center [69, 44] width 56 height 10
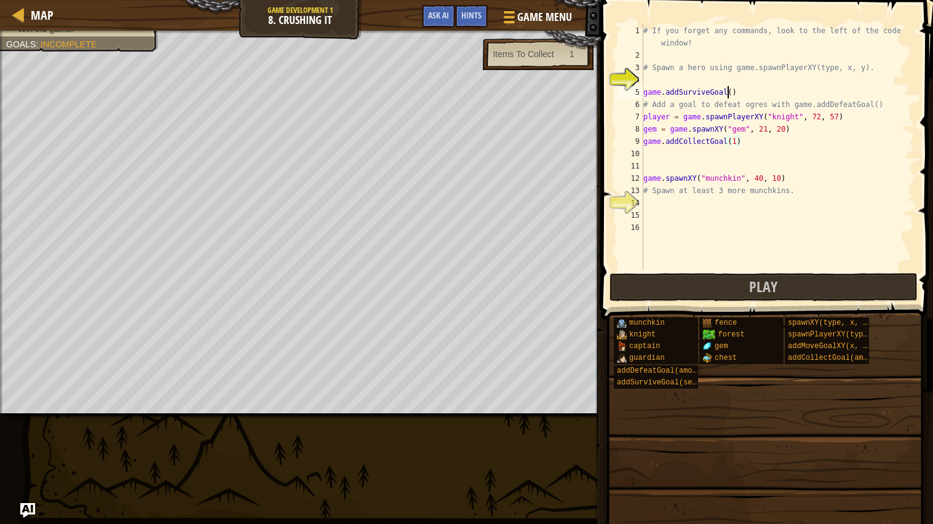
click at [730, 92] on div "# If you forget any commands, look to the left of the code window! # Spawn a he…" at bounding box center [778, 166] width 274 height 283
click at [733, 91] on div "# If you forget any commands, look to the left of the code window! # Spawn a he…" at bounding box center [778, 166] width 274 height 283
type textarea "game.addSurviveGoal(90)"
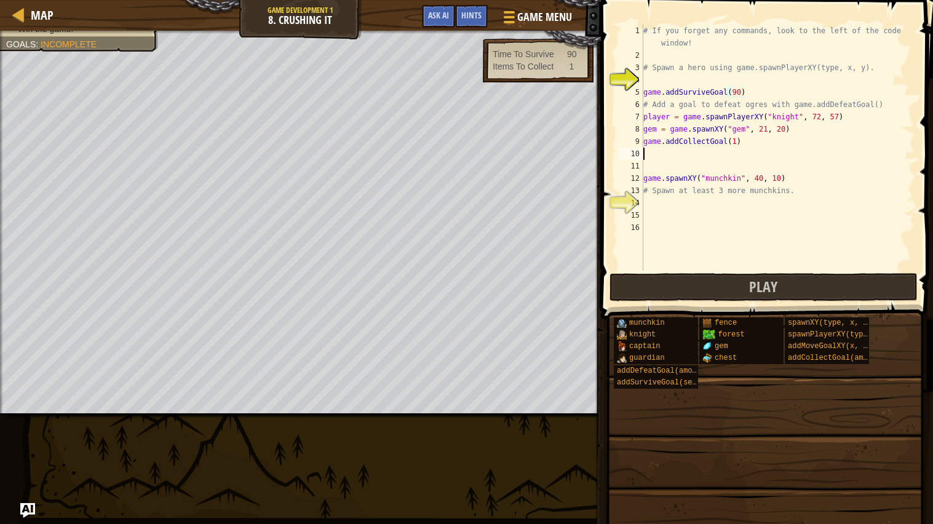
click at [719, 152] on div "# If you forget any commands, look to the left of the code window! # Spawn a he…" at bounding box center [778, 166] width 274 height 283
